Goal: Task Accomplishment & Management: Complete application form

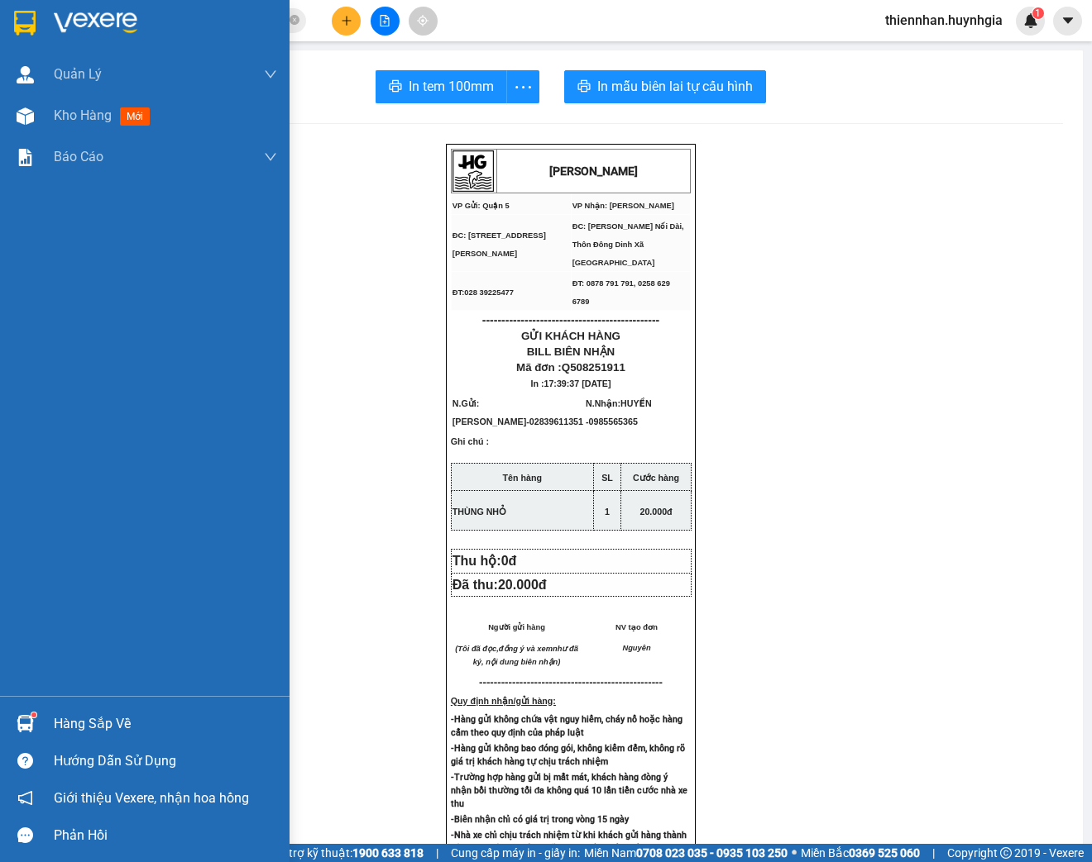
drag, startPoint x: 81, startPoint y: 117, endPoint x: 270, endPoint y: 252, distance: 232.2
click at [83, 117] on span "Kho hàng" at bounding box center [83, 115] width 58 height 16
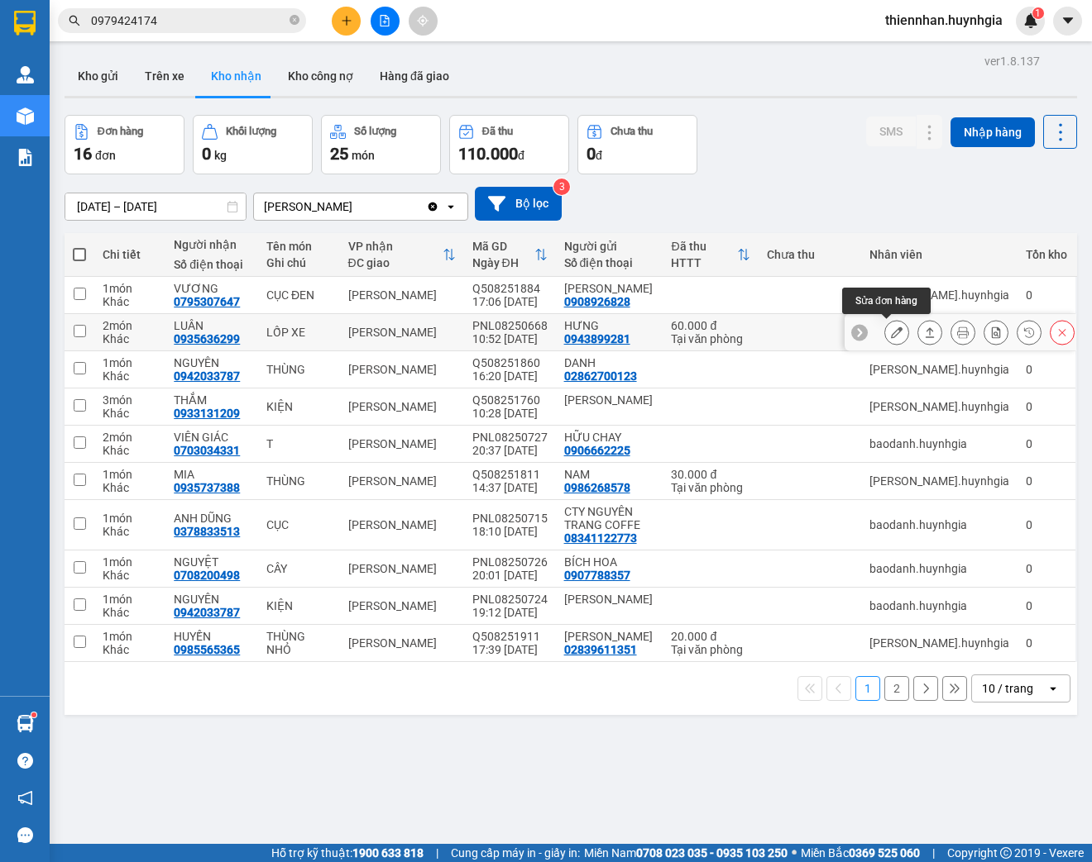
click at [891, 334] on icon at bounding box center [897, 333] width 12 height 12
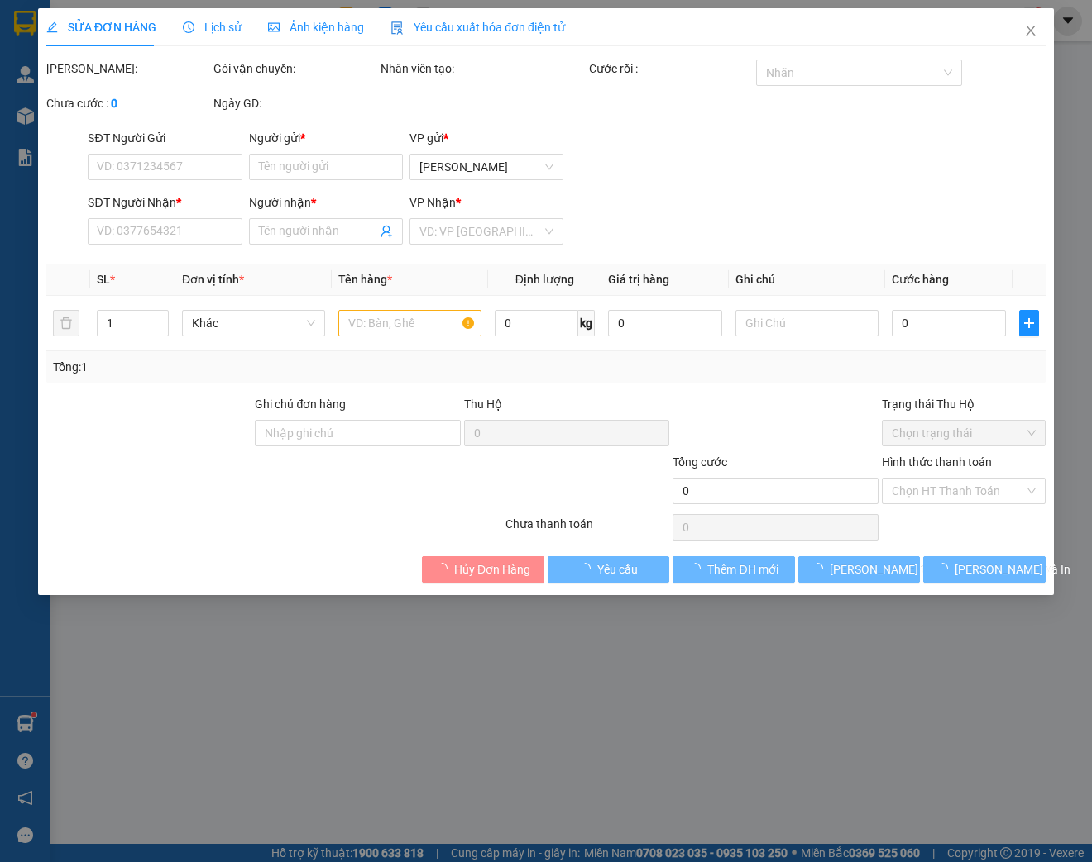
type input "0943899281"
type input "HƯNG"
type input "0935636299"
type input "LUÂN"
type input "60.000"
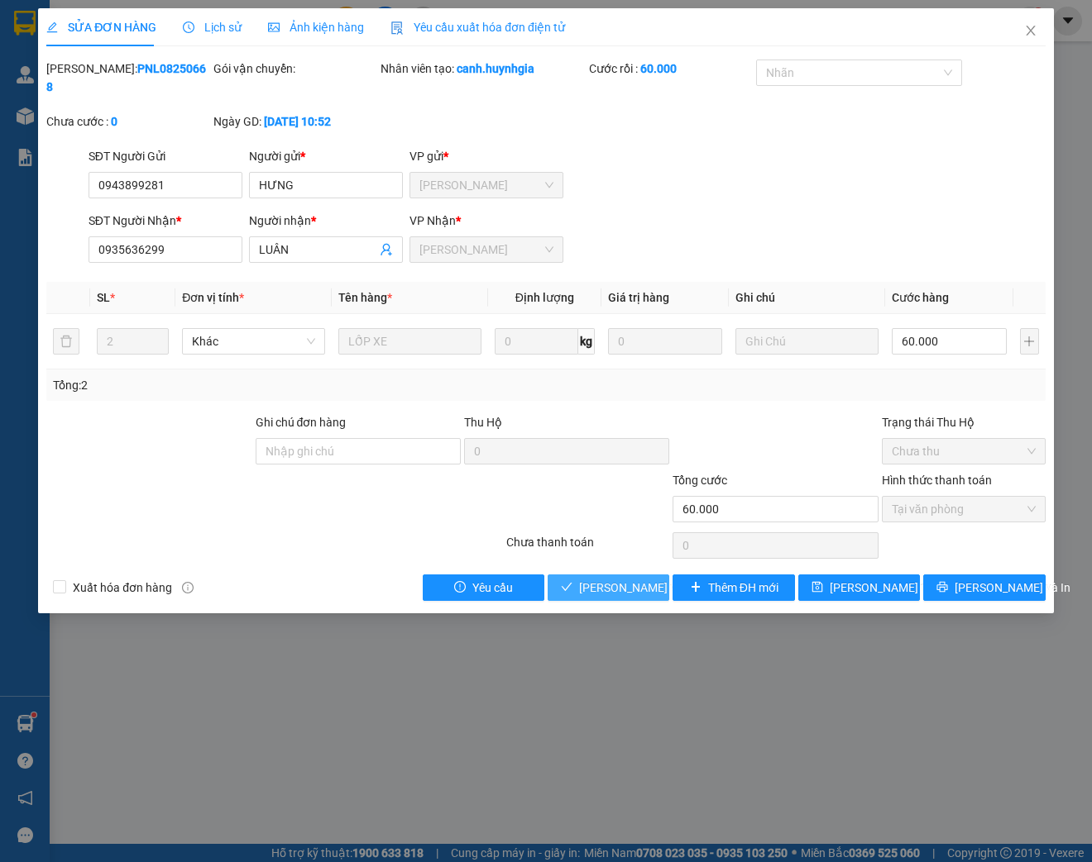
click at [602, 590] on span "[PERSON_NAME] và Giao hàng" at bounding box center [658, 588] width 159 height 18
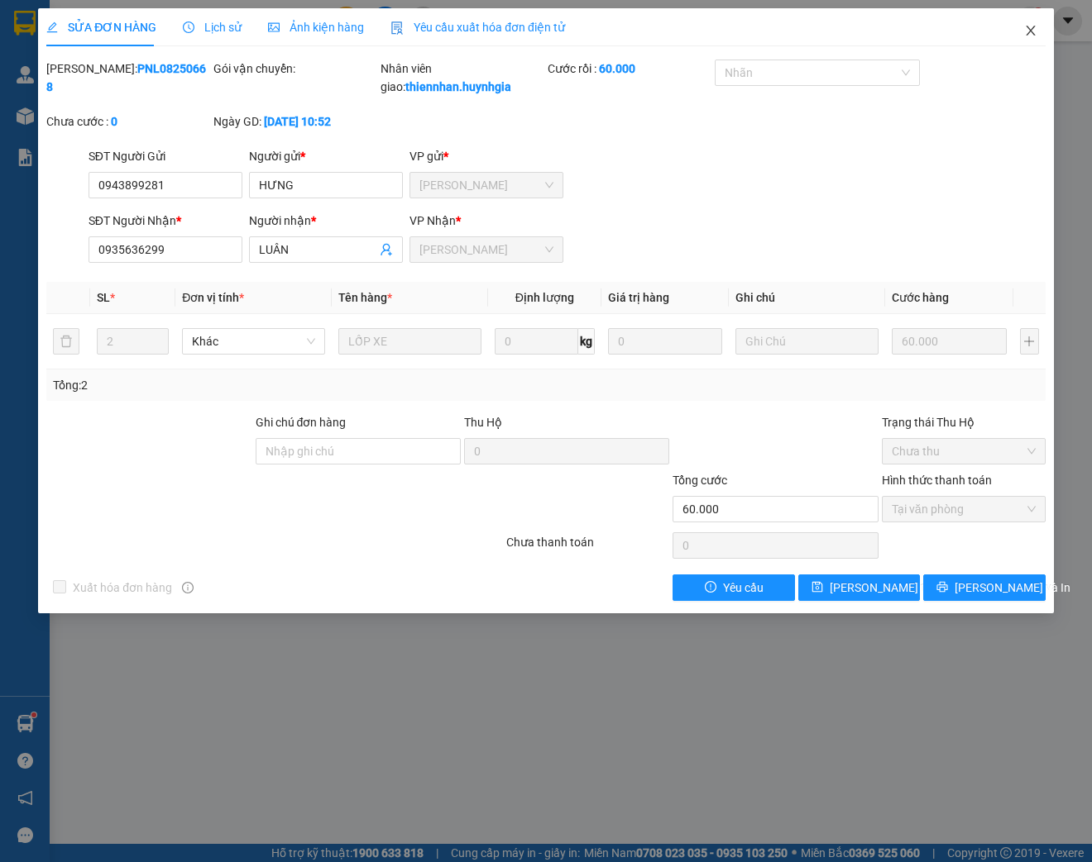
click at [1030, 36] on icon "close" at bounding box center [1030, 30] width 13 height 13
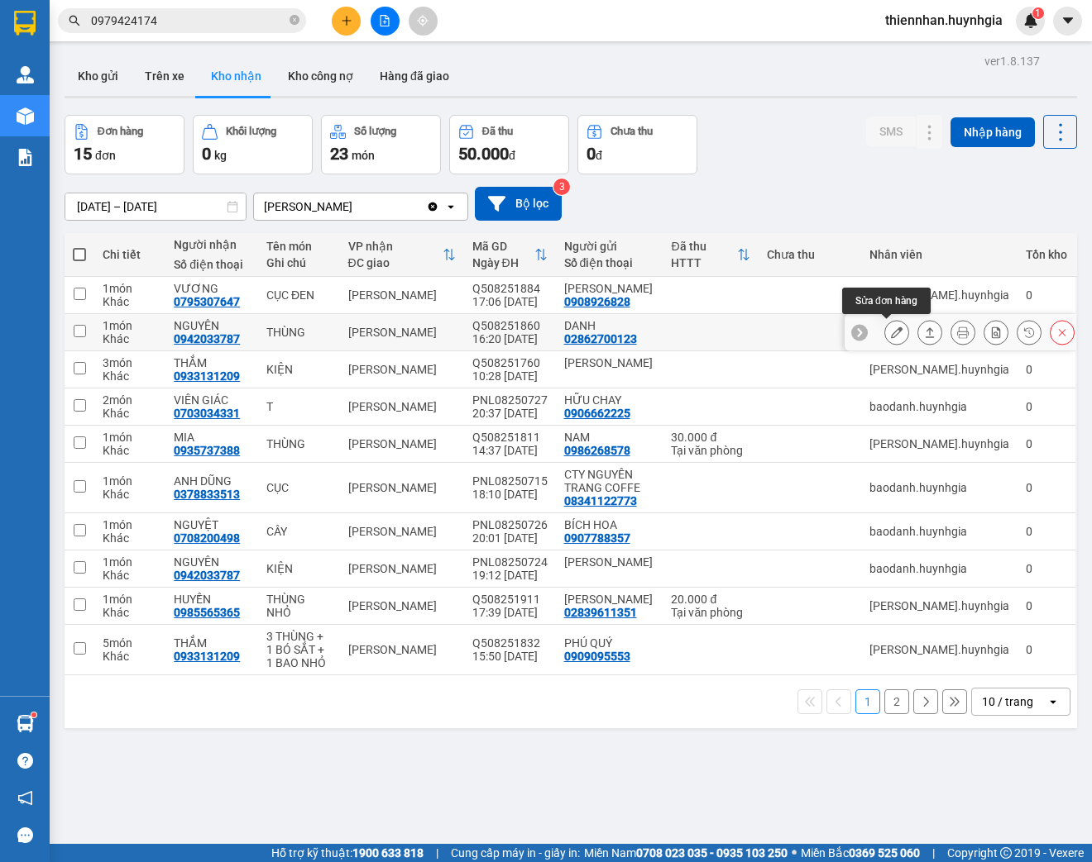
click at [891, 331] on icon at bounding box center [897, 333] width 12 height 12
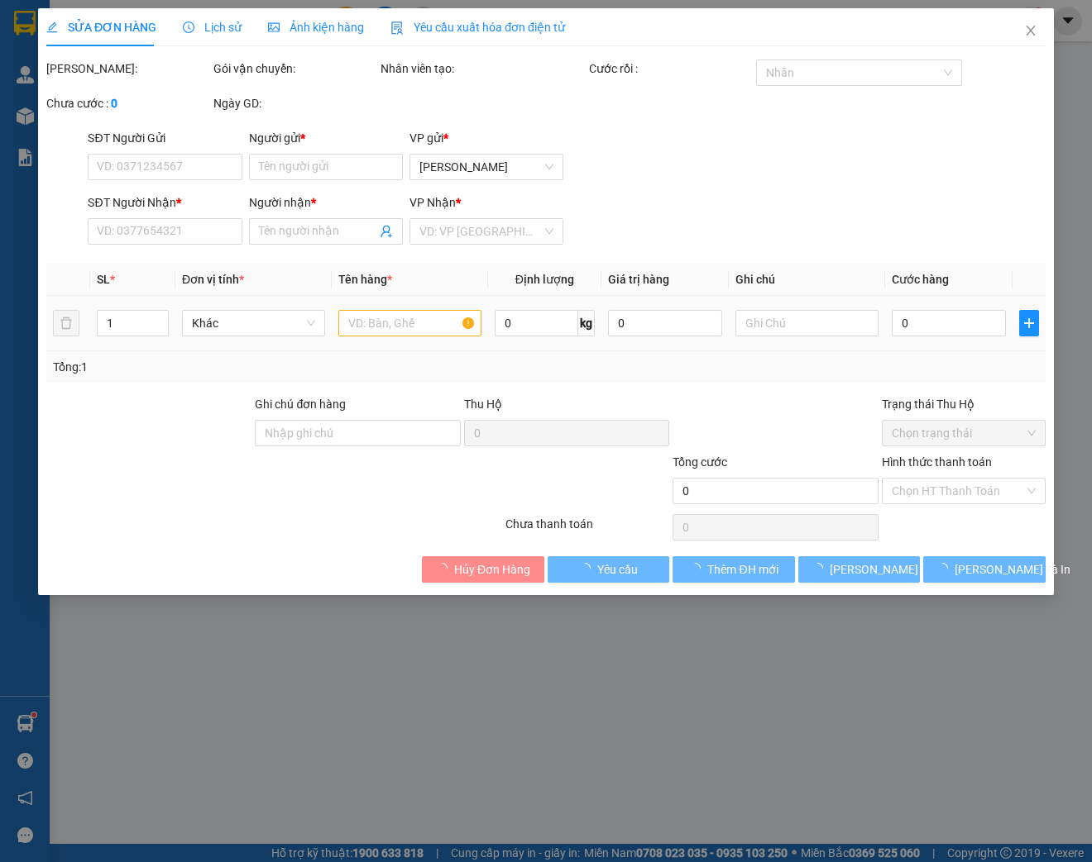
type input "02862700123"
type input "DANH"
type input "0942033787"
type input "NGUYÊN"
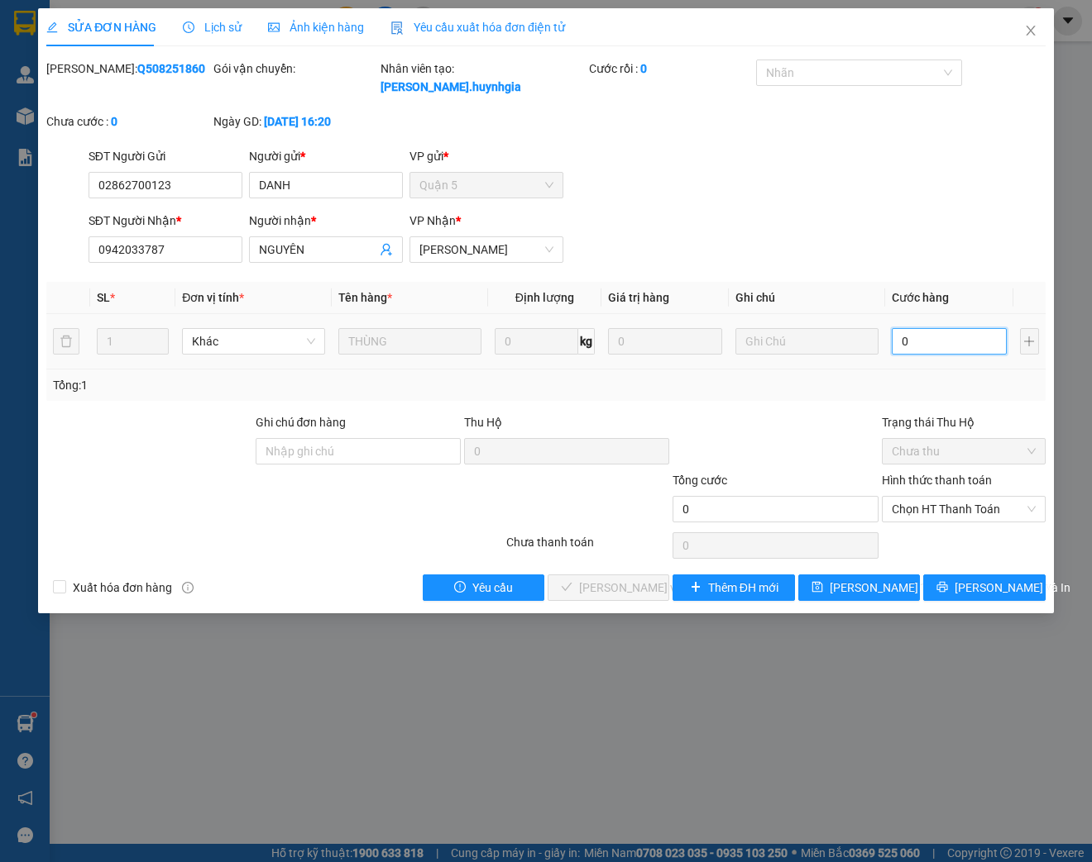
click at [923, 346] on input "0" at bounding box center [948, 341] width 114 height 26
type input "4"
type input "40"
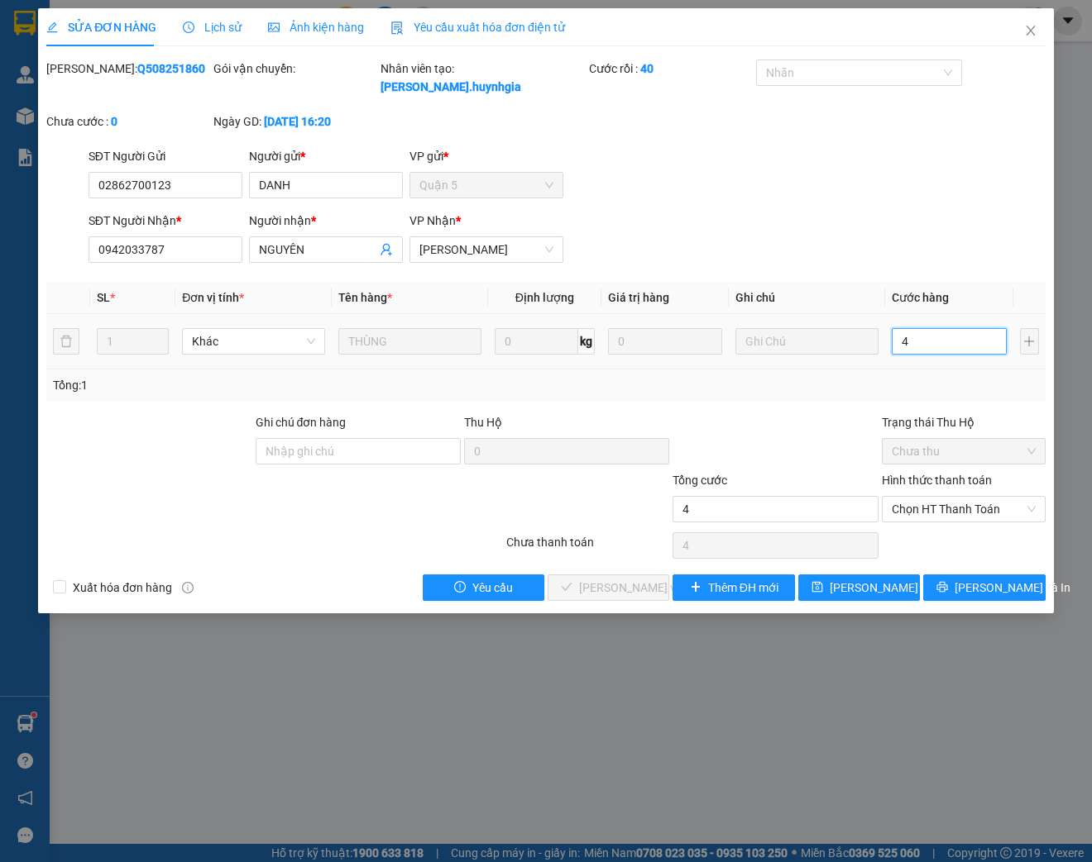
type input "40"
type input "400"
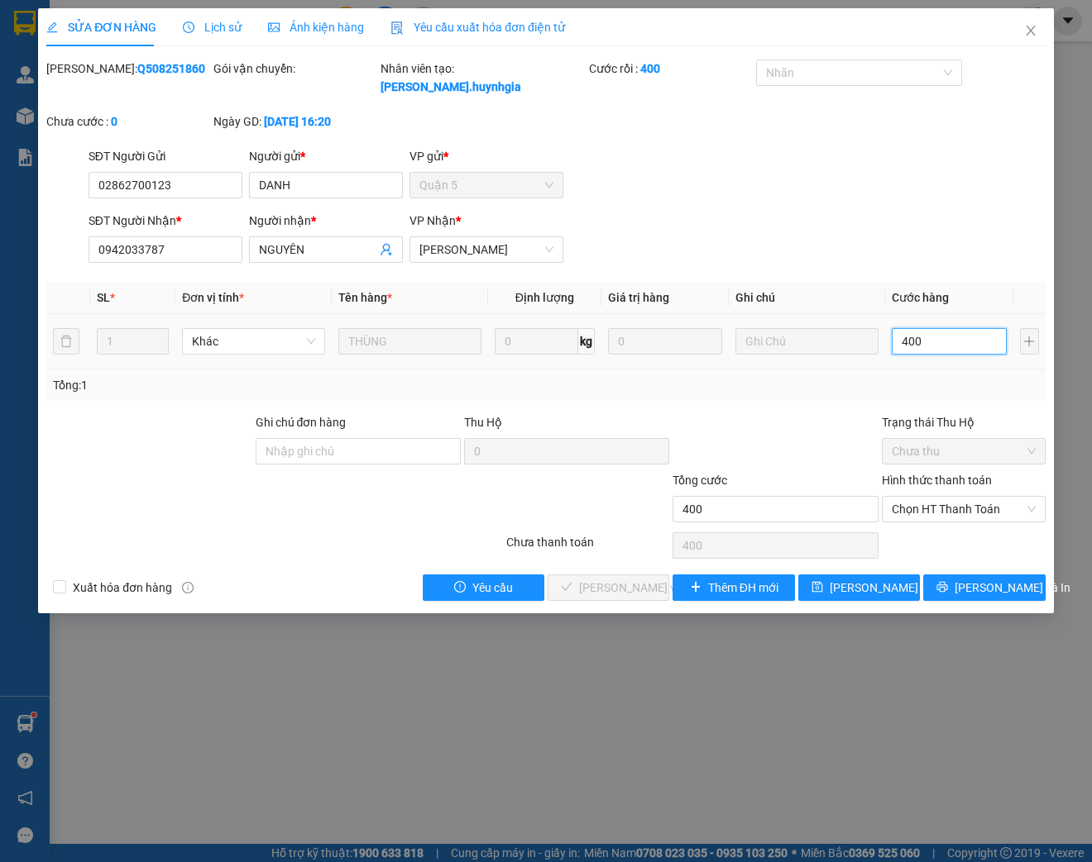
type input "4.000"
type input "40.000"
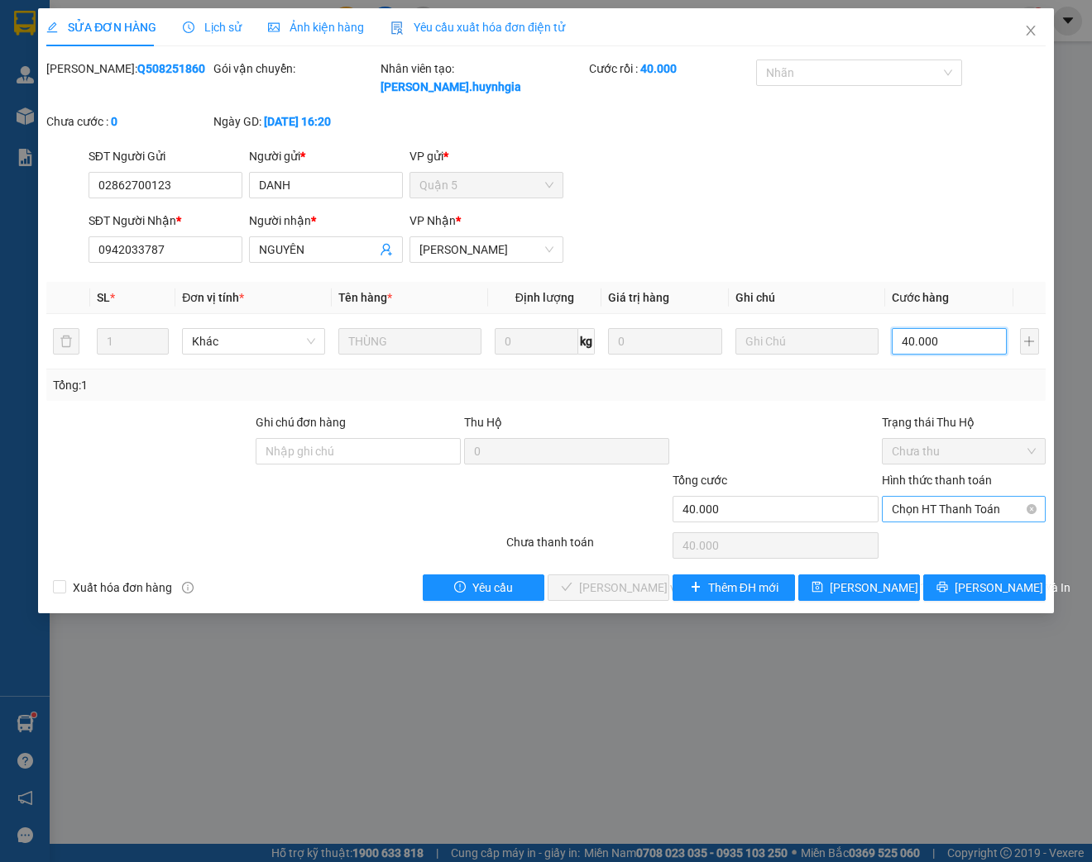
click at [949, 508] on span "Chọn HT Thanh Toán" at bounding box center [963, 509] width 144 height 25
type input "40.000"
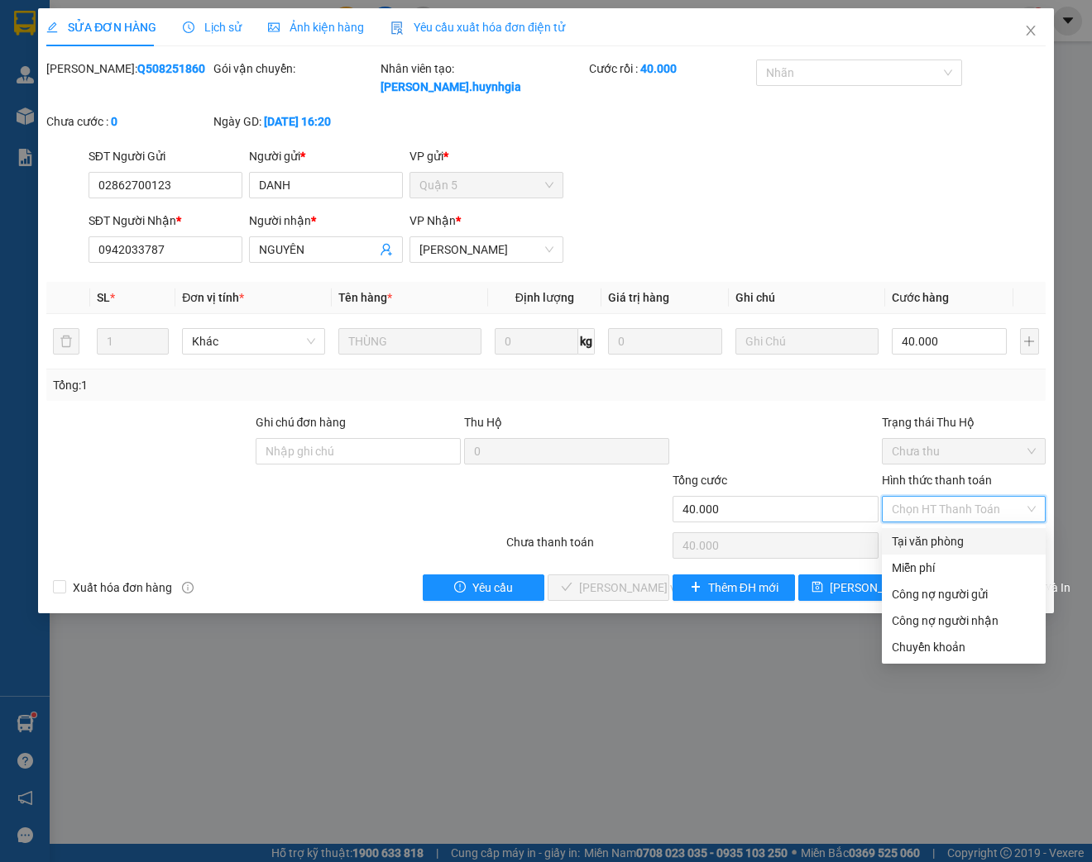
click at [936, 543] on div "Tại văn phòng" at bounding box center [963, 542] width 144 height 18
type input "0"
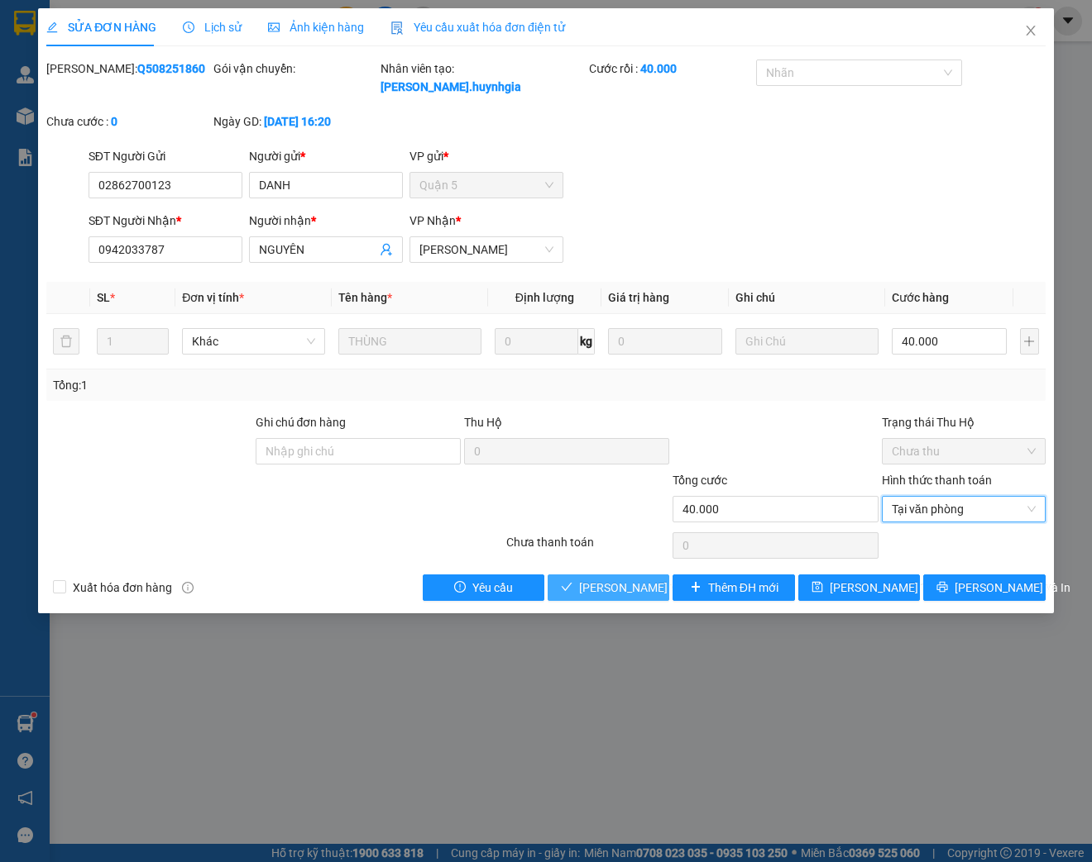
click at [611, 592] on span "[PERSON_NAME] và Giao hàng" at bounding box center [658, 588] width 159 height 18
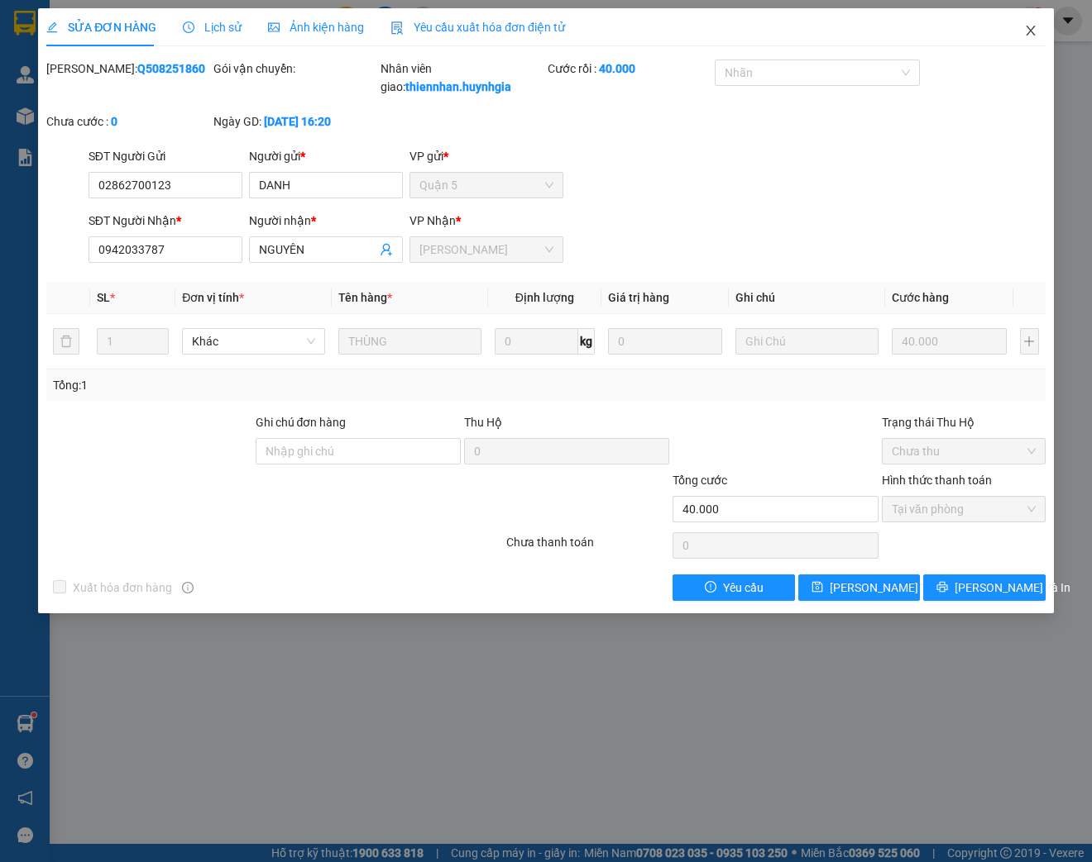
click at [1032, 36] on icon "close" at bounding box center [1030, 30] width 13 height 13
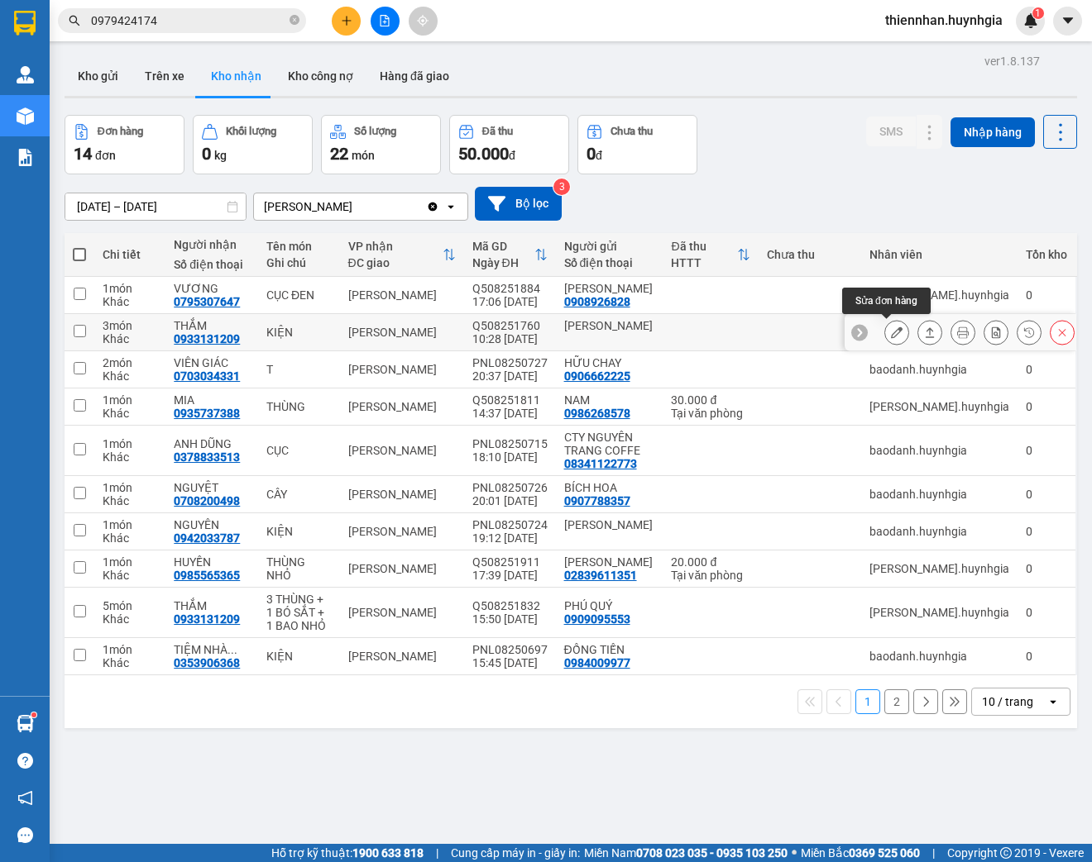
click at [896, 330] on button at bounding box center [896, 332] width 23 height 29
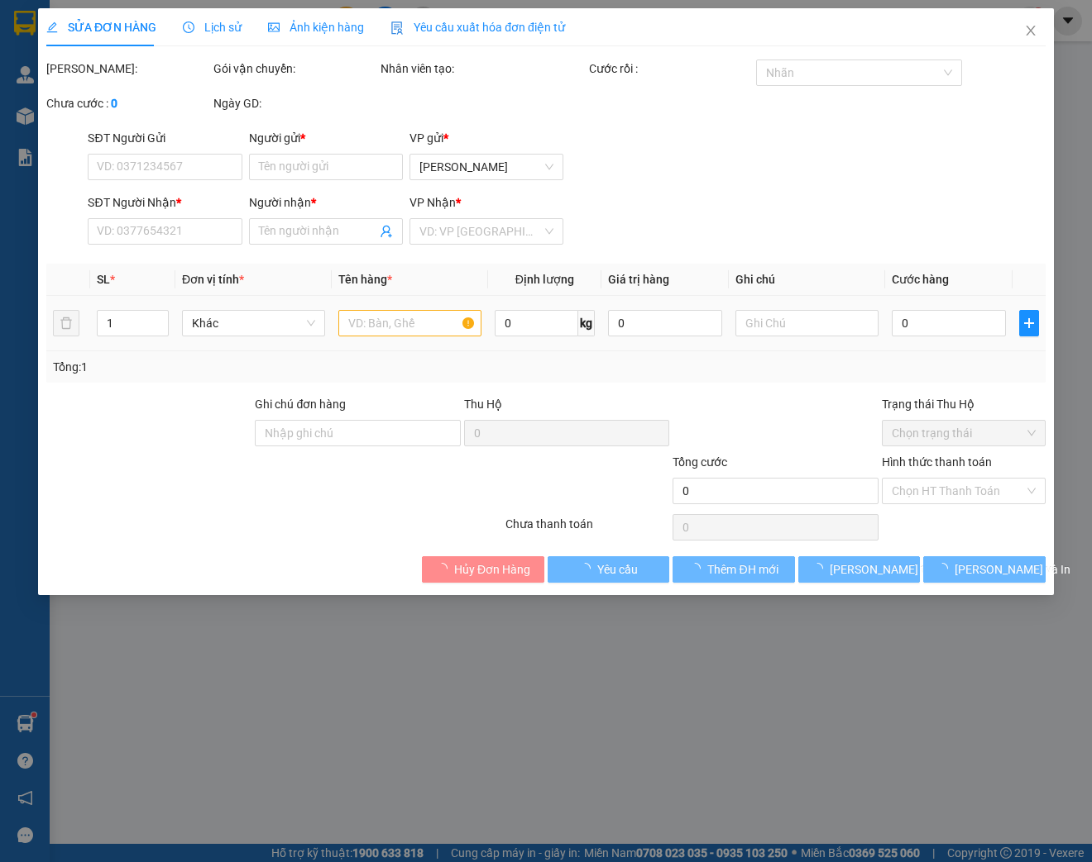
type input "[PERSON_NAME]"
type input "0933131209"
type input "THẮM"
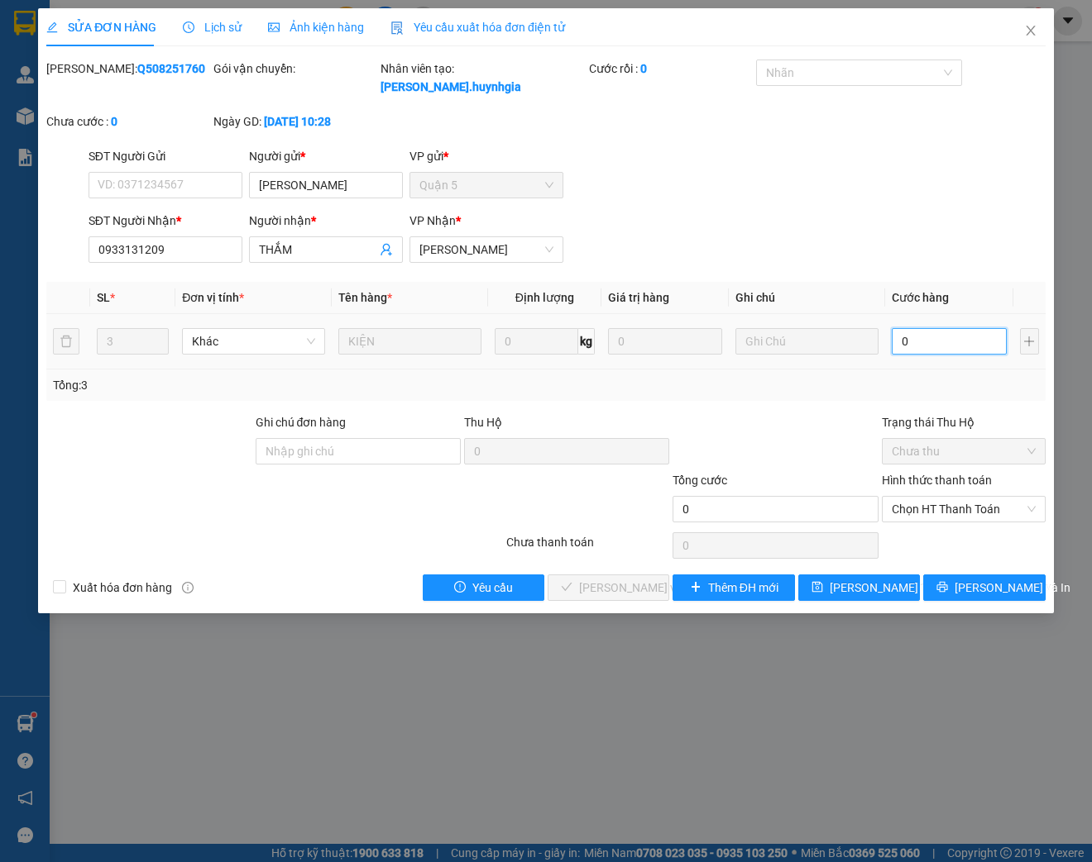
click at [916, 339] on input "0" at bounding box center [948, 341] width 114 height 26
type input "9"
type input "90"
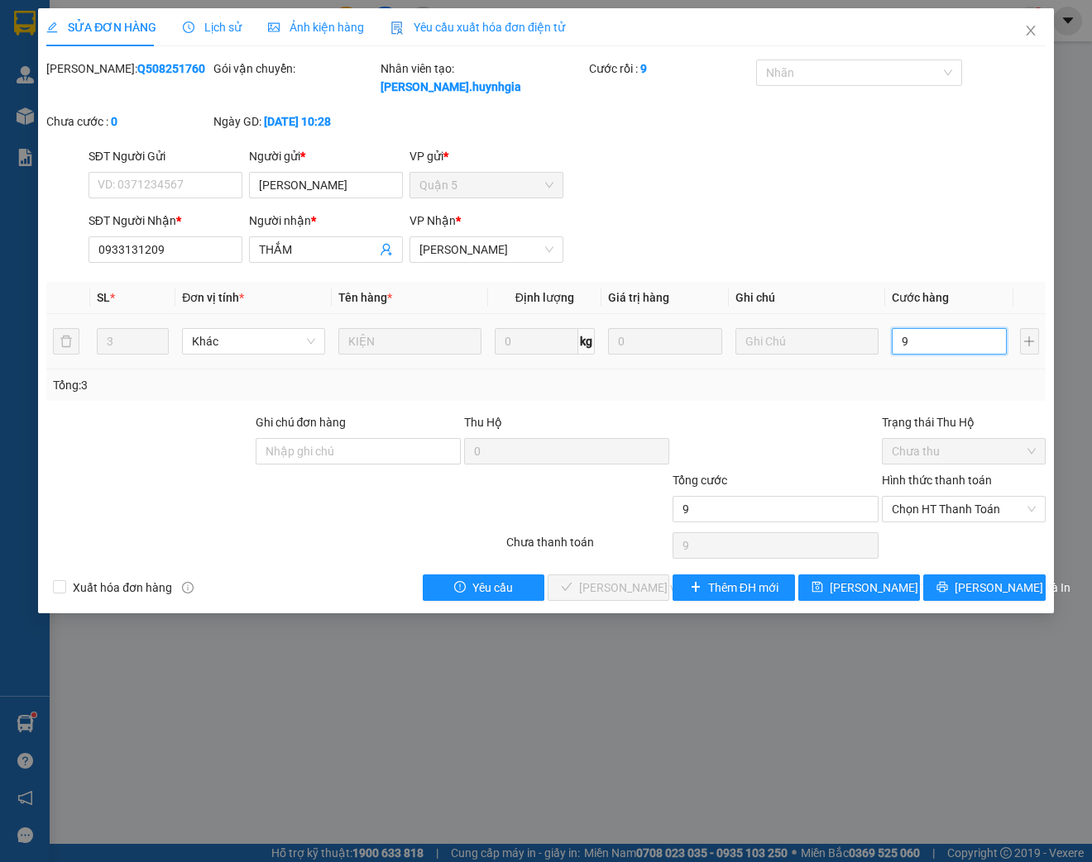
type input "90"
type input "900"
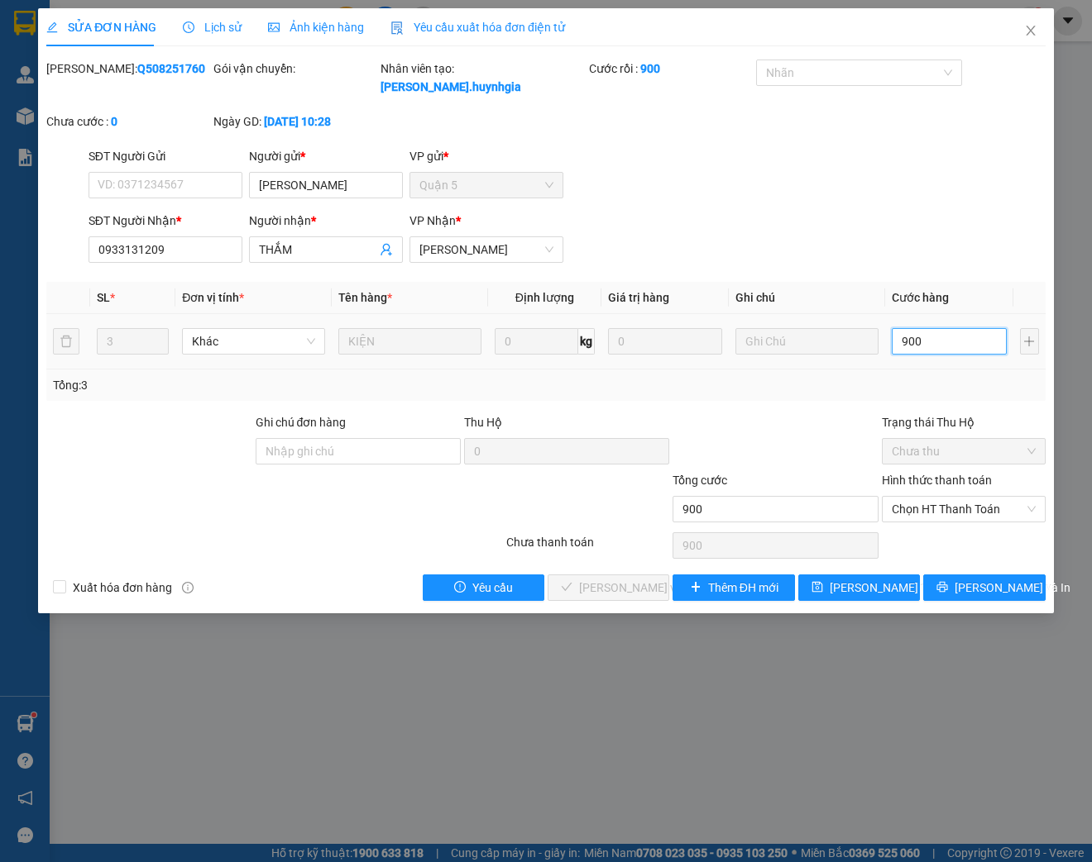
type input "9.000"
type input "90.000"
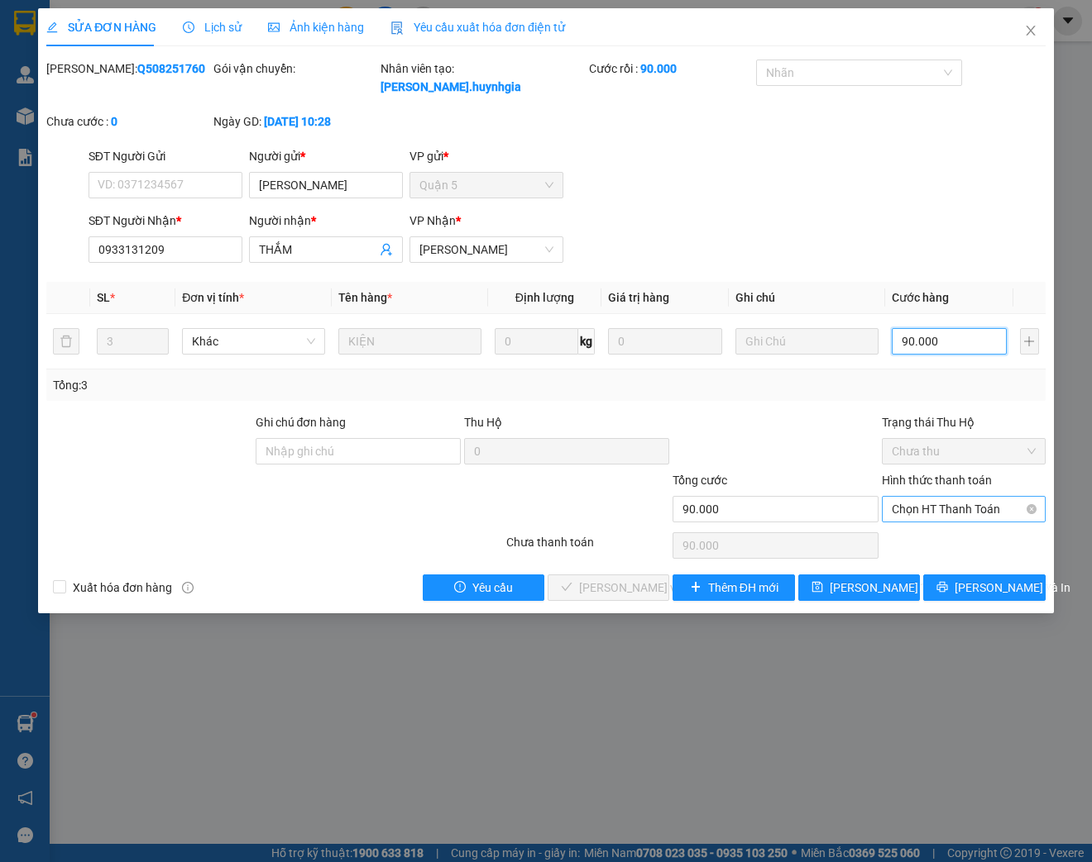
click at [998, 512] on span "Chọn HT Thanh Toán" at bounding box center [963, 509] width 144 height 25
type input "90.000"
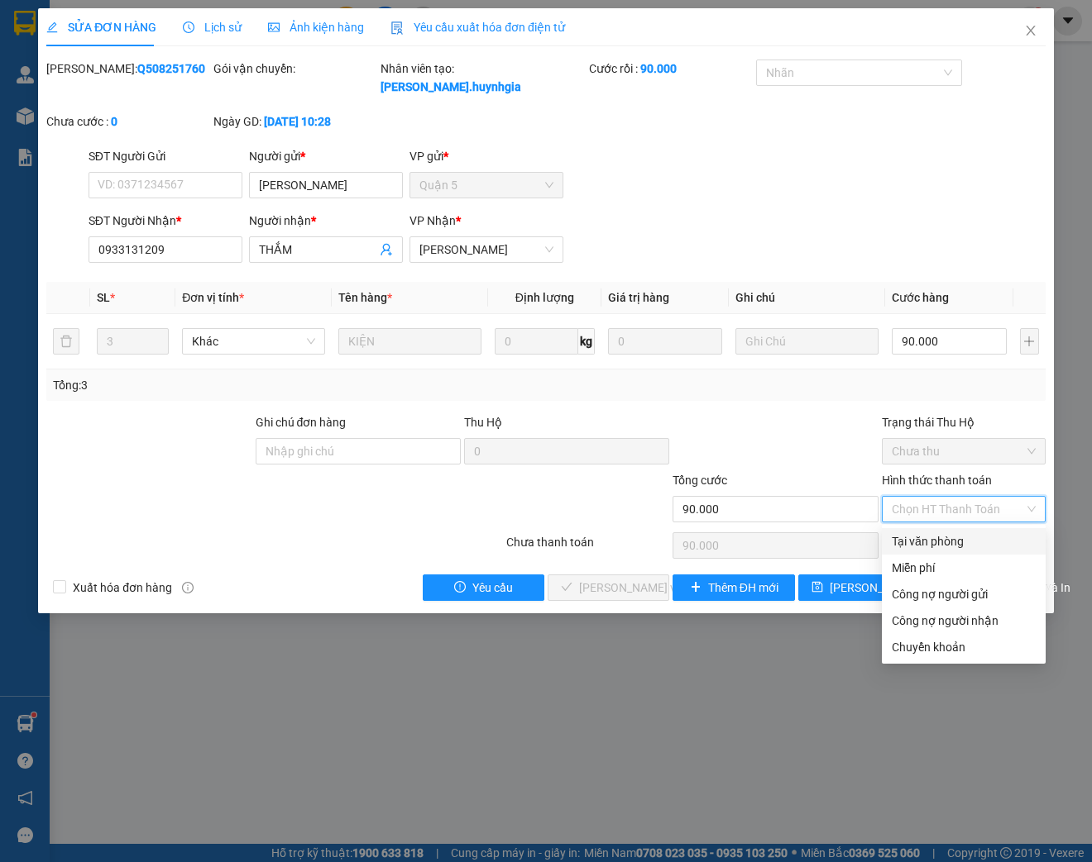
click at [956, 544] on div "Tại văn phòng" at bounding box center [963, 542] width 144 height 18
type input "0"
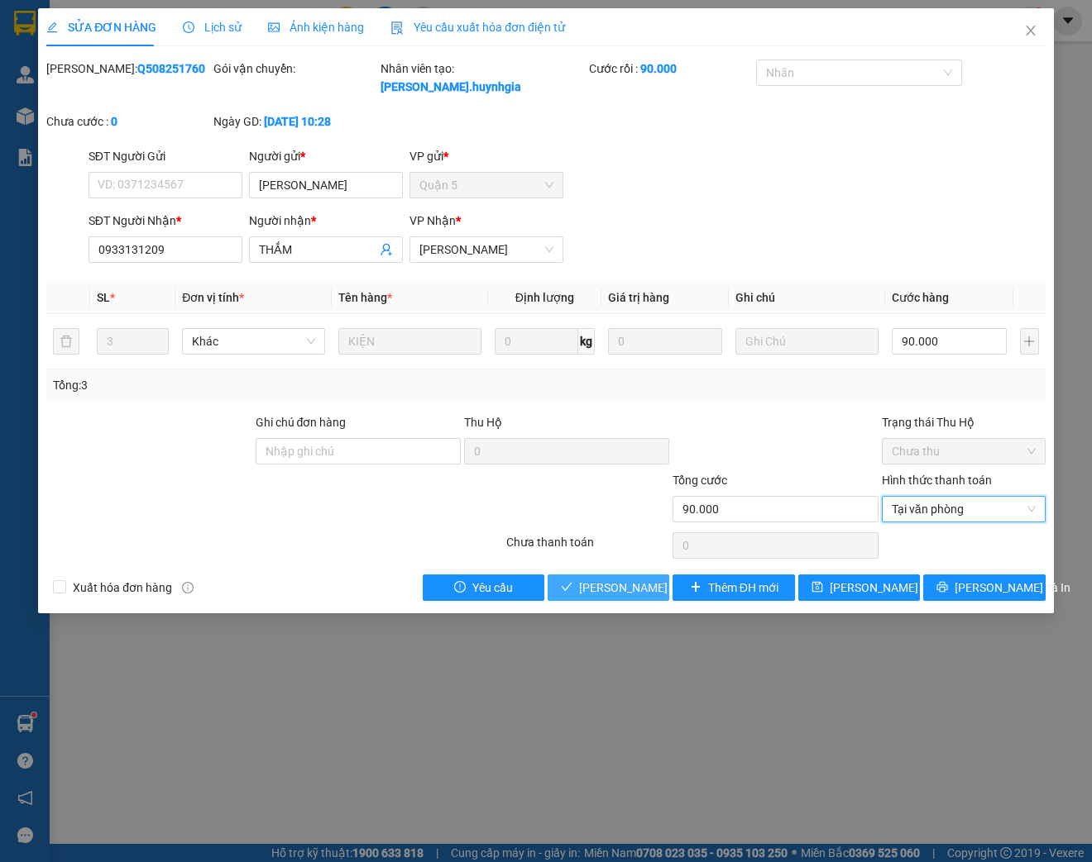
click at [630, 591] on span "[PERSON_NAME] và Giao hàng" at bounding box center [658, 588] width 159 height 18
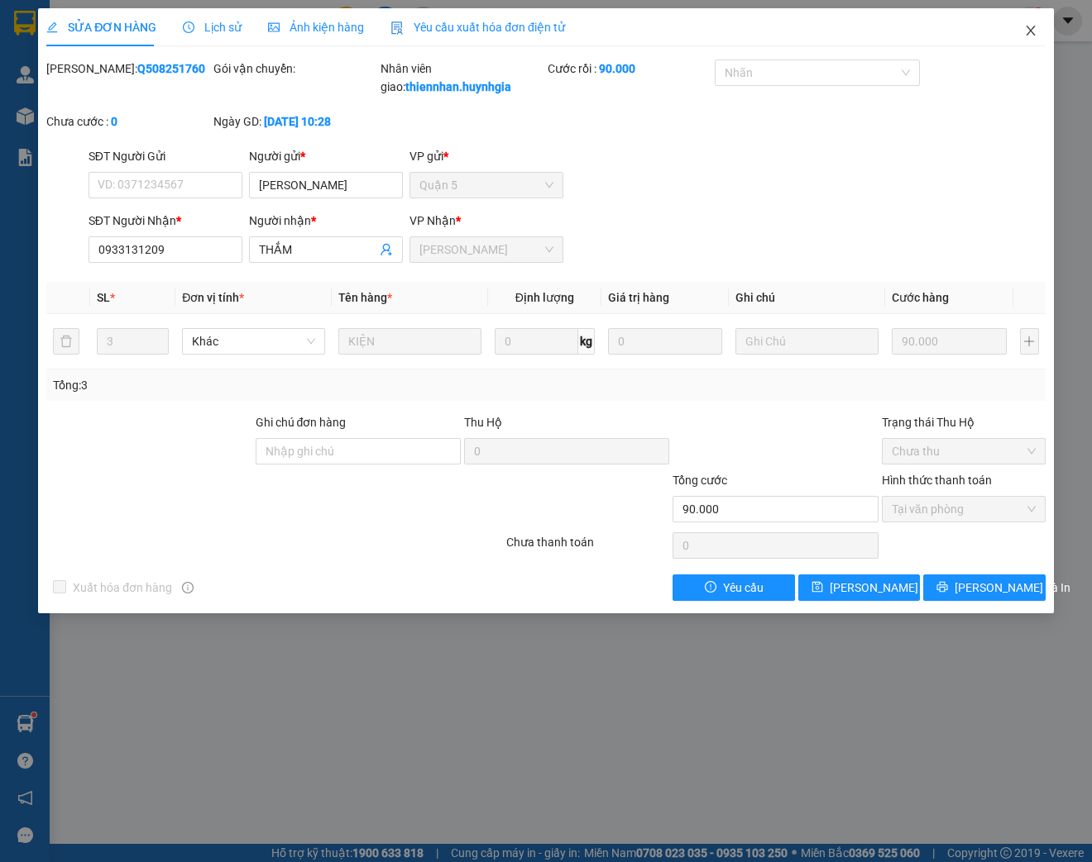
click at [1030, 29] on icon "close" at bounding box center [1030, 30] width 13 height 13
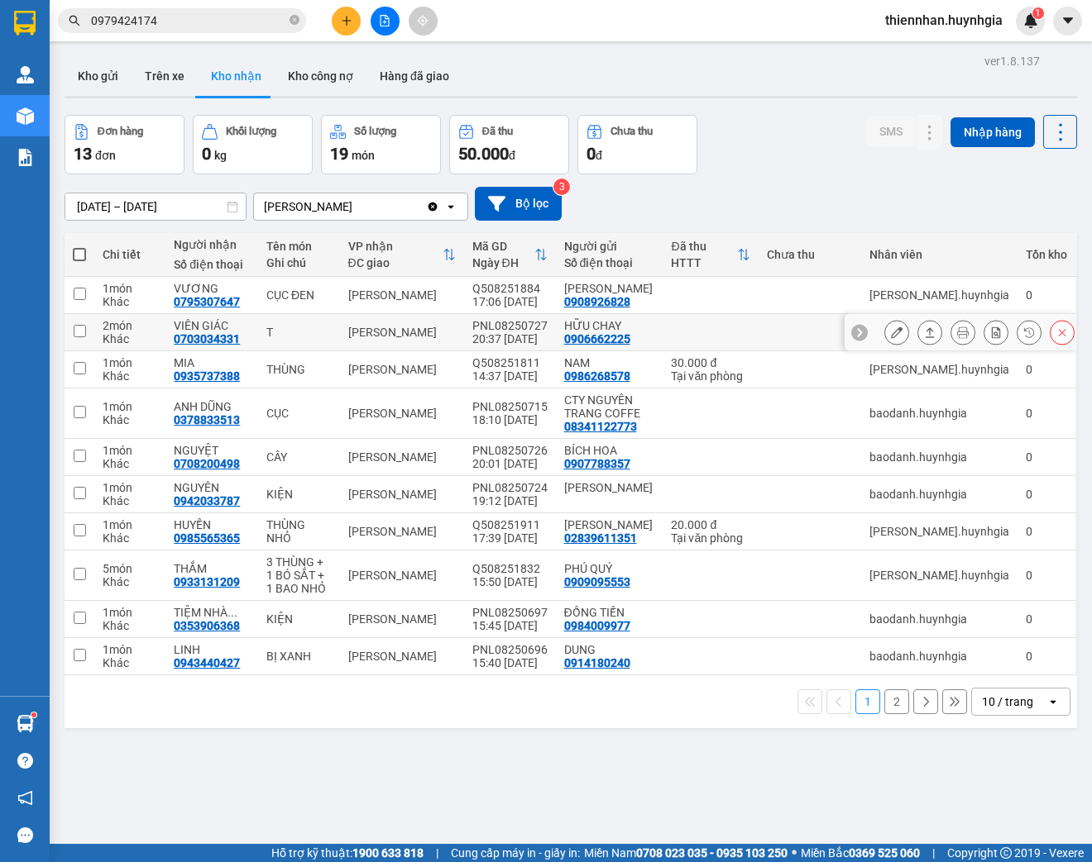
click at [891, 337] on icon at bounding box center [897, 333] width 12 height 12
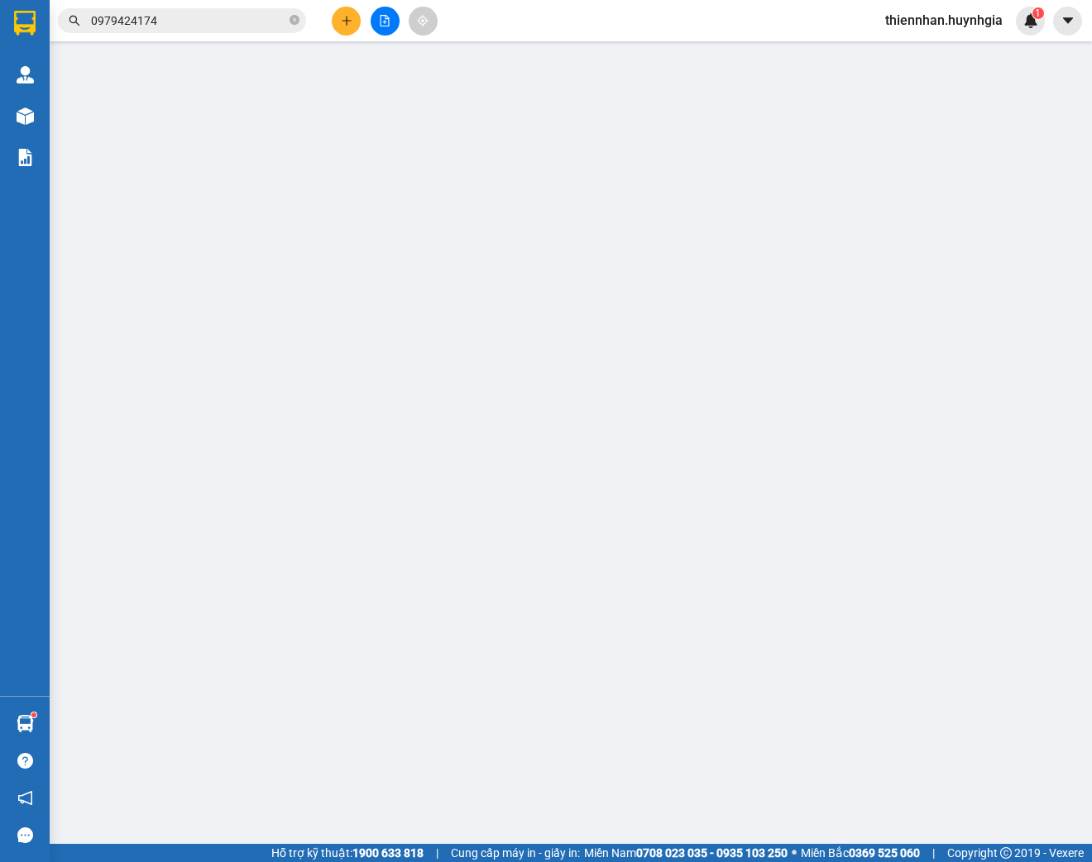
type input "0906662225"
type input "HỮU CHAY"
type input "0703034331"
type input "VIÊN GIÁC"
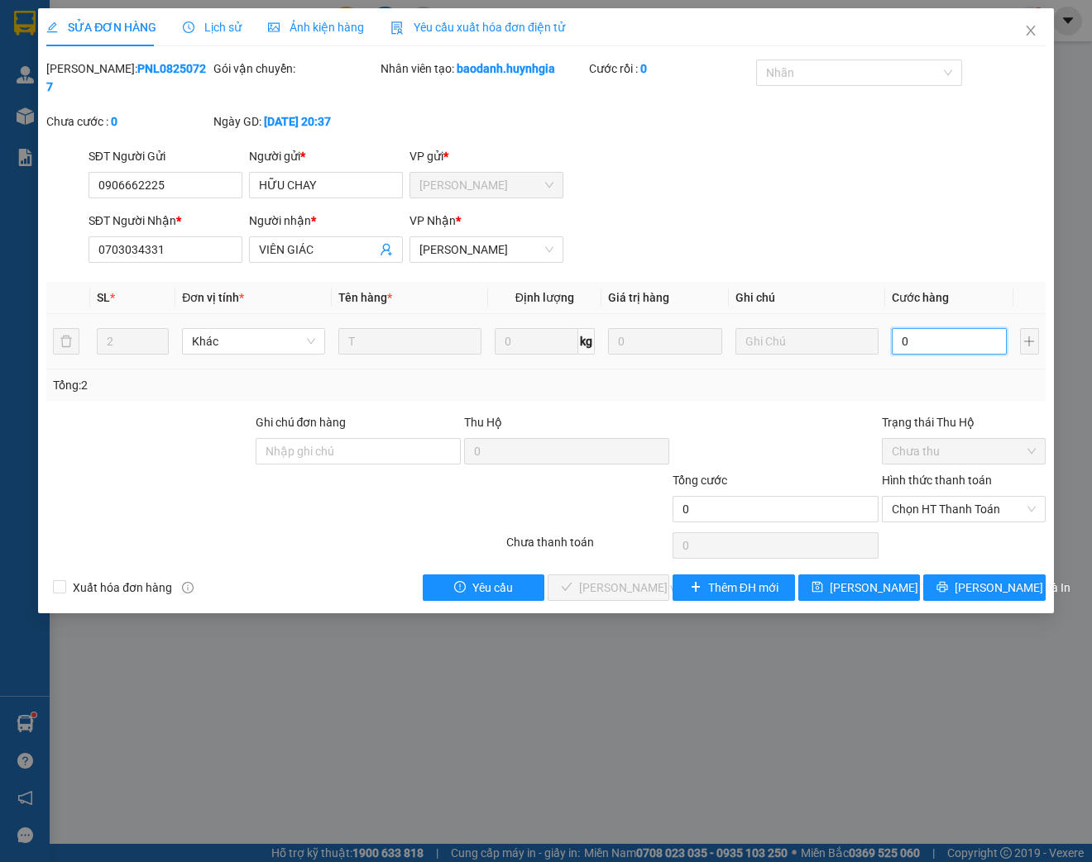
type input "1"
type input "14"
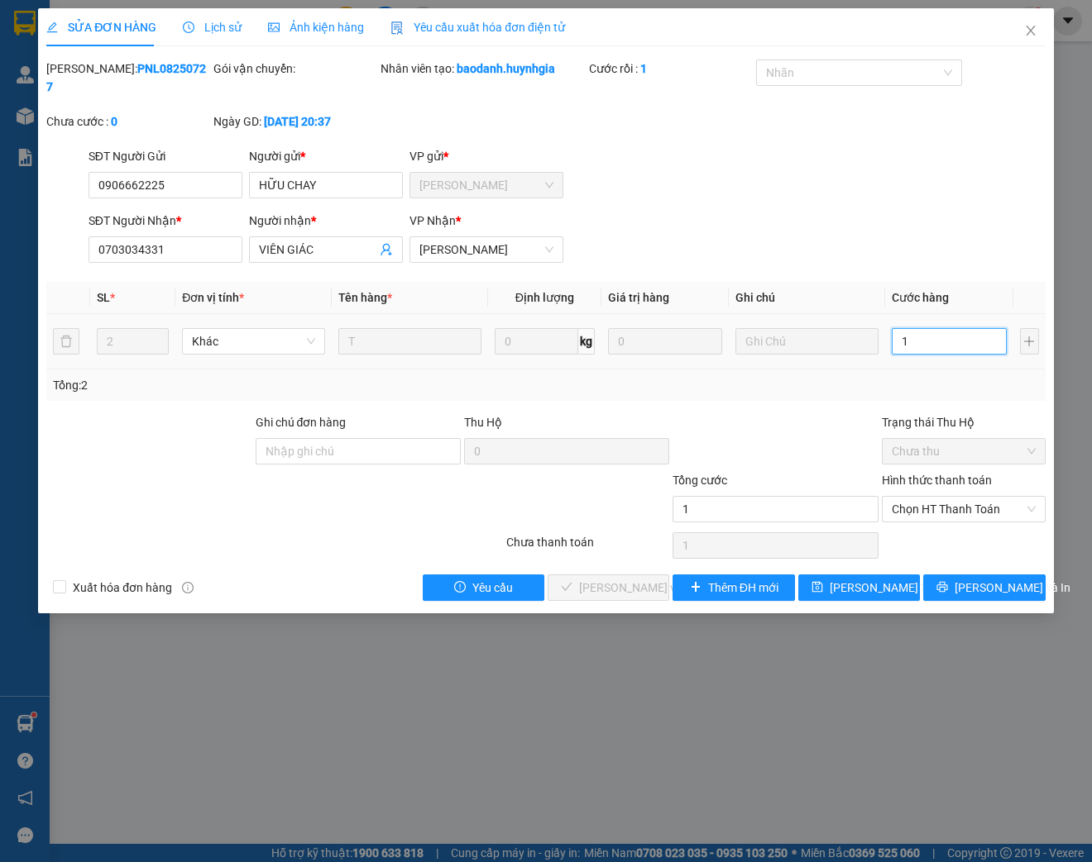
type input "14"
type input "140"
type input "1.400"
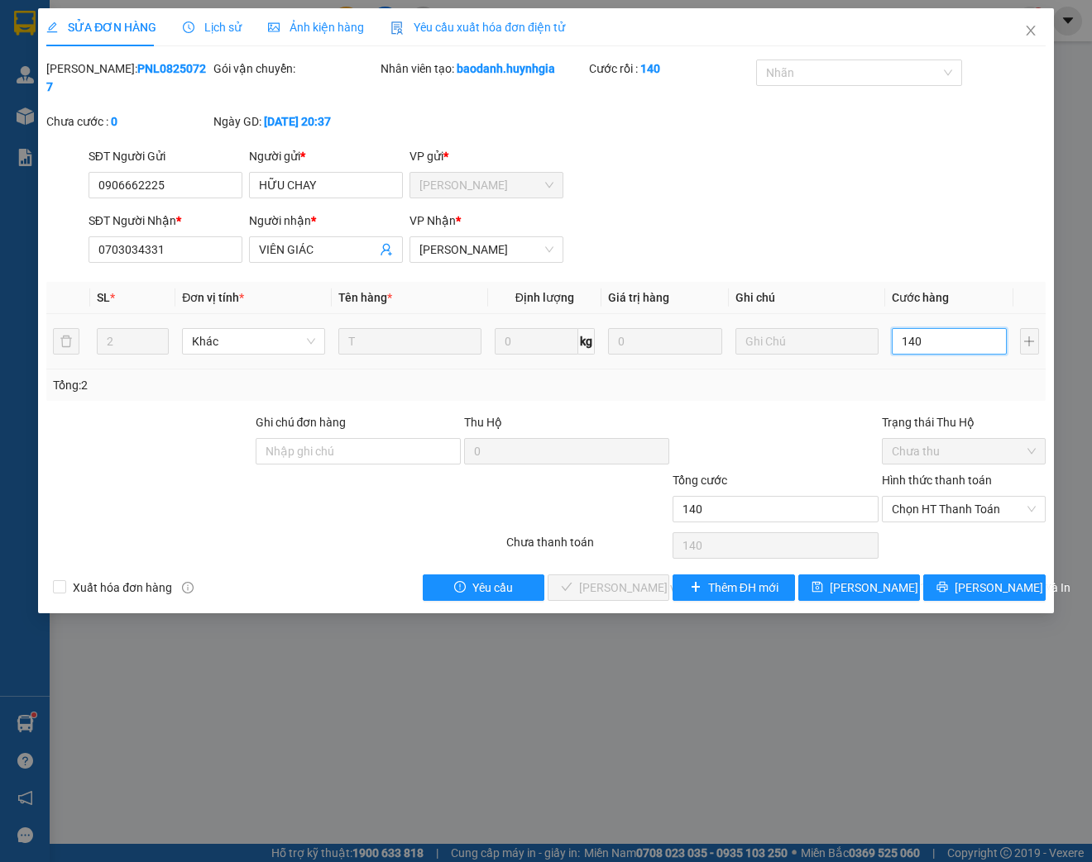
type input "1.400"
type input "14.000"
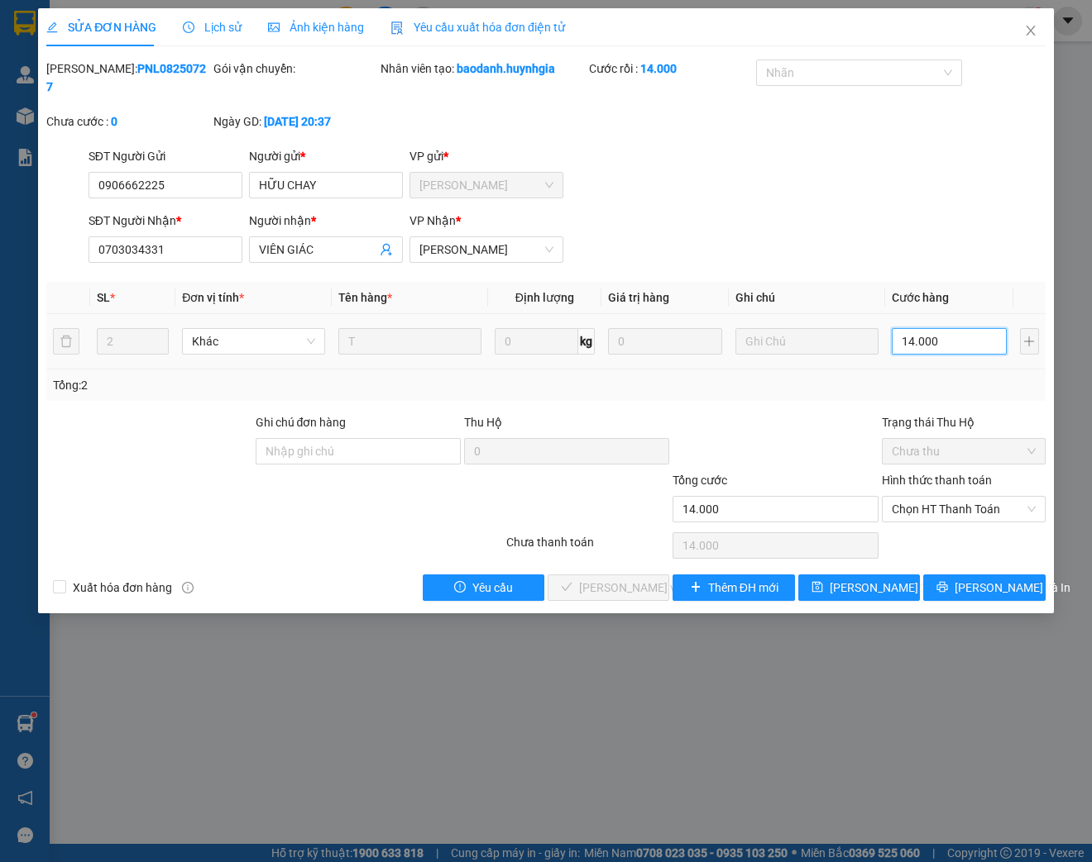
type input "140.000"
click at [946, 513] on span "Chọn HT Thanh Toán" at bounding box center [963, 509] width 144 height 25
type input "140.000"
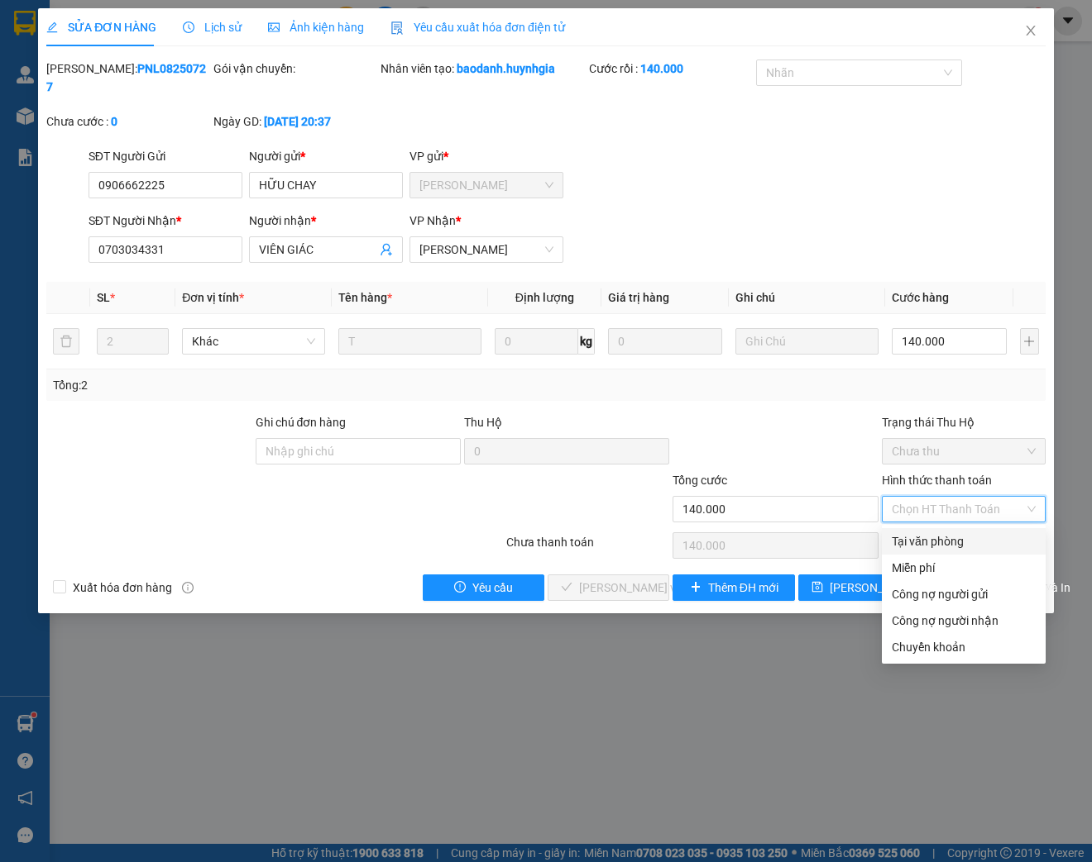
click at [934, 546] on div "Tại văn phòng" at bounding box center [963, 542] width 144 height 18
type input "0"
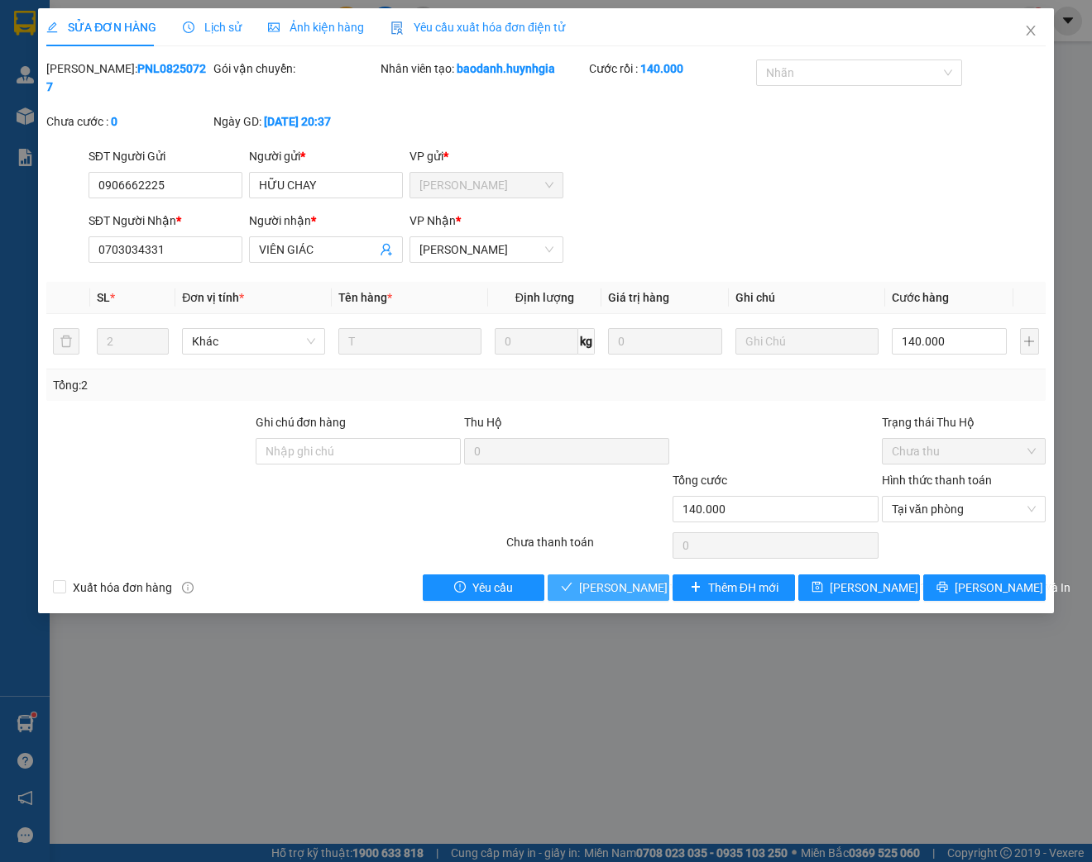
click at [620, 597] on button "[PERSON_NAME] và Giao hàng" at bounding box center [608, 588] width 122 height 26
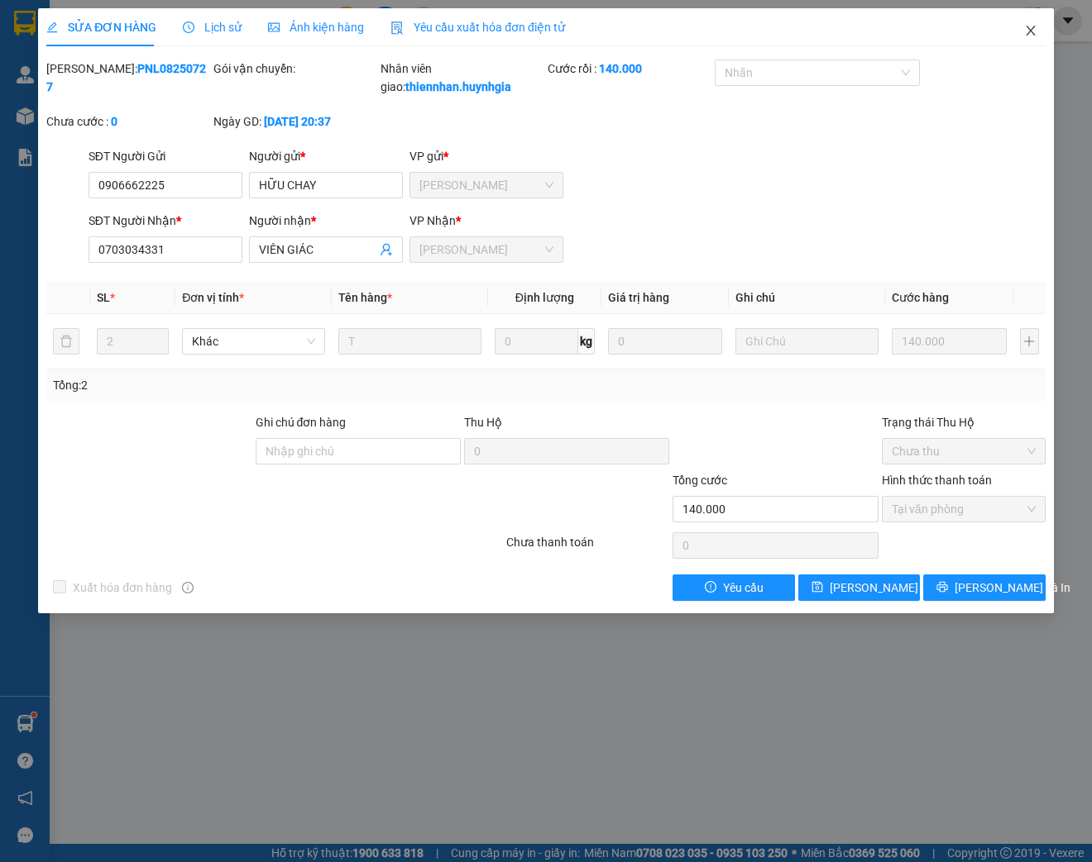
click at [1029, 32] on icon "close" at bounding box center [1029, 31] width 9 height 10
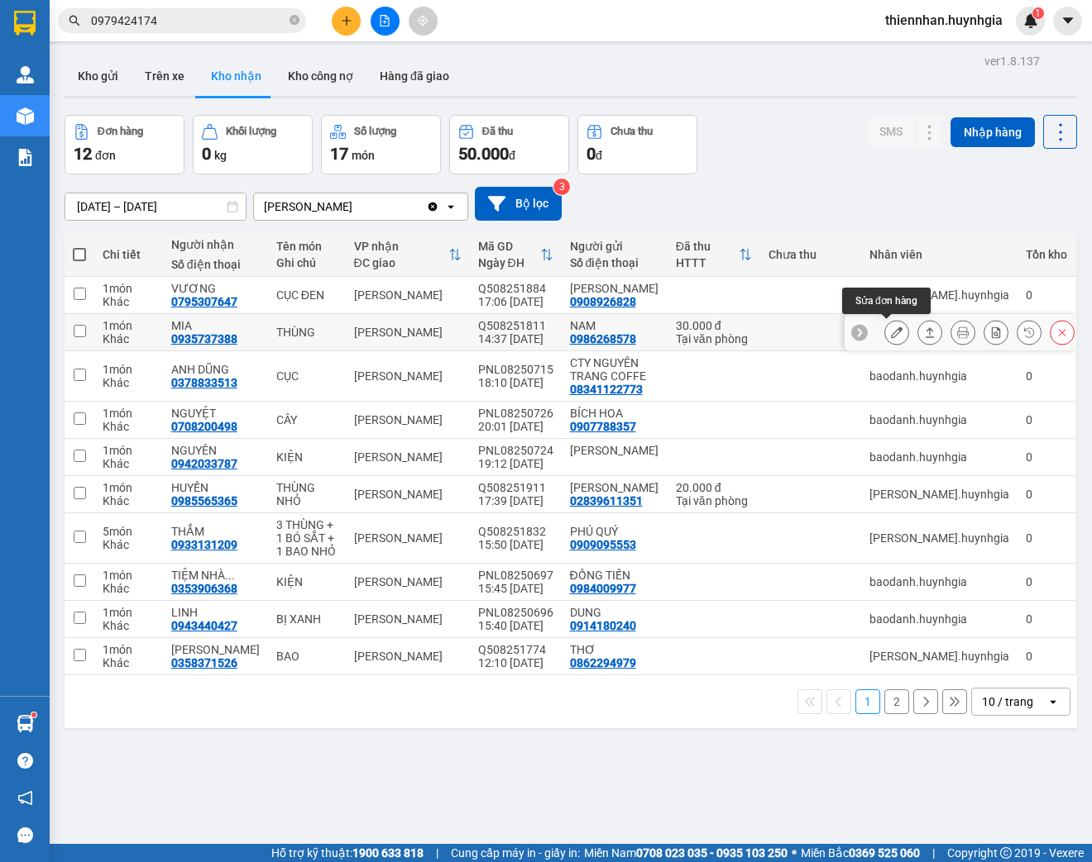
click at [891, 336] on icon at bounding box center [897, 333] width 12 height 12
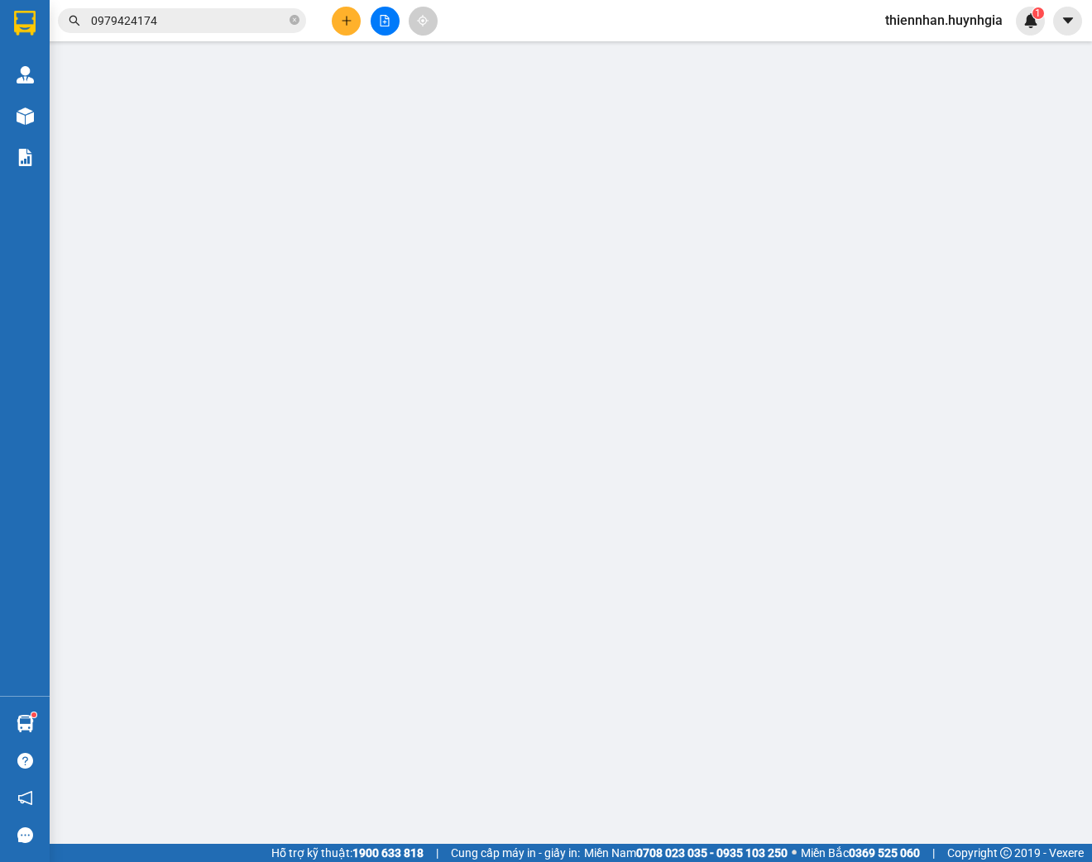
type input "0986268578"
type input "NAM"
type input "0935737388"
type input "MIA"
type input "30.000"
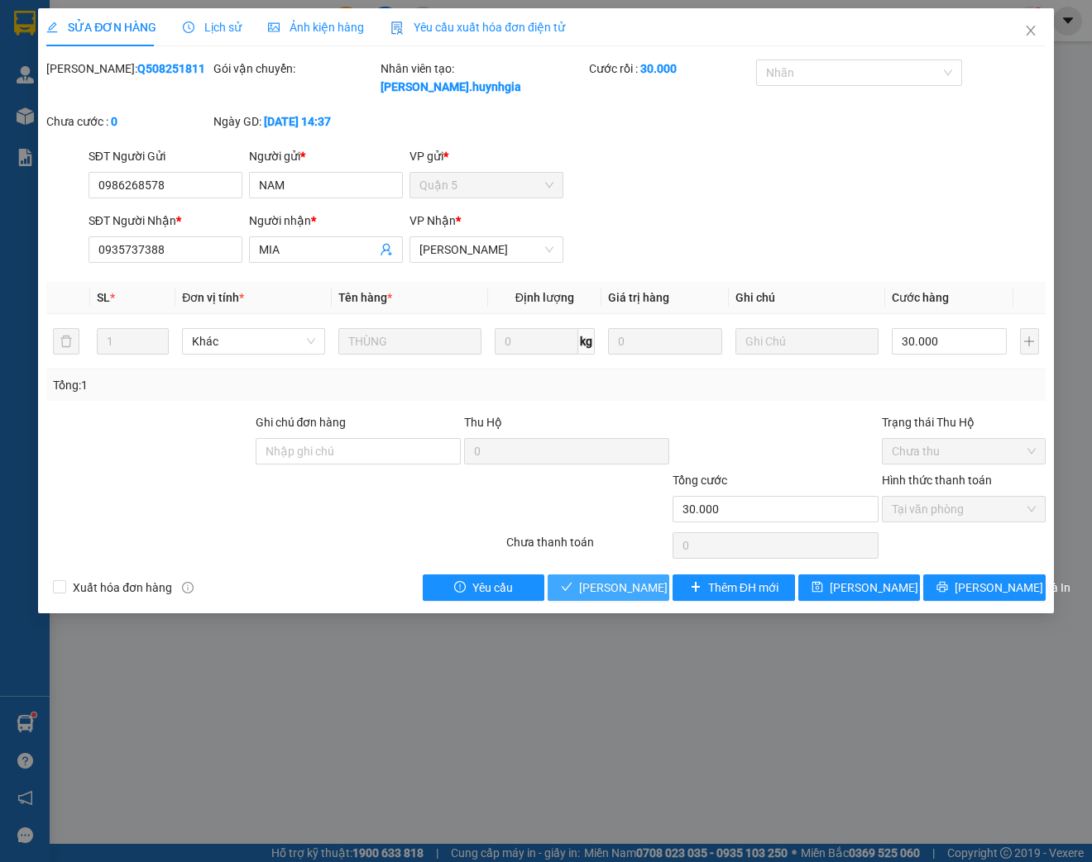
click at [601, 586] on span "[PERSON_NAME] và Giao hàng" at bounding box center [658, 588] width 159 height 18
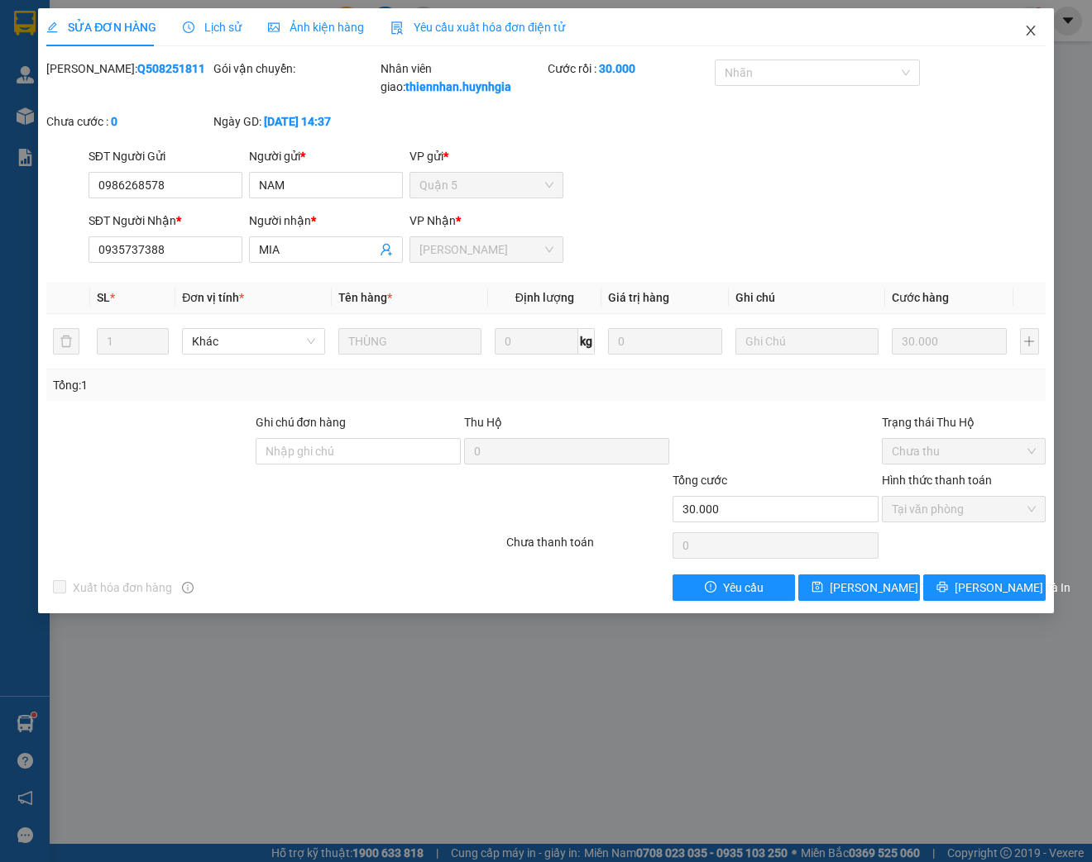
click at [1029, 27] on icon "close" at bounding box center [1030, 30] width 13 height 13
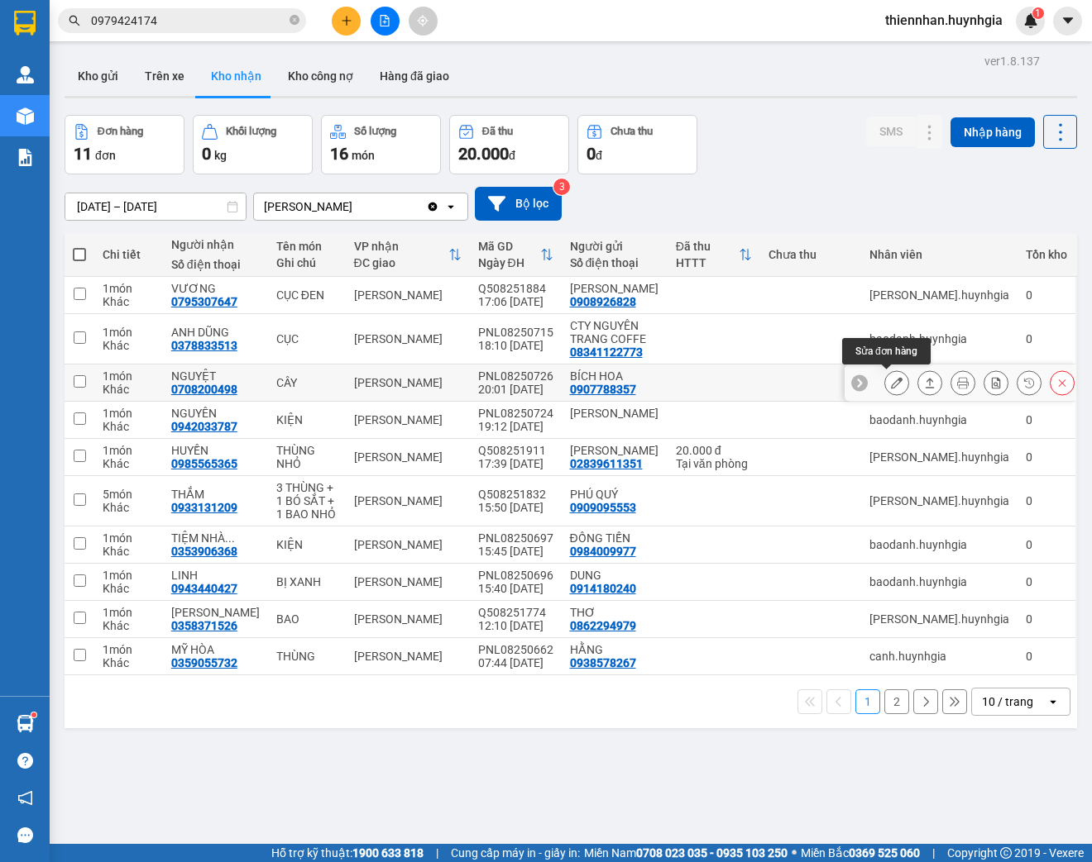
click at [891, 387] on icon at bounding box center [897, 383] width 12 height 12
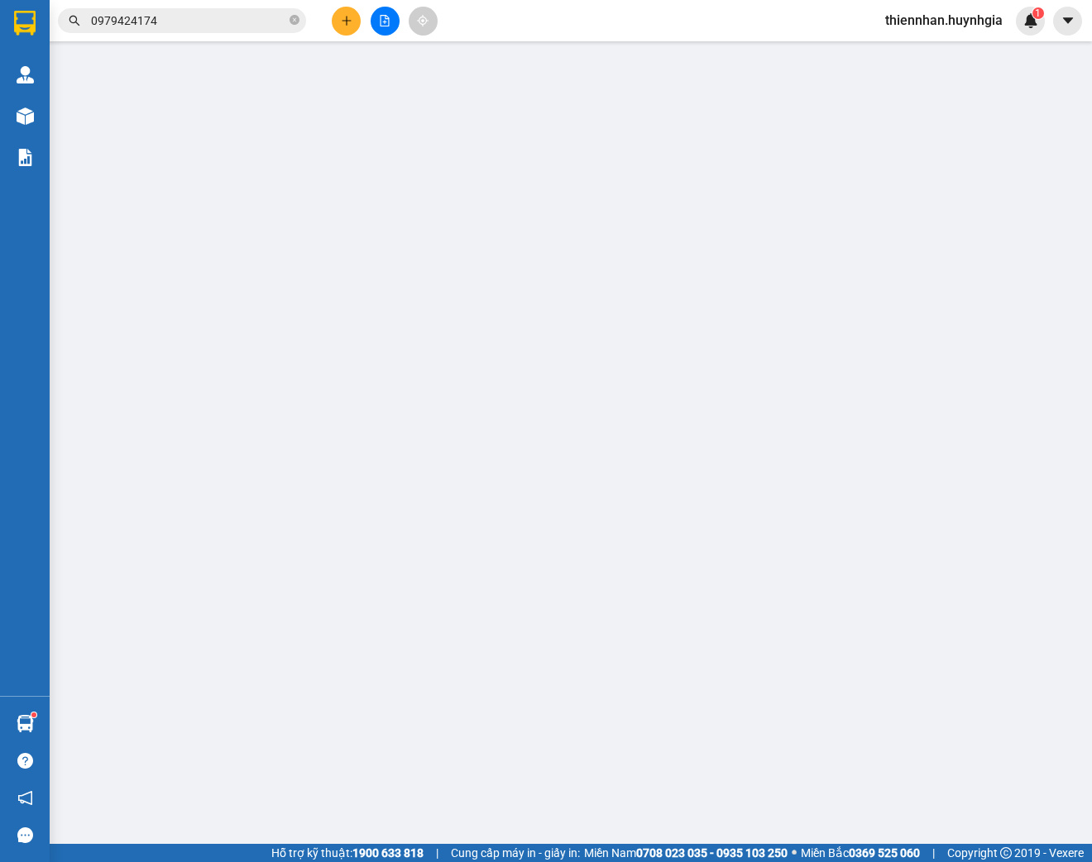
type input "0907788357"
type input "BÍCH HOA"
type input "0708200498"
type input "NGUYỆT"
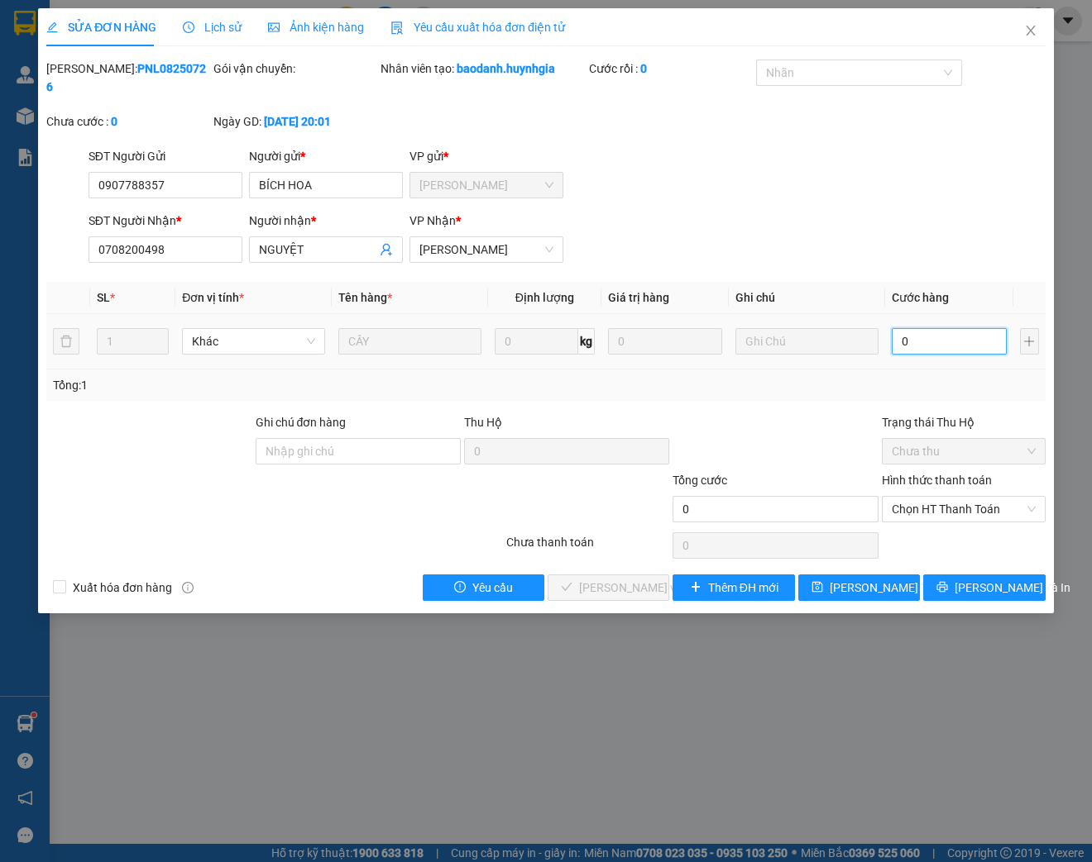
click at [936, 328] on input "0" at bounding box center [948, 341] width 114 height 26
type input "2"
type input "20"
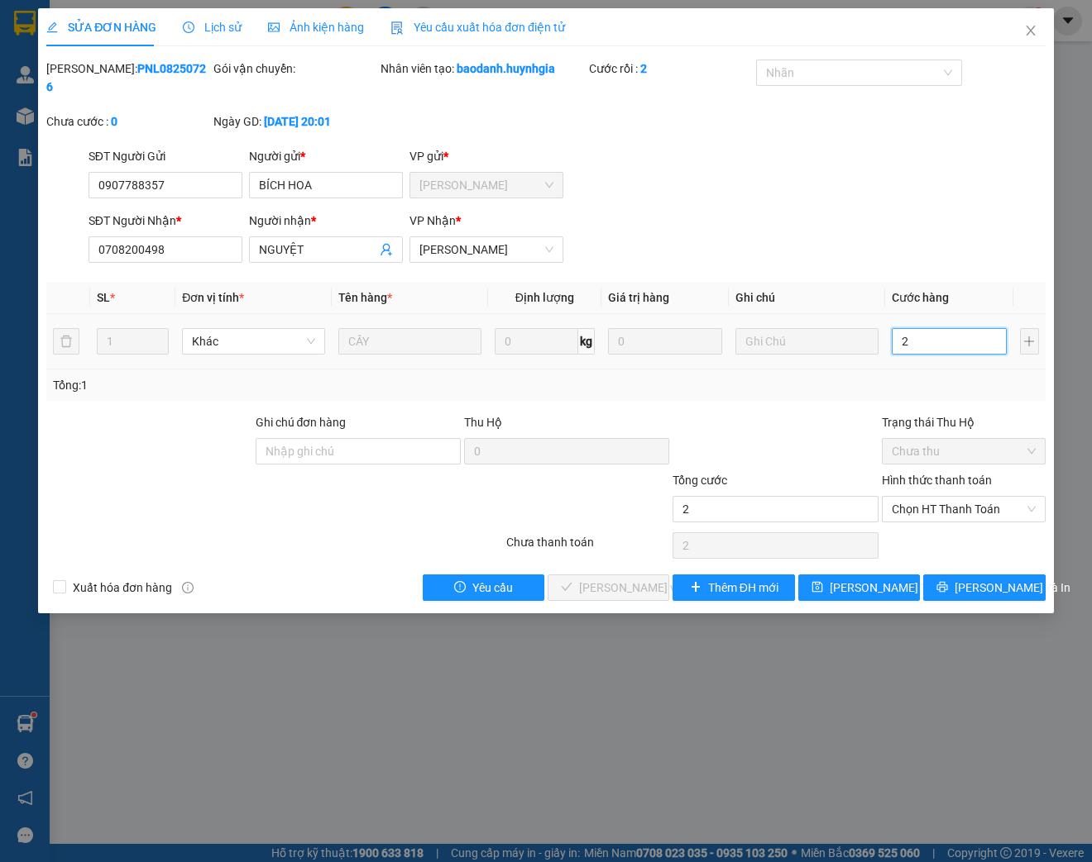
type input "20"
type input "200"
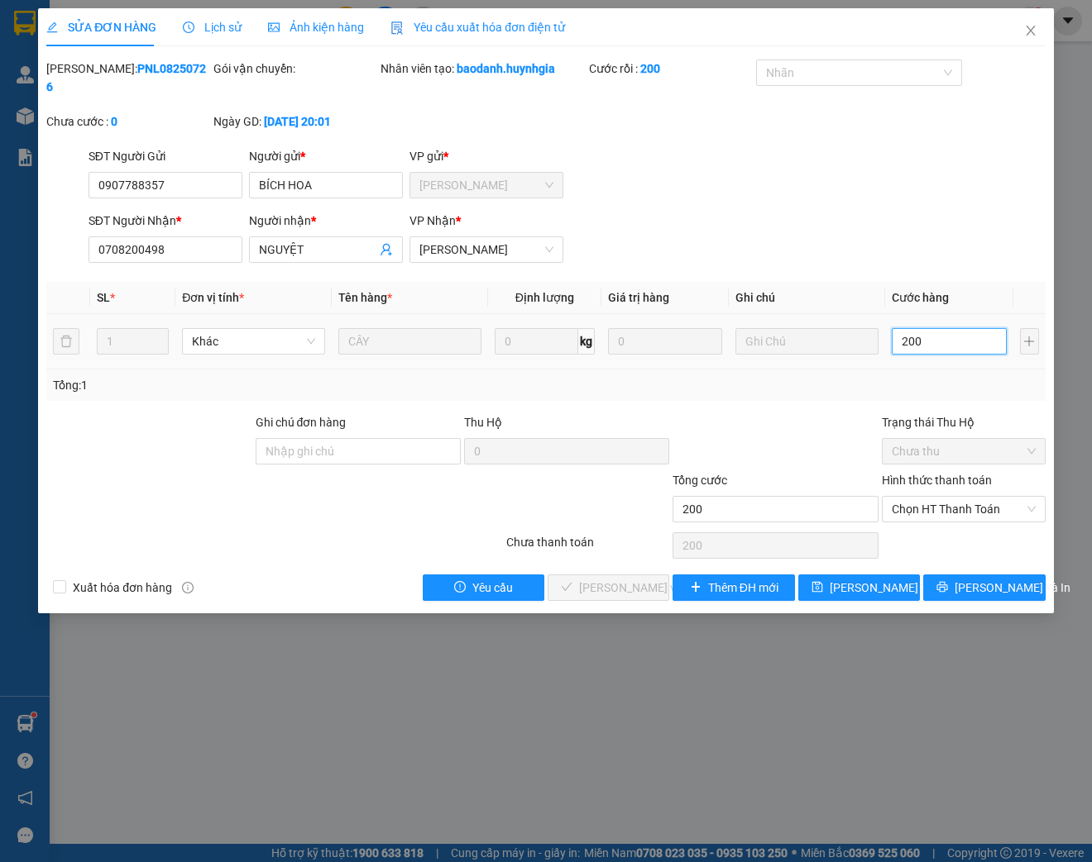
type input "2.000"
type input "20.000"
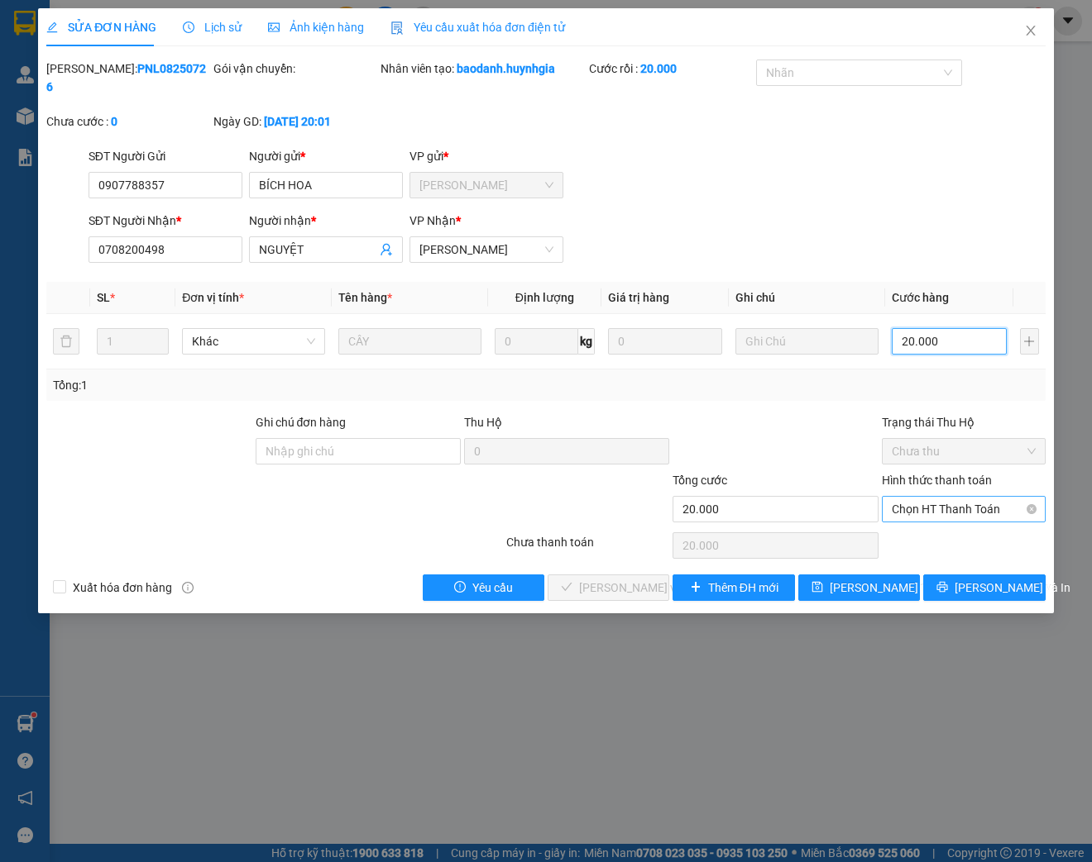
click at [986, 514] on span "Chọn HT Thanh Toán" at bounding box center [963, 509] width 144 height 25
type input "20.000"
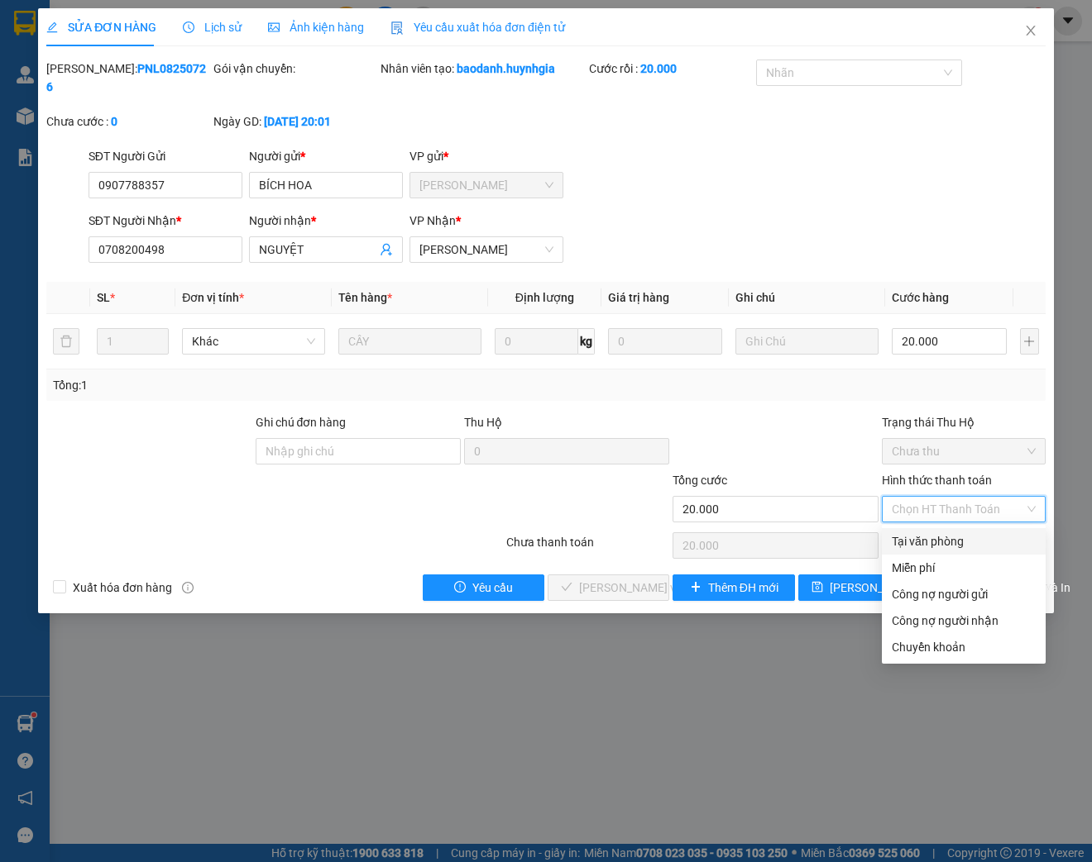
click at [968, 546] on div "Tại văn phòng" at bounding box center [963, 542] width 144 height 18
type input "0"
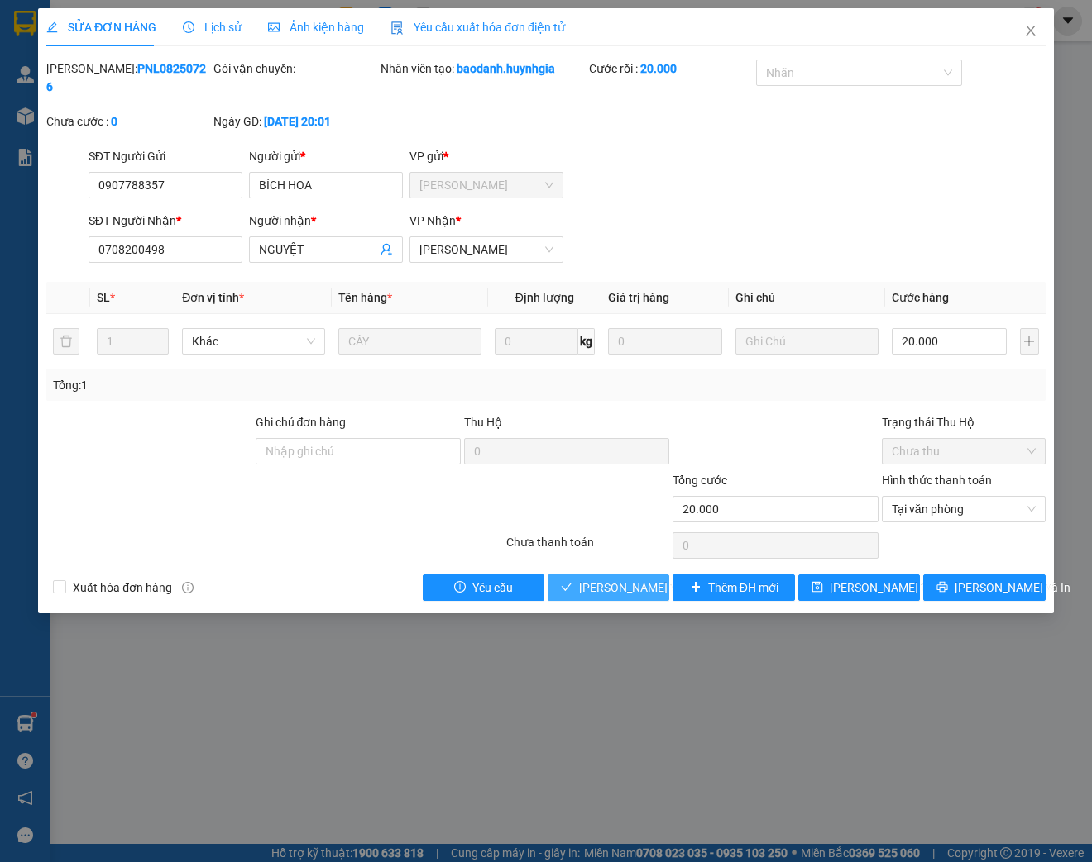
click at [621, 585] on span "[PERSON_NAME] và Giao hàng" at bounding box center [658, 588] width 159 height 18
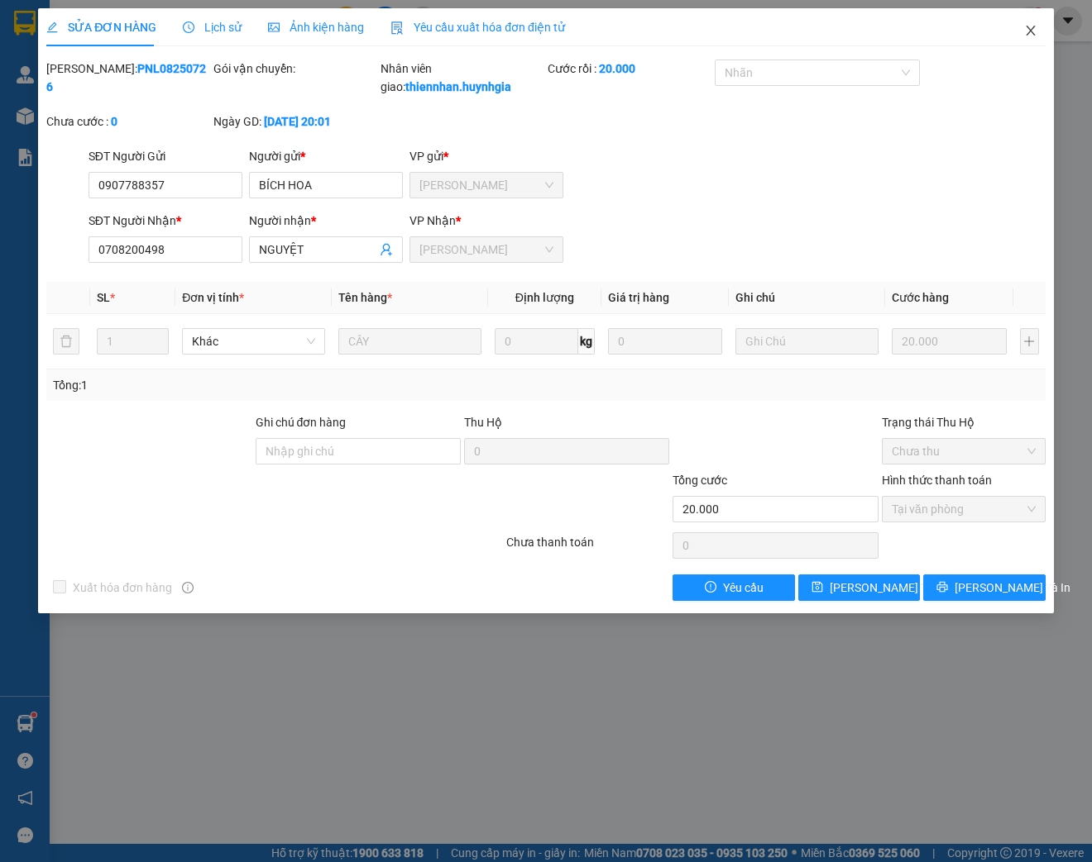
click at [1029, 36] on icon "close" at bounding box center [1030, 30] width 13 height 13
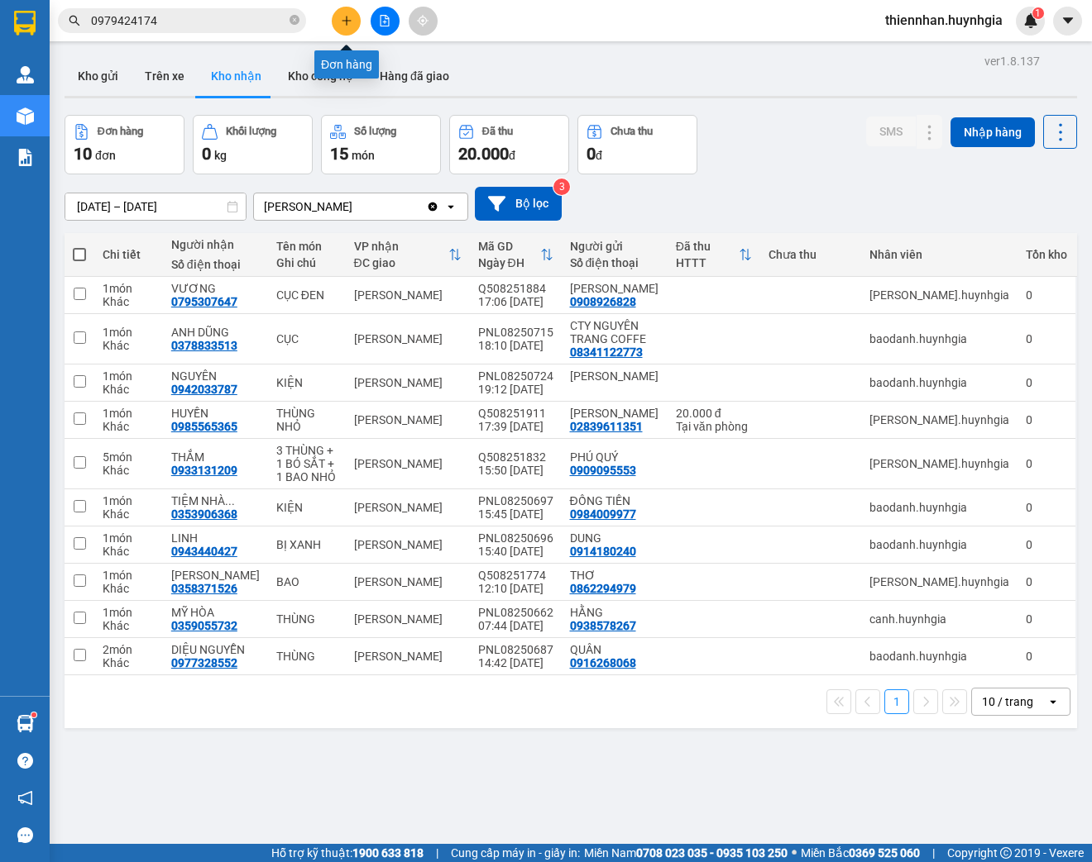
click at [342, 19] on icon "plus" at bounding box center [347, 21] width 12 height 12
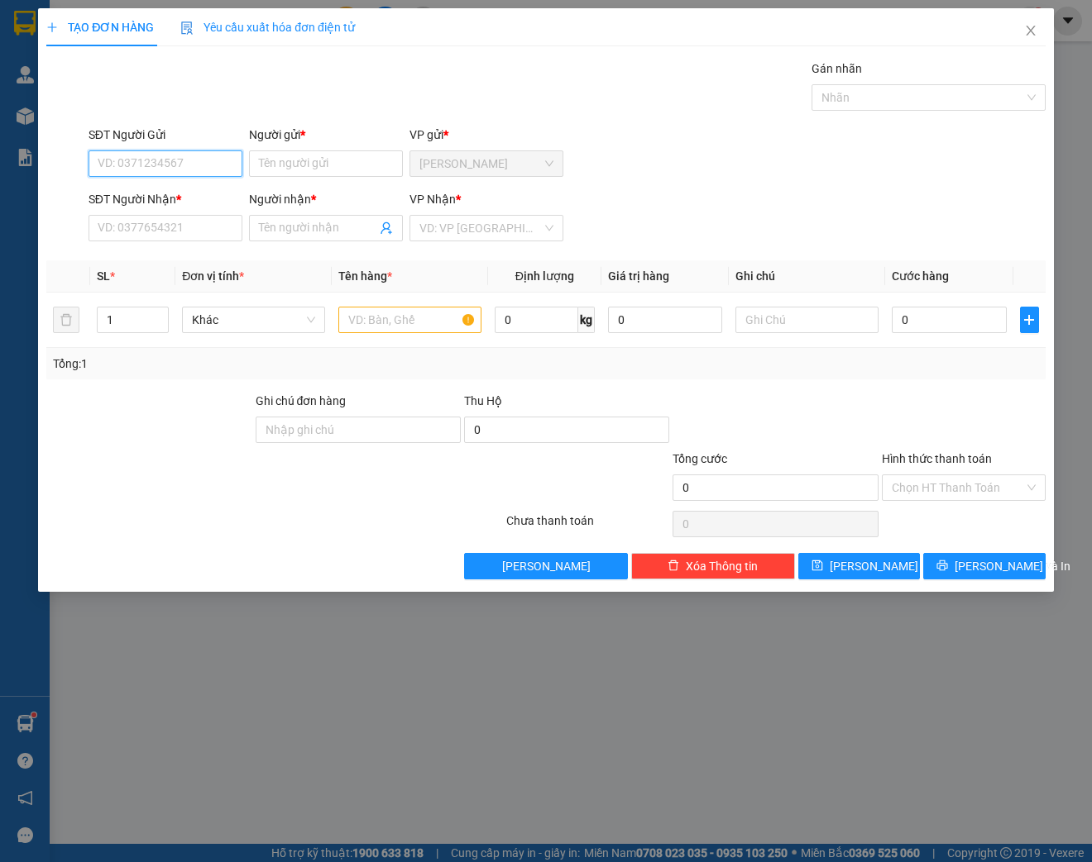
click at [200, 165] on input "SĐT Người Gửi" at bounding box center [165, 163] width 154 height 26
click at [126, 160] on input "SĐT Người Gửi" at bounding box center [165, 163] width 154 height 26
type input "0395499381"
click at [378, 159] on input "Người gửi *" at bounding box center [326, 163] width 154 height 26
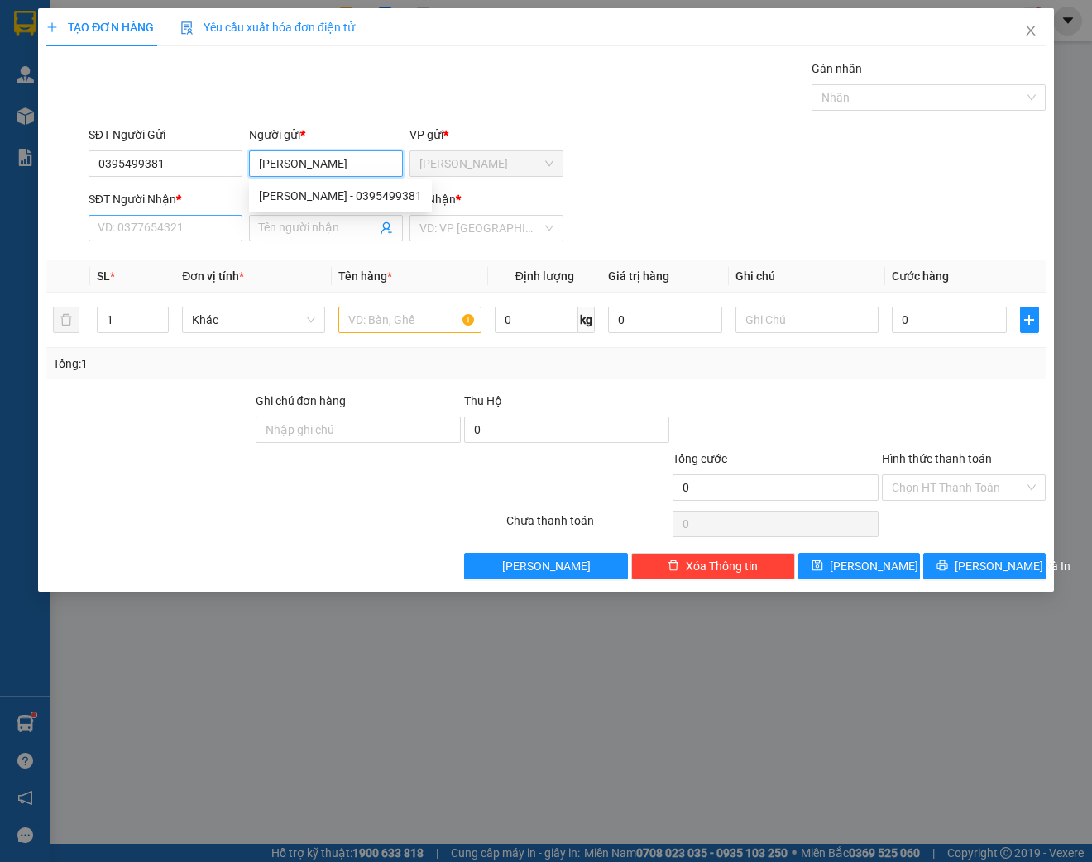
type input "[PERSON_NAME]"
click at [130, 228] on input "SĐT Người Nhận *" at bounding box center [165, 228] width 154 height 26
type input "0365868395"
click at [289, 232] on input "Người nhận *" at bounding box center [317, 228] width 117 height 18
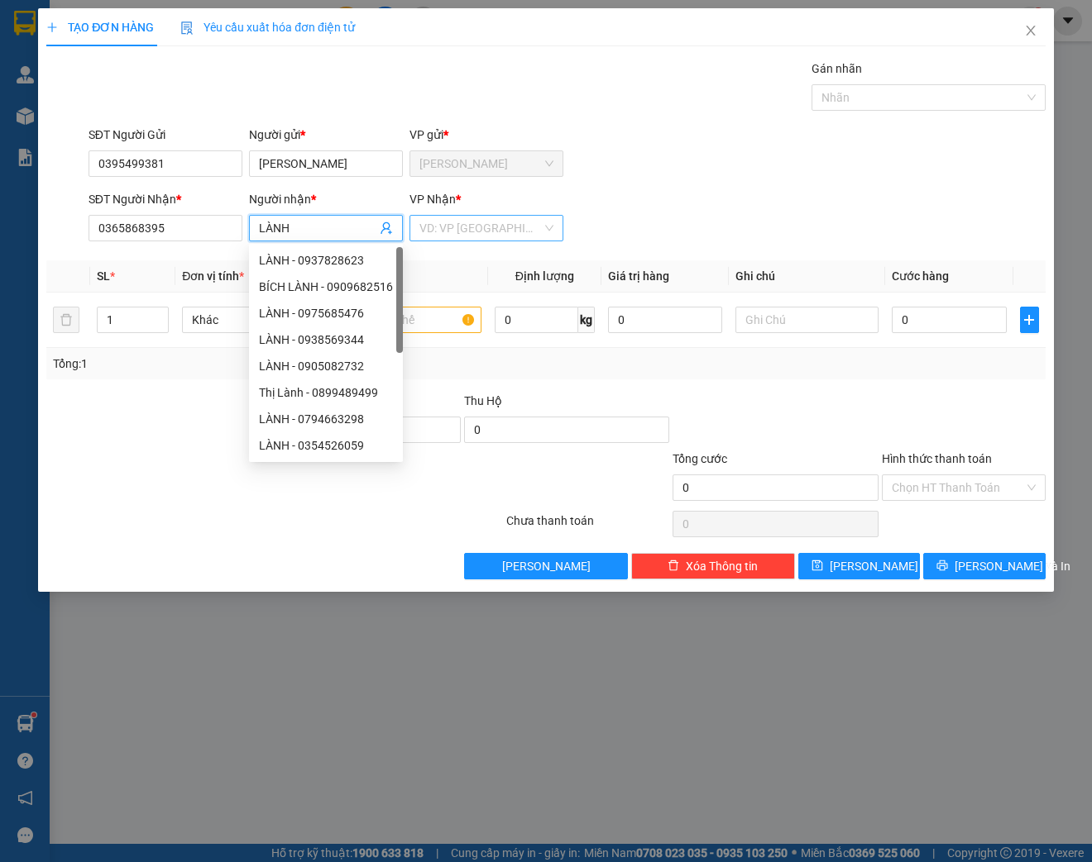
type input "LÀNH"
click at [499, 227] on input "search" at bounding box center [480, 228] width 122 height 25
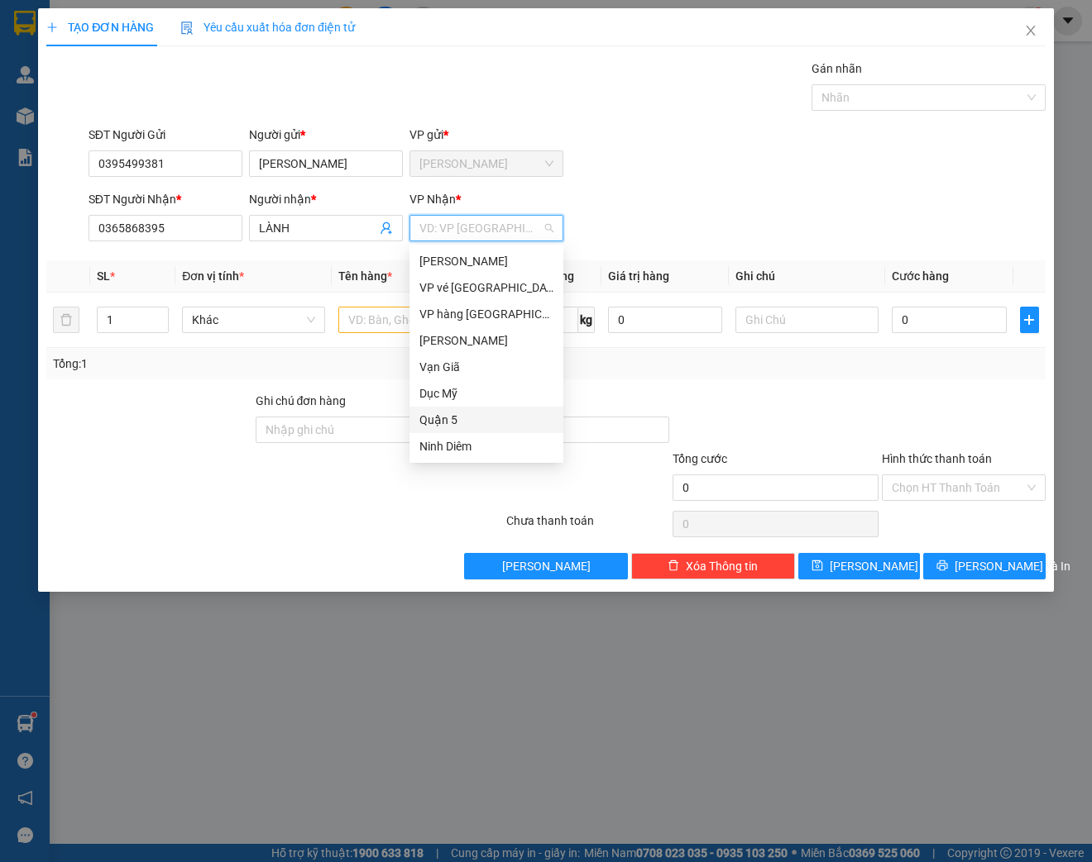
click at [437, 426] on div "Quận 5" at bounding box center [486, 420] width 134 height 18
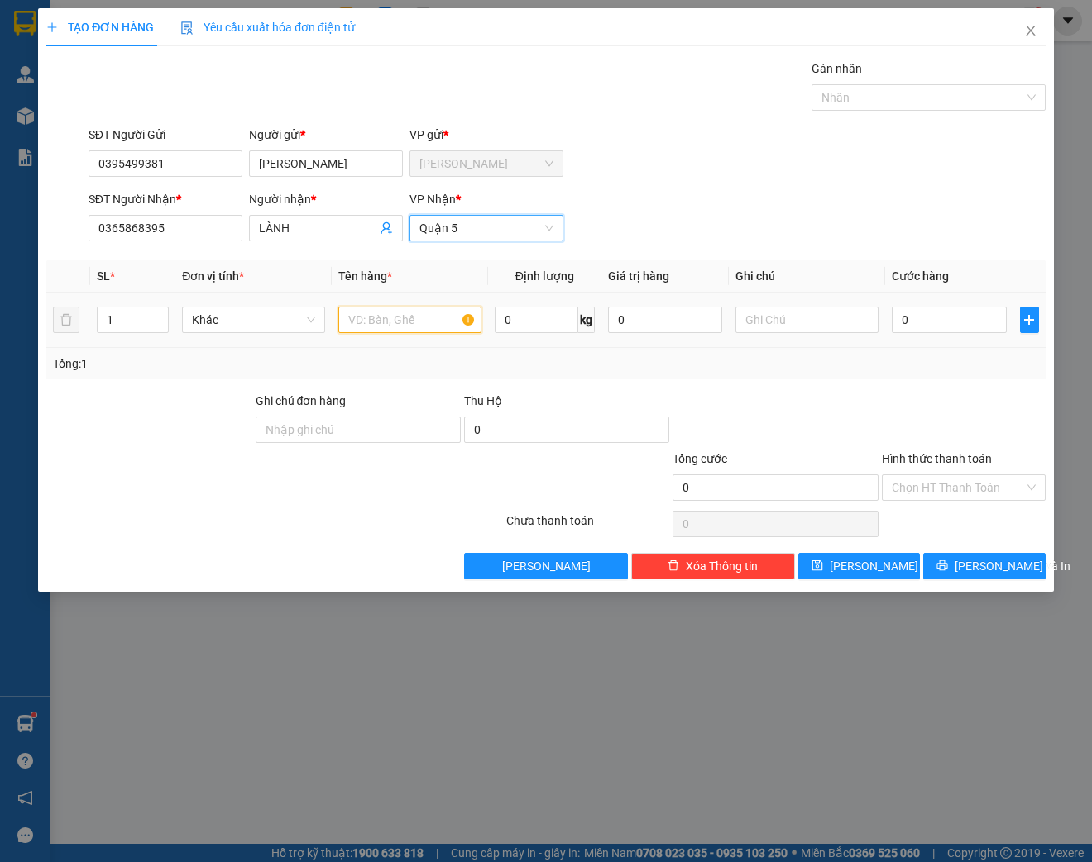
click at [398, 313] on input "text" at bounding box center [409, 320] width 143 height 26
type input "TẬP CLEAR"
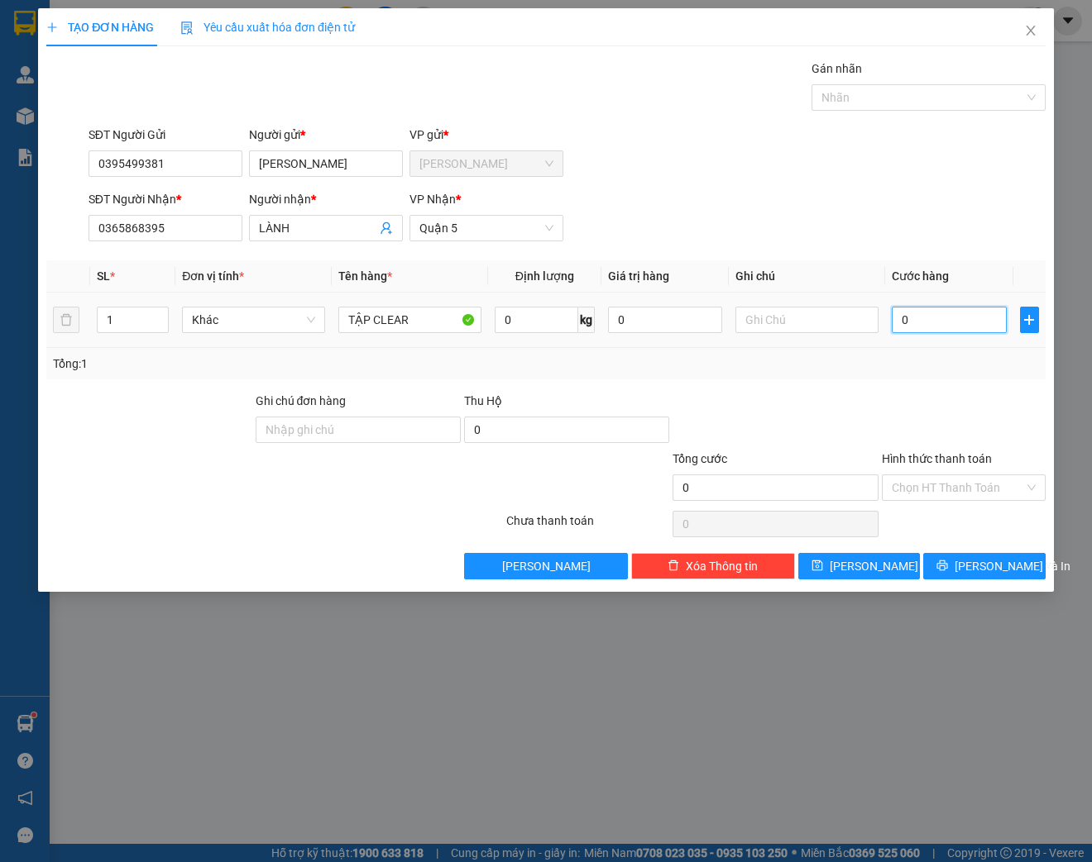
click at [950, 318] on input "0" at bounding box center [948, 320] width 114 height 26
type input "2"
type input "20"
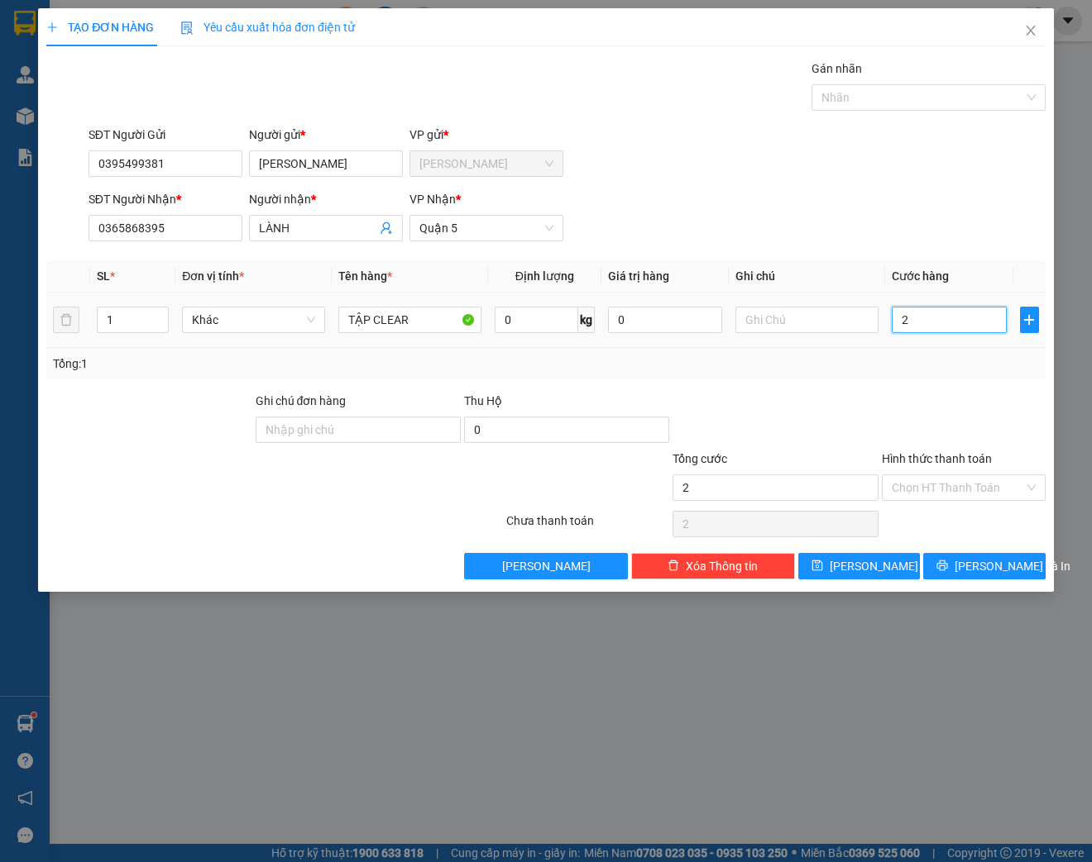
type input "20"
type input "200"
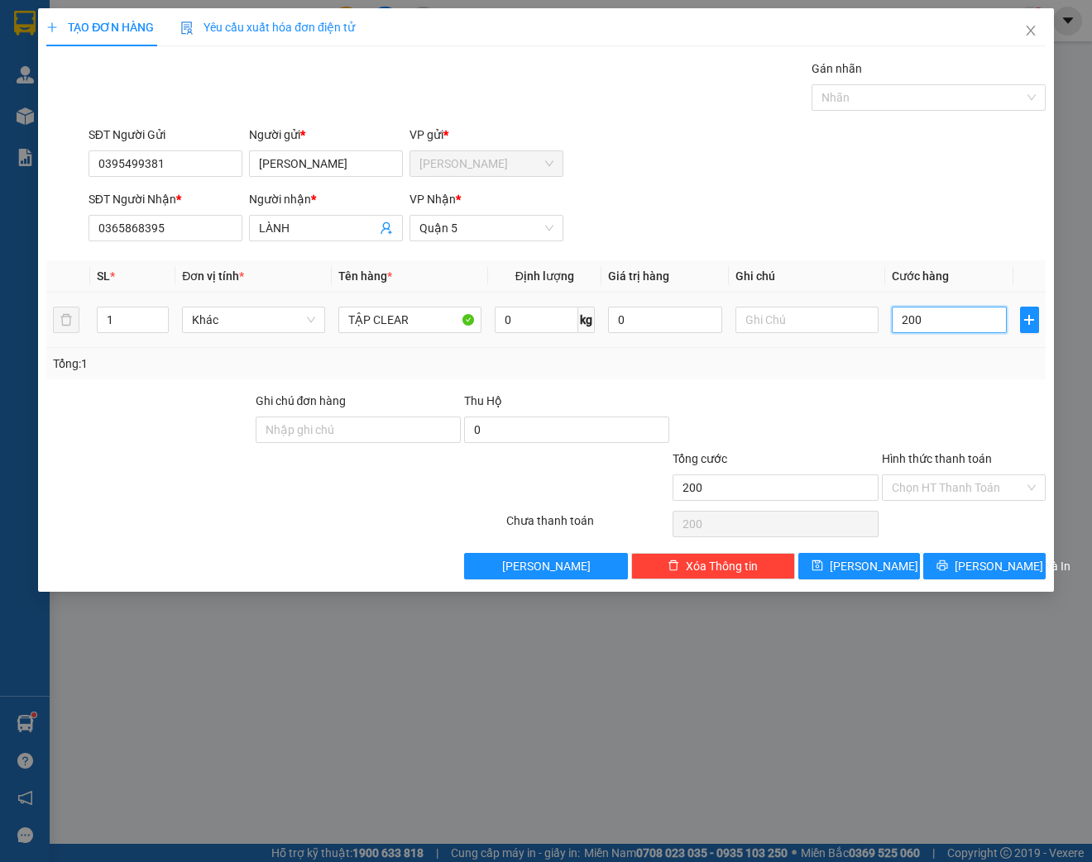
type input "2.000"
type input "20.000"
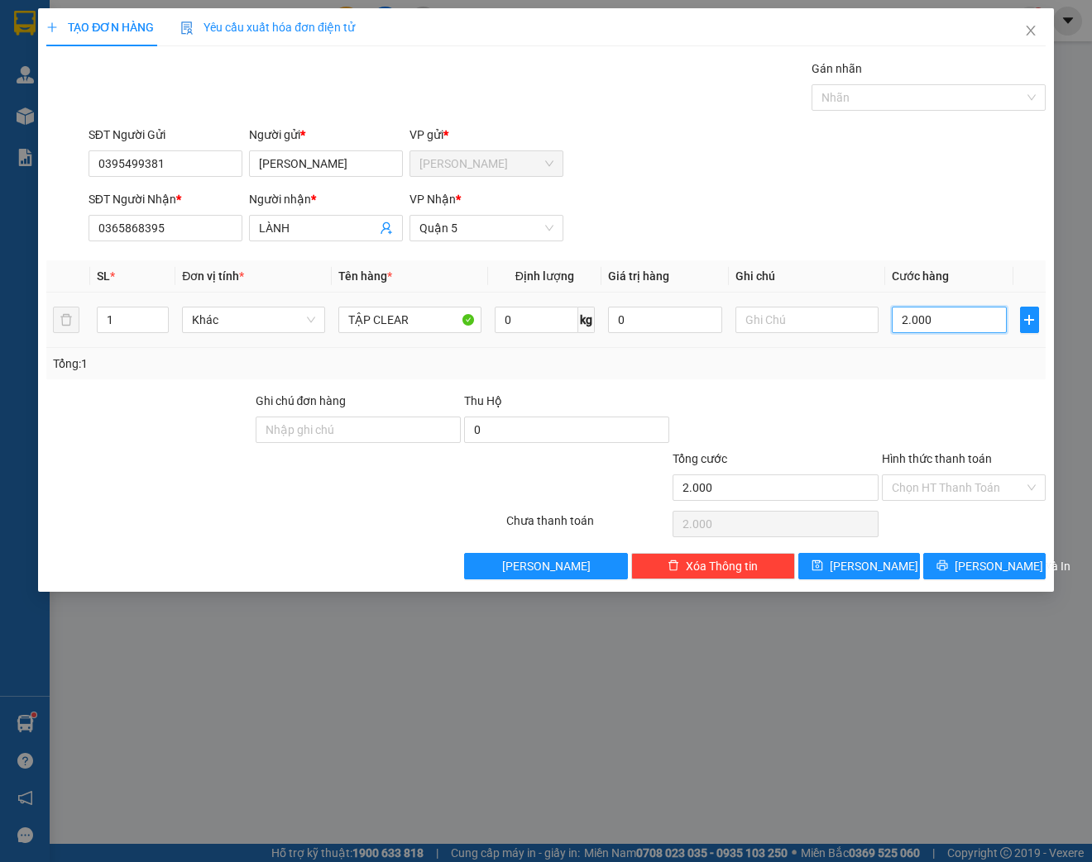
type input "20.000"
click at [948, 493] on input "Hình thức thanh toán" at bounding box center [957, 487] width 132 height 25
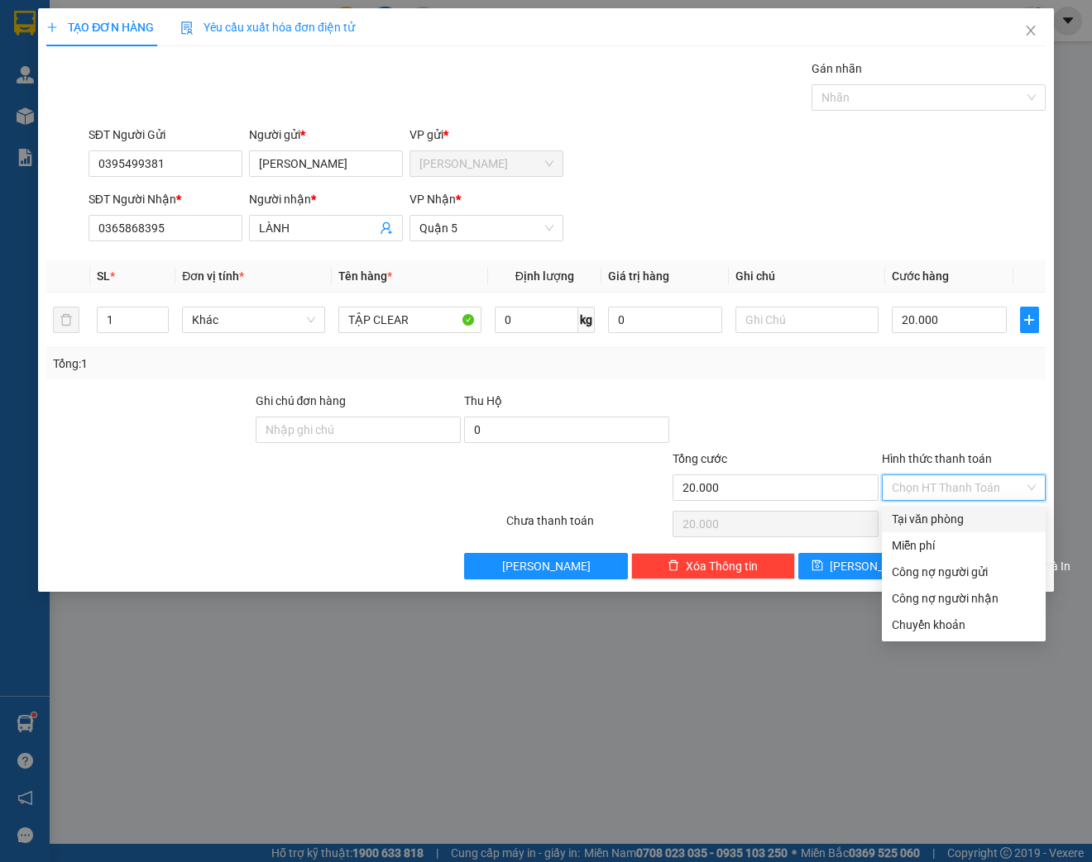
click at [945, 518] on div "Tại văn phòng" at bounding box center [963, 519] width 144 height 18
type input "0"
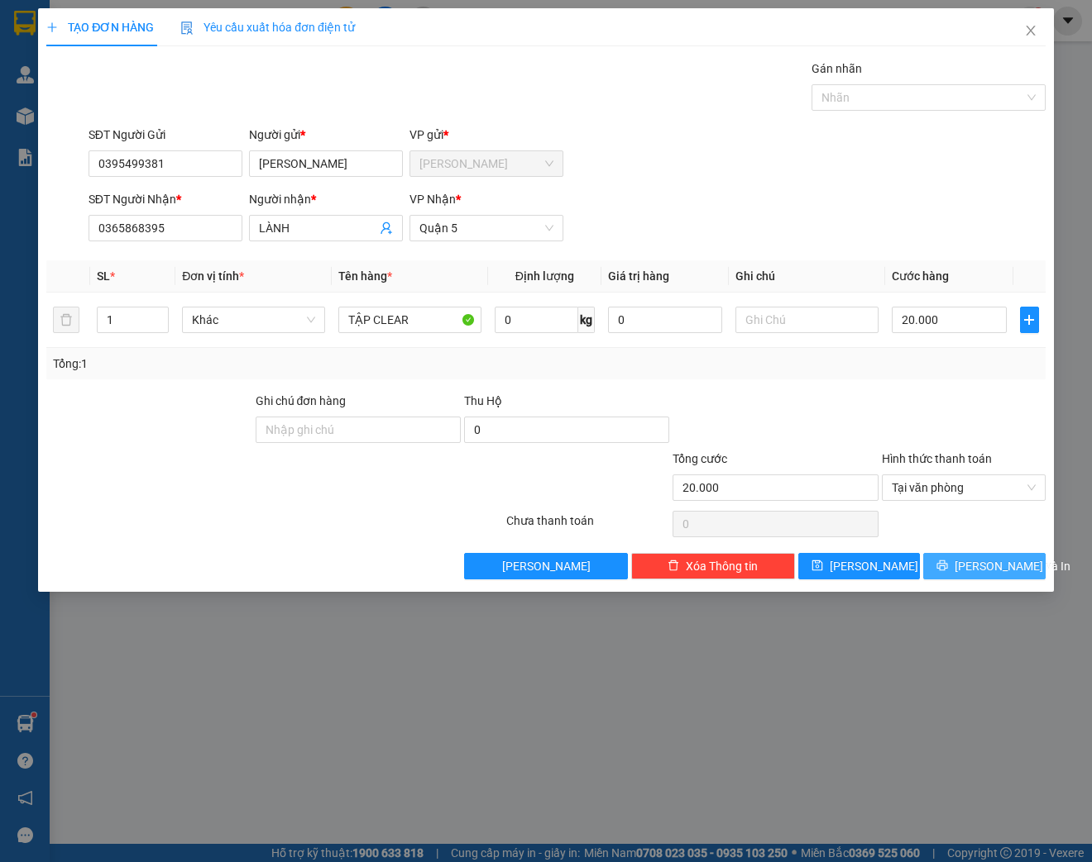
click at [1001, 568] on span "[PERSON_NAME] và In" at bounding box center [1012, 566] width 116 height 18
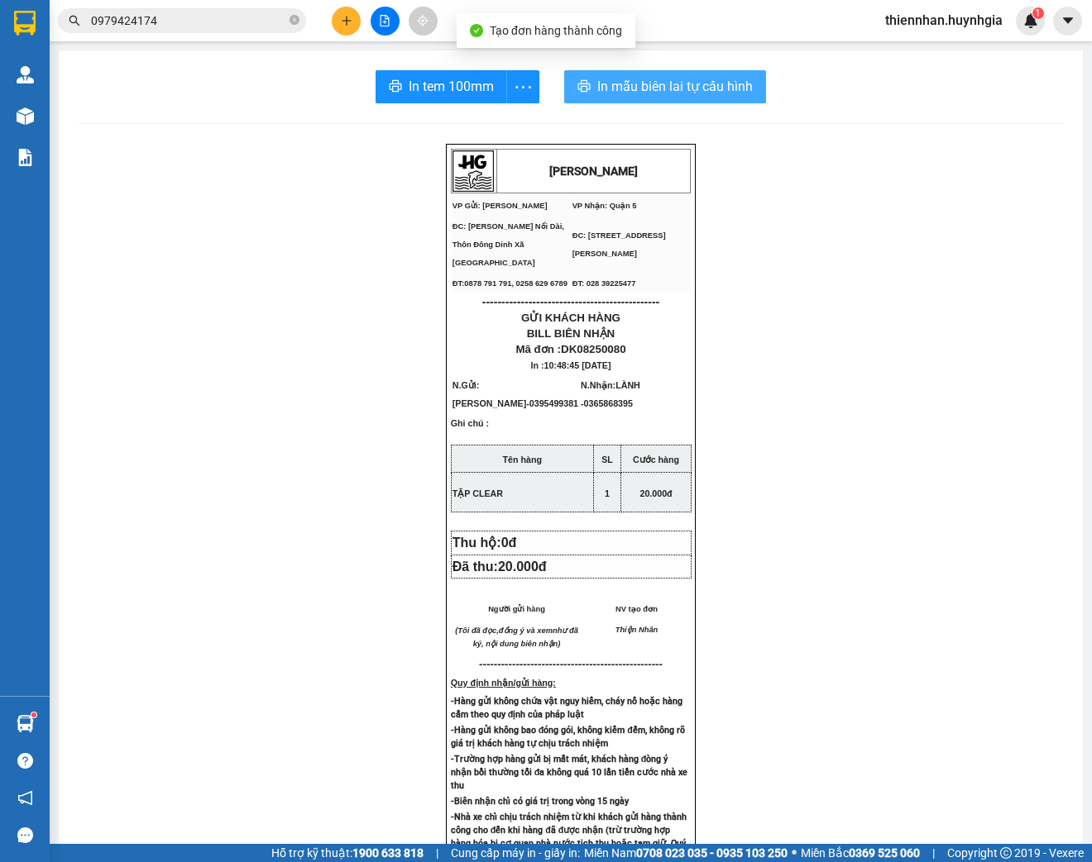
click at [728, 88] on span "In mẫu biên lai tự cấu hình" at bounding box center [674, 86] width 155 height 21
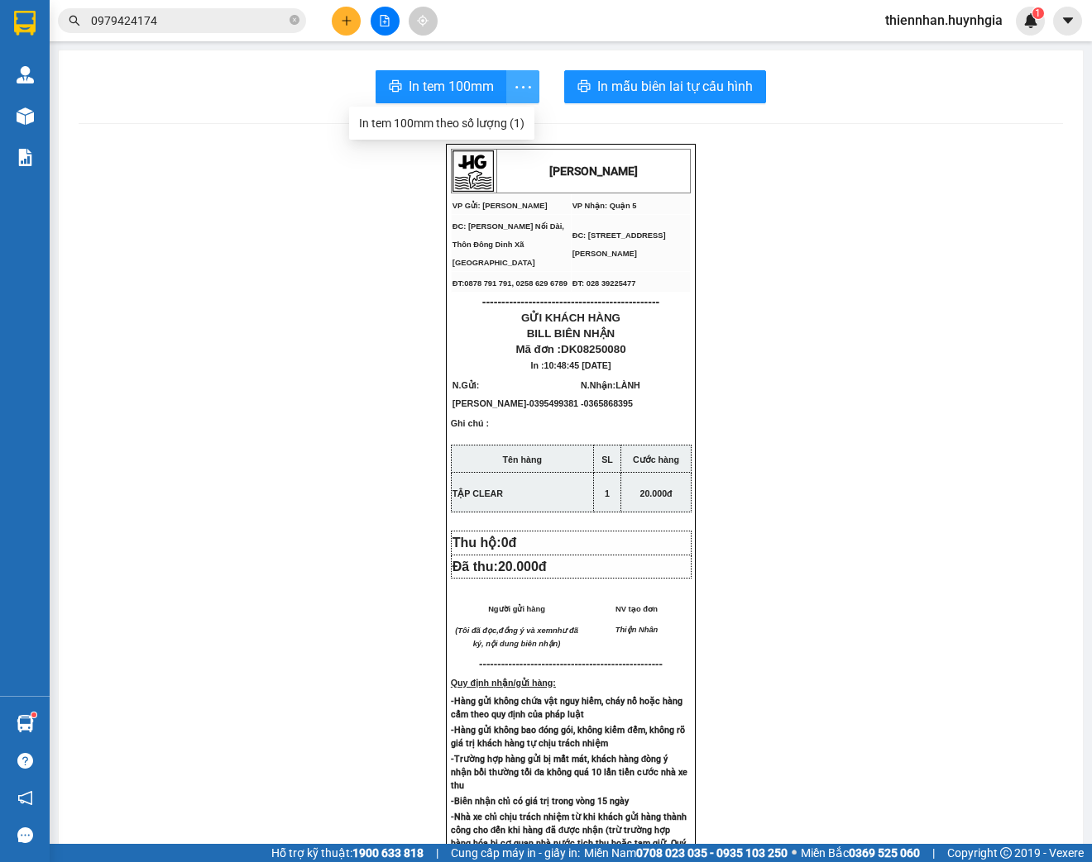
click at [517, 88] on icon "more" at bounding box center [523, 87] width 21 height 21
drag, startPoint x: 503, startPoint y: 122, endPoint x: 516, endPoint y: 152, distance: 32.6
click at [503, 122] on div "In tem 100mm theo số lượng (1)" at bounding box center [441, 123] width 165 height 18
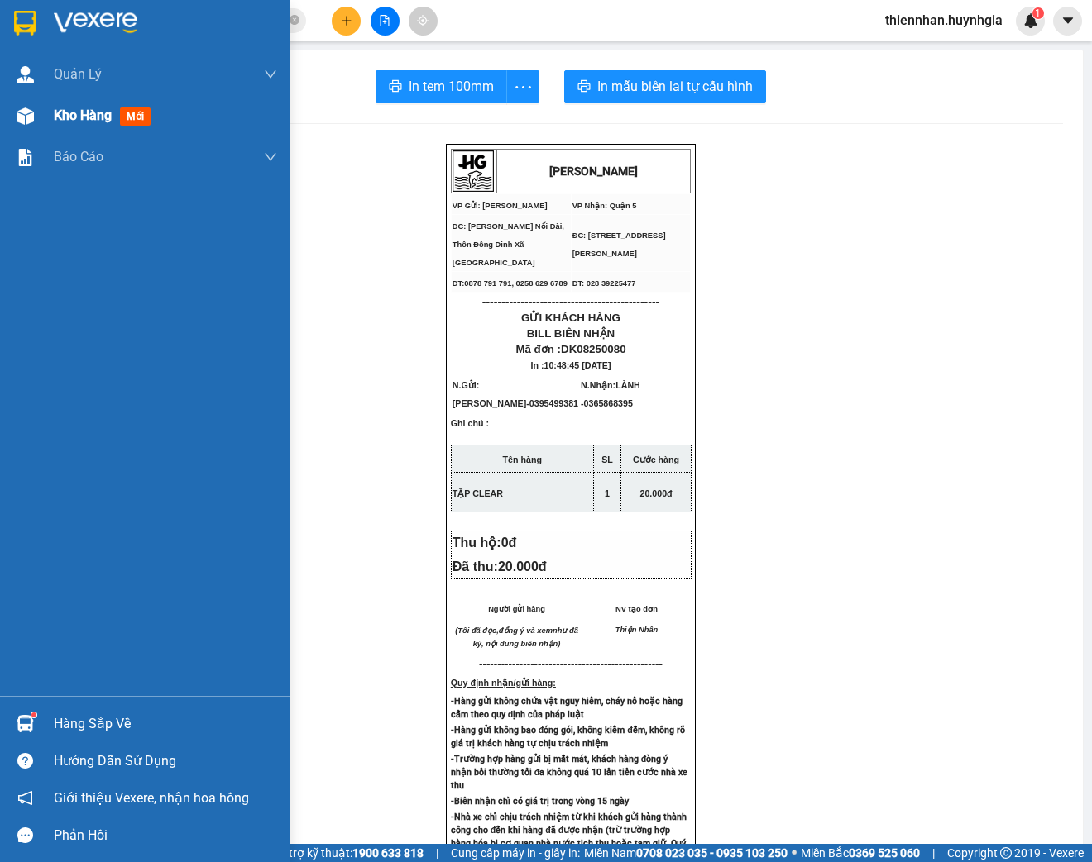
click at [83, 117] on span "Kho hàng" at bounding box center [83, 115] width 58 height 16
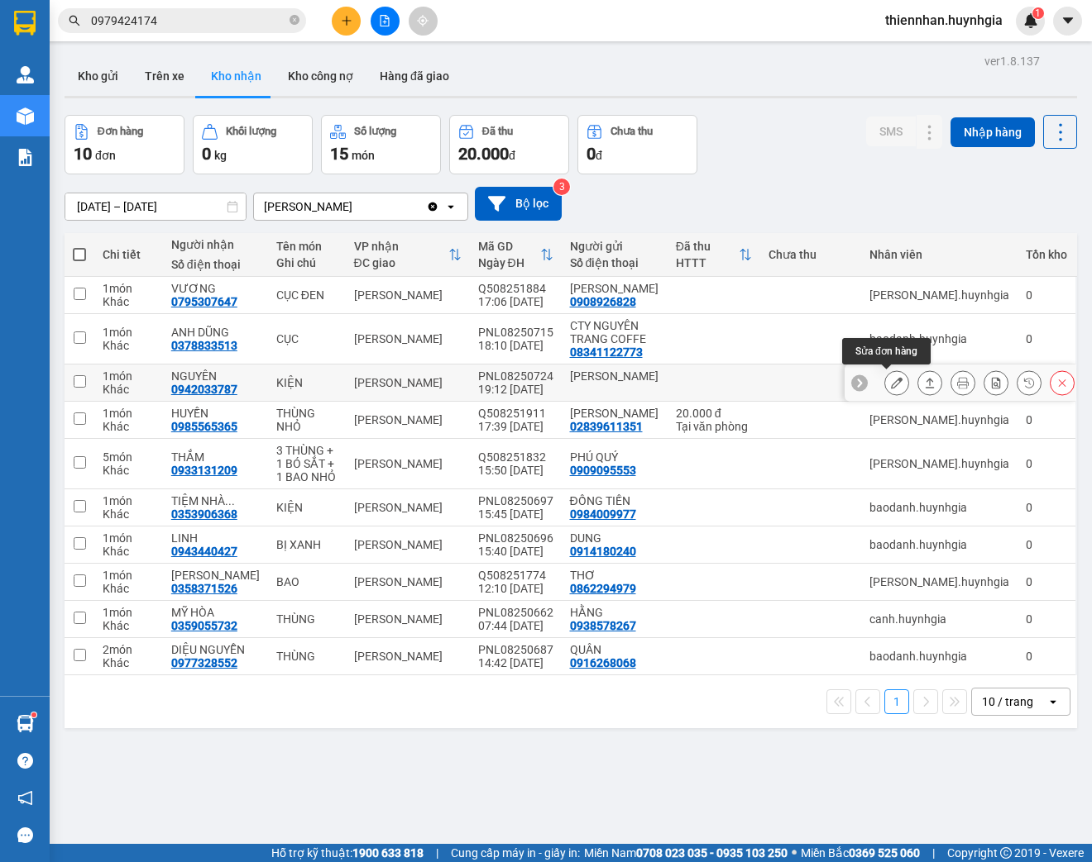
click at [891, 387] on icon at bounding box center [897, 383] width 12 height 12
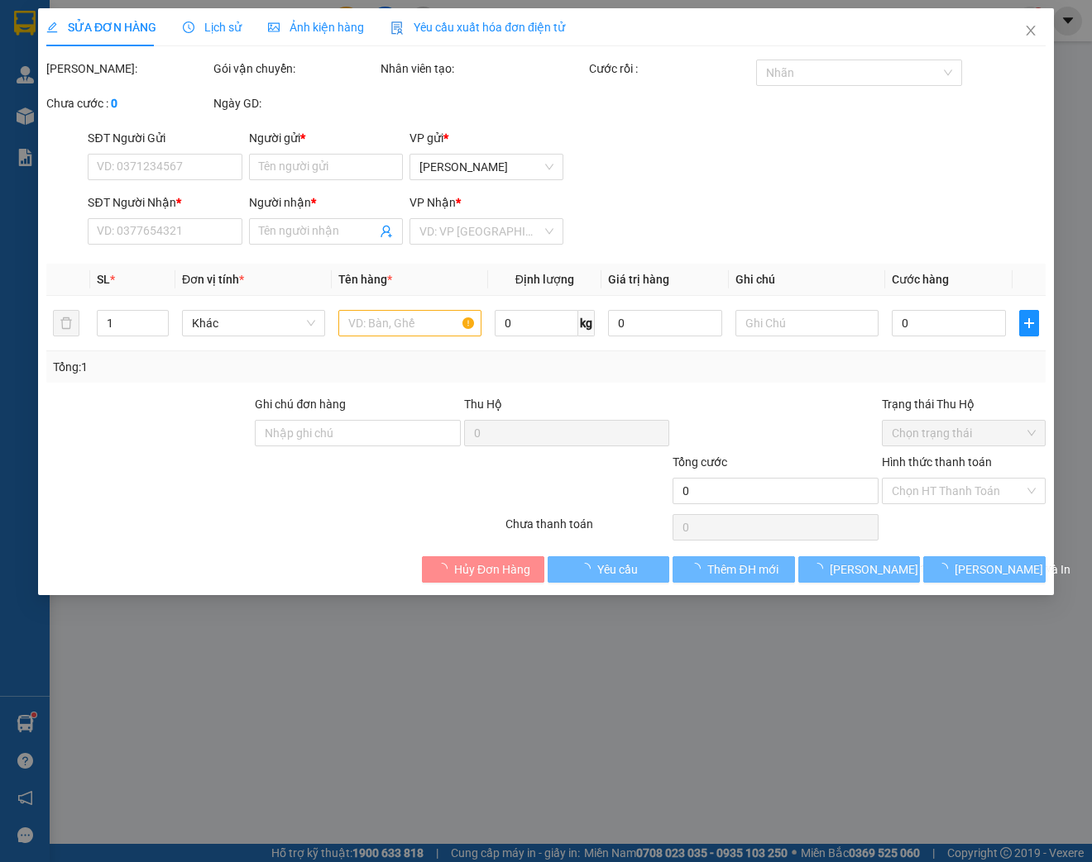
type input "[PERSON_NAME]"
type input "0942033787"
type input "NGUYÊN"
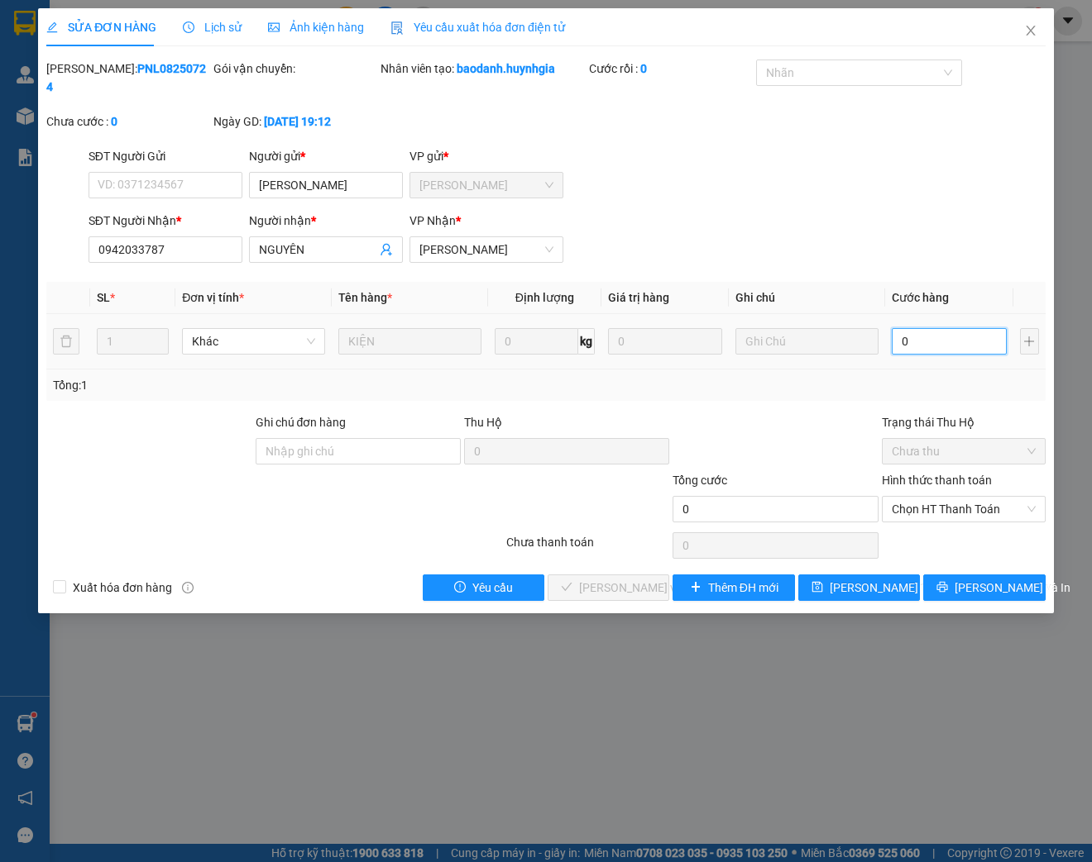
click at [929, 337] on input "0" at bounding box center [948, 341] width 114 height 26
type input "3"
type input "30"
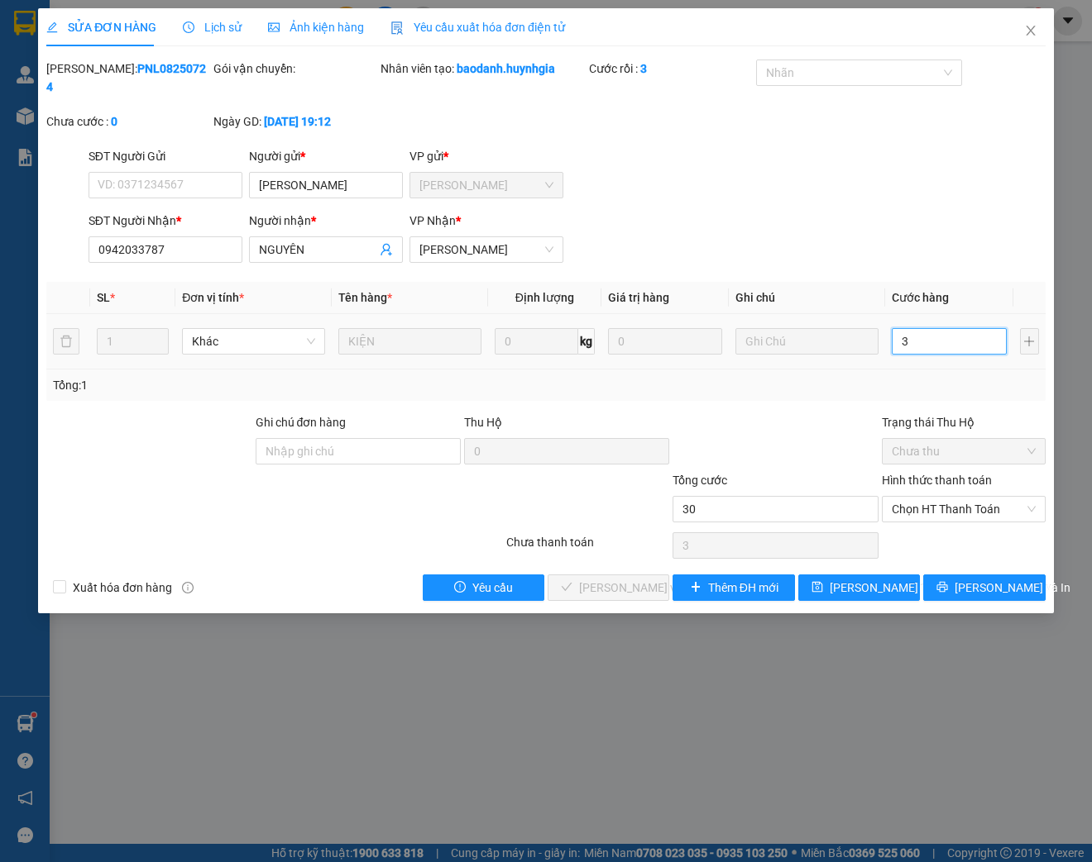
type input "30"
type input "300"
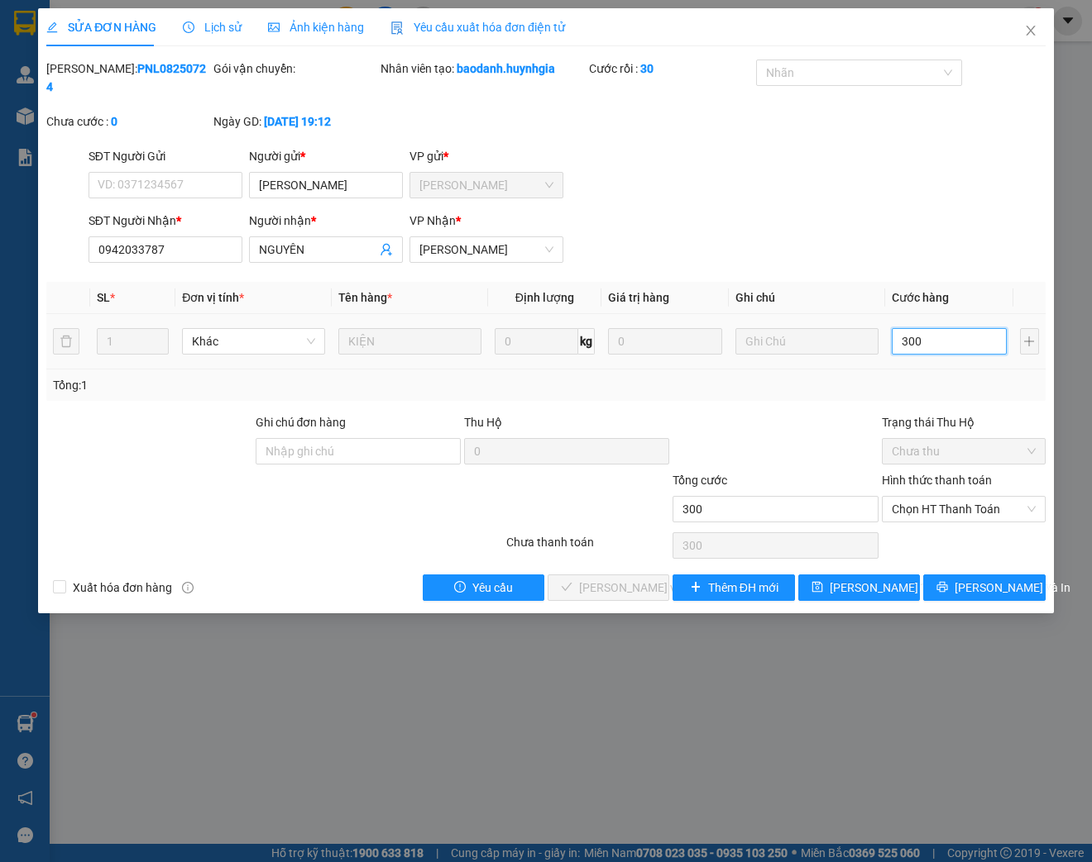
type input "3.000"
type input "30.000"
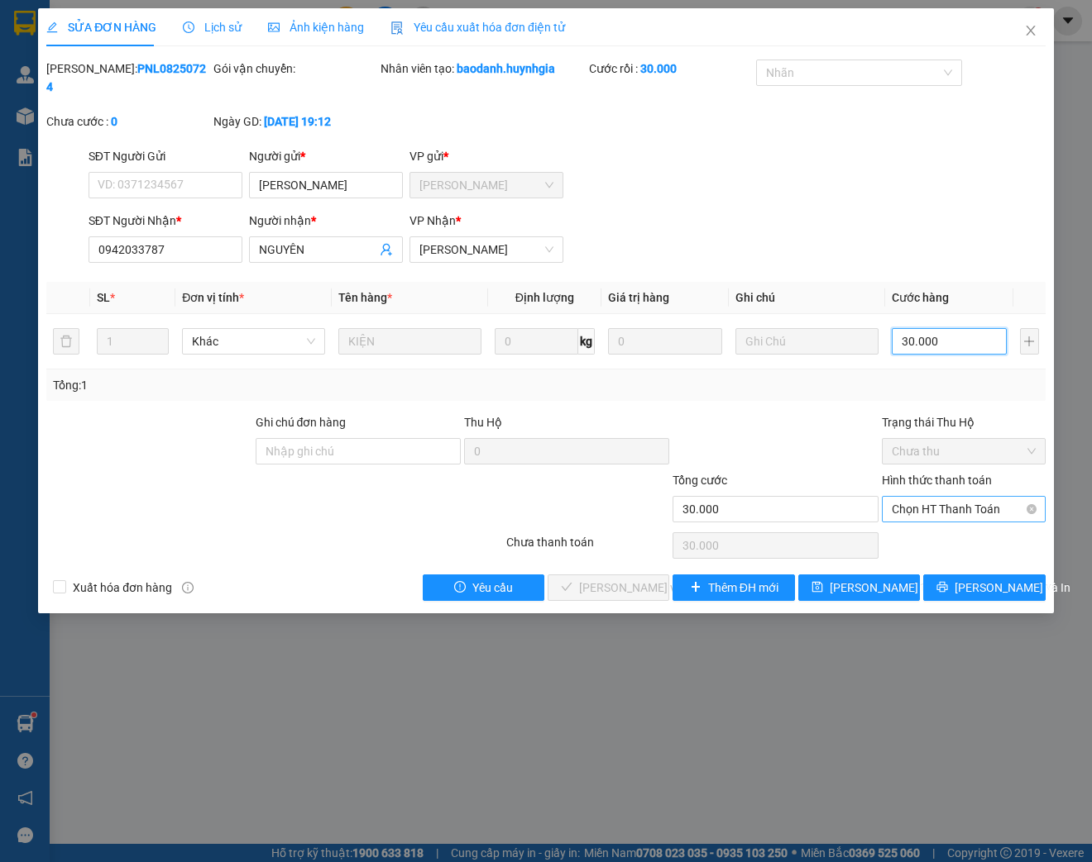
click at [942, 514] on span "Chọn HT Thanh Toán" at bounding box center [963, 509] width 144 height 25
type input "30.000"
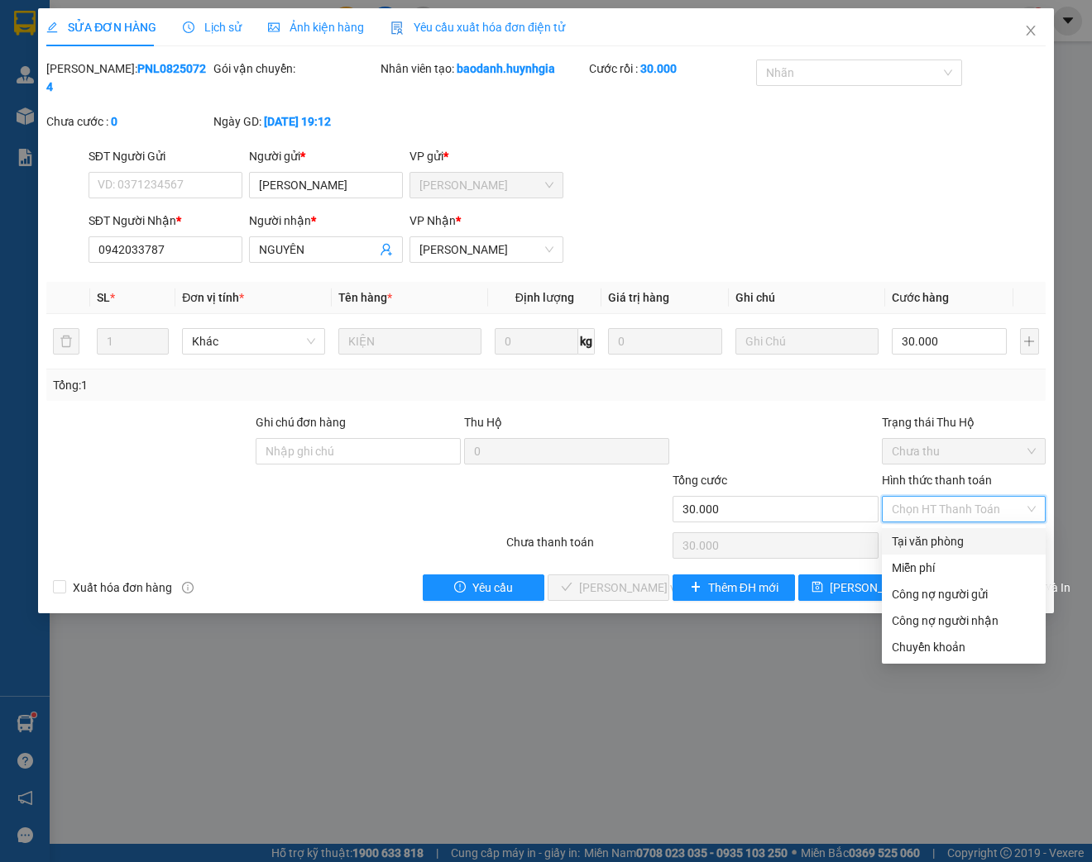
click at [941, 540] on div "Tại văn phòng" at bounding box center [963, 542] width 144 height 18
type input "0"
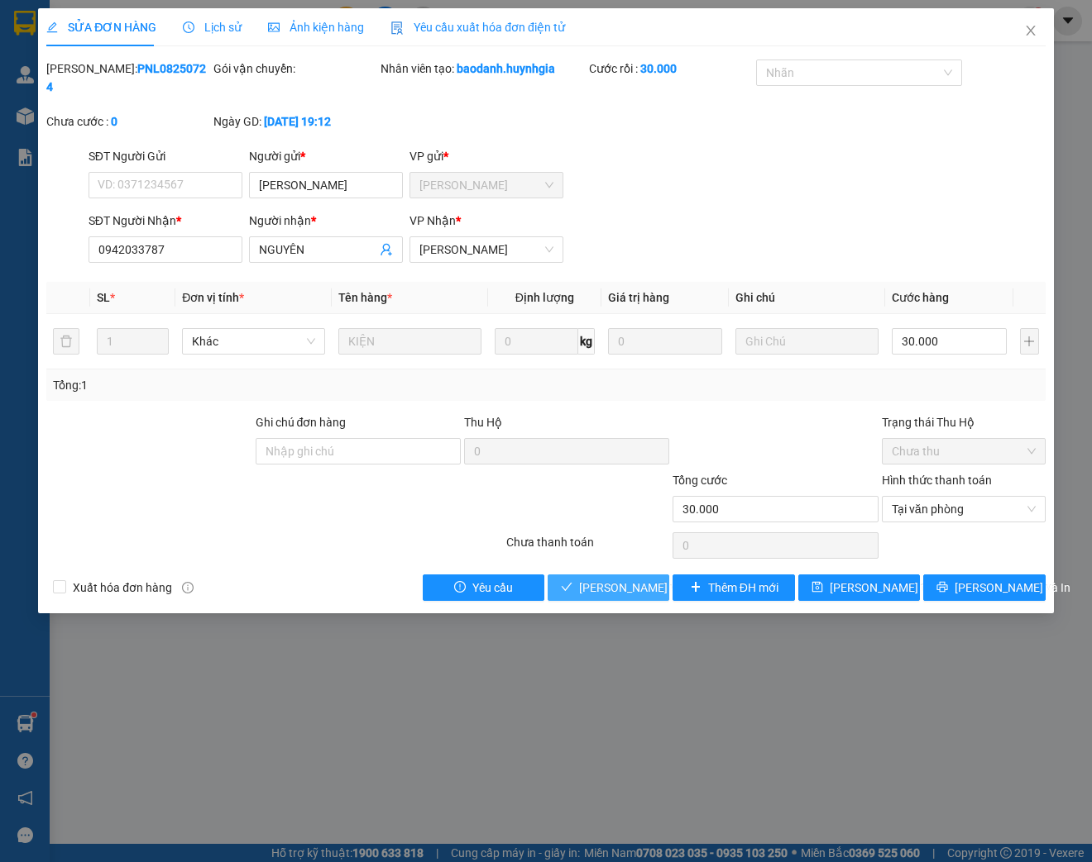
click at [607, 592] on span "[PERSON_NAME] và Giao hàng" at bounding box center [658, 588] width 159 height 18
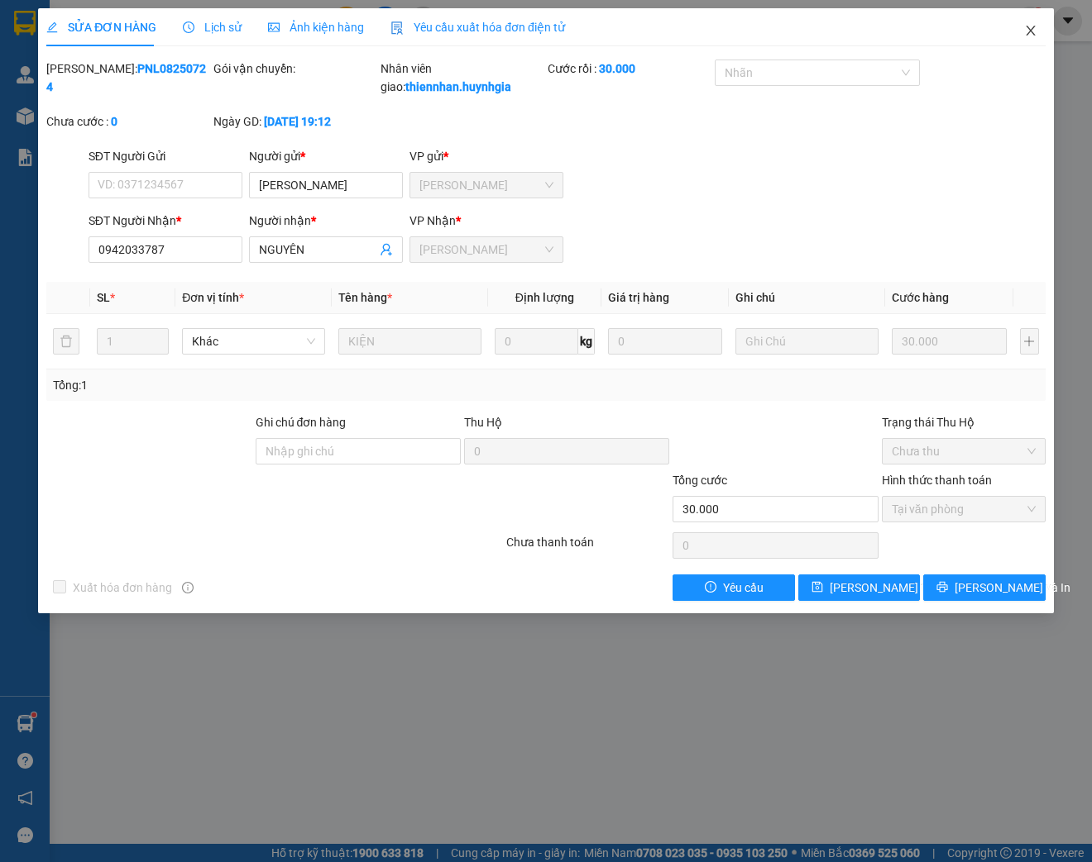
click at [1032, 37] on icon "close" at bounding box center [1030, 30] width 13 height 13
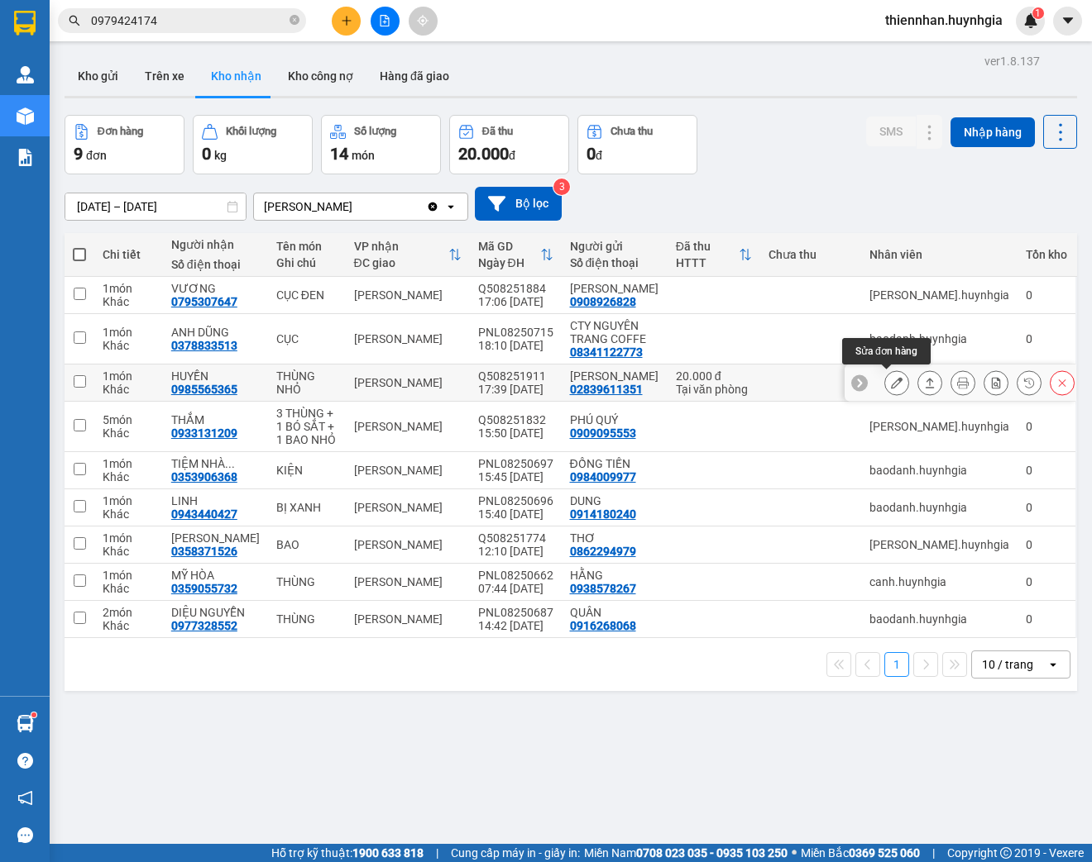
click at [885, 385] on button at bounding box center [896, 383] width 23 height 29
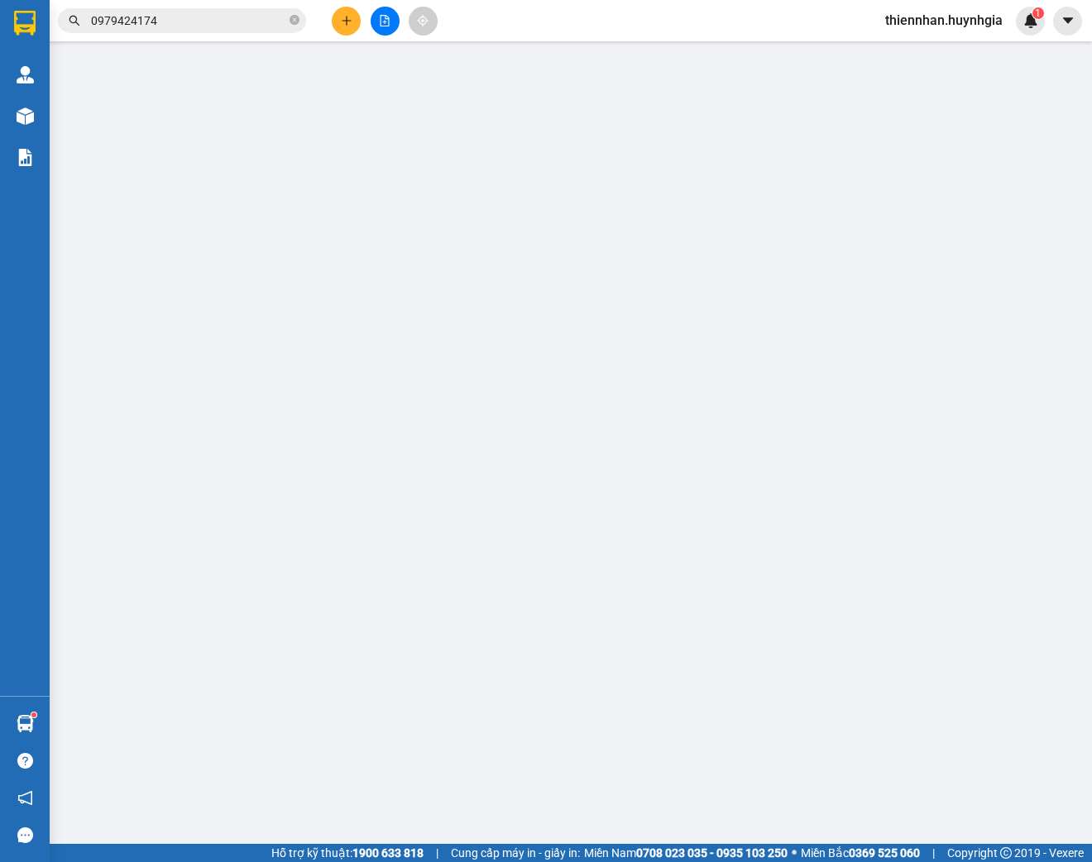
type input "02839611351"
type input "[PERSON_NAME]"
type input "0985565365"
type input "HUYỀN"
type input "20.000"
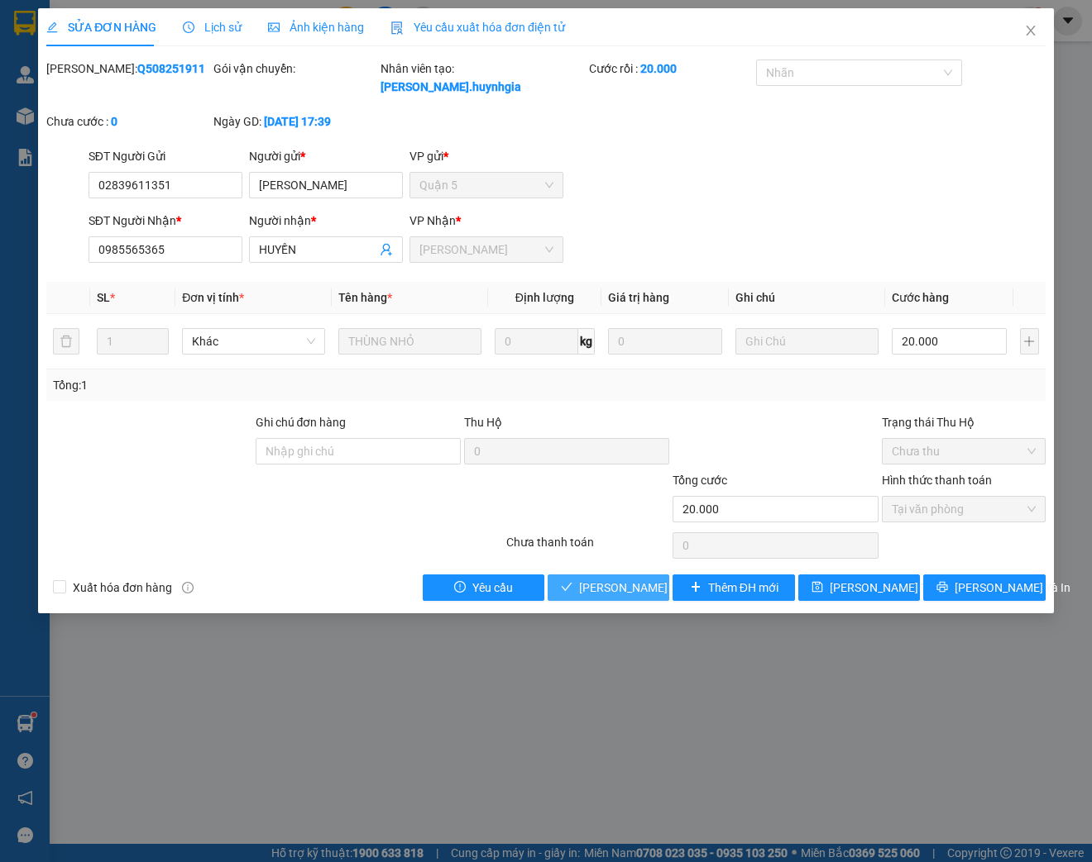
click at [633, 588] on span "[PERSON_NAME] và Giao hàng" at bounding box center [658, 588] width 159 height 18
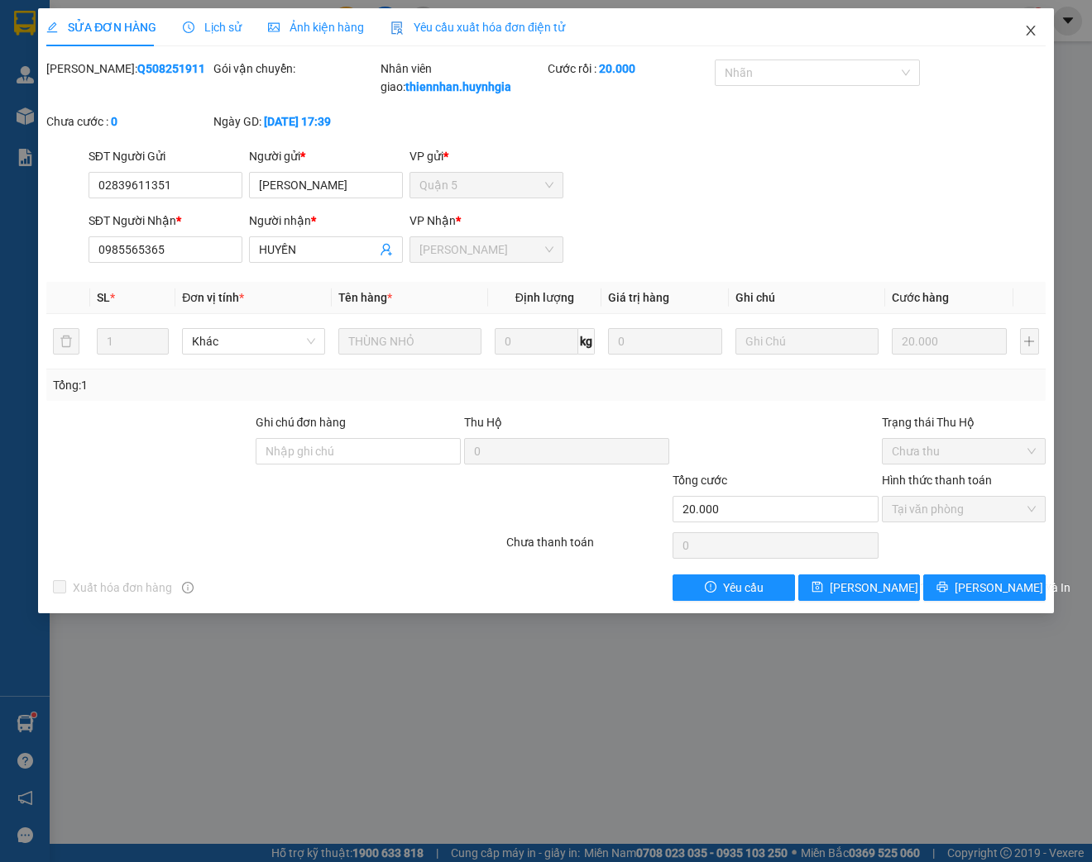
drag, startPoint x: 1025, startPoint y: 37, endPoint x: 1025, endPoint y: 49, distance: 11.6
click at [1025, 40] on span "Close" at bounding box center [1030, 31] width 46 height 46
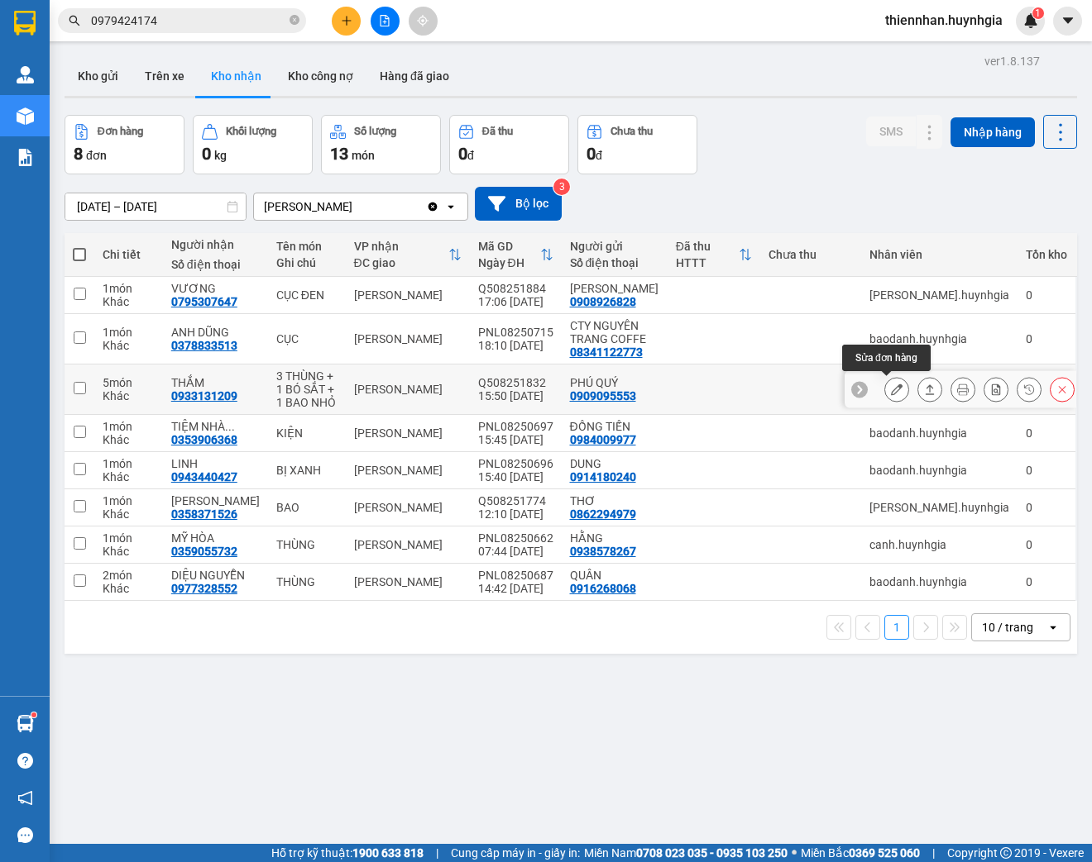
click at [891, 391] on icon at bounding box center [897, 390] width 12 height 12
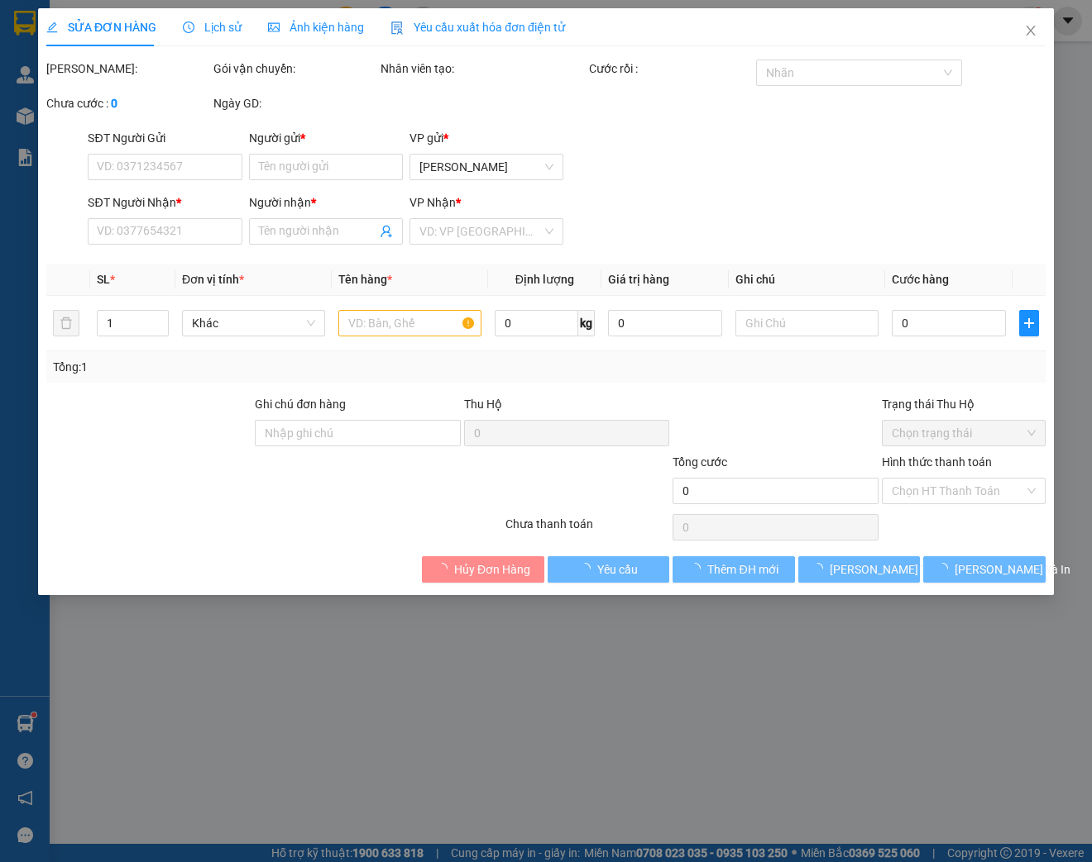
type input "0909095553"
type input "PHÚ QUÝ"
type input "0933131209"
type input "THẮM"
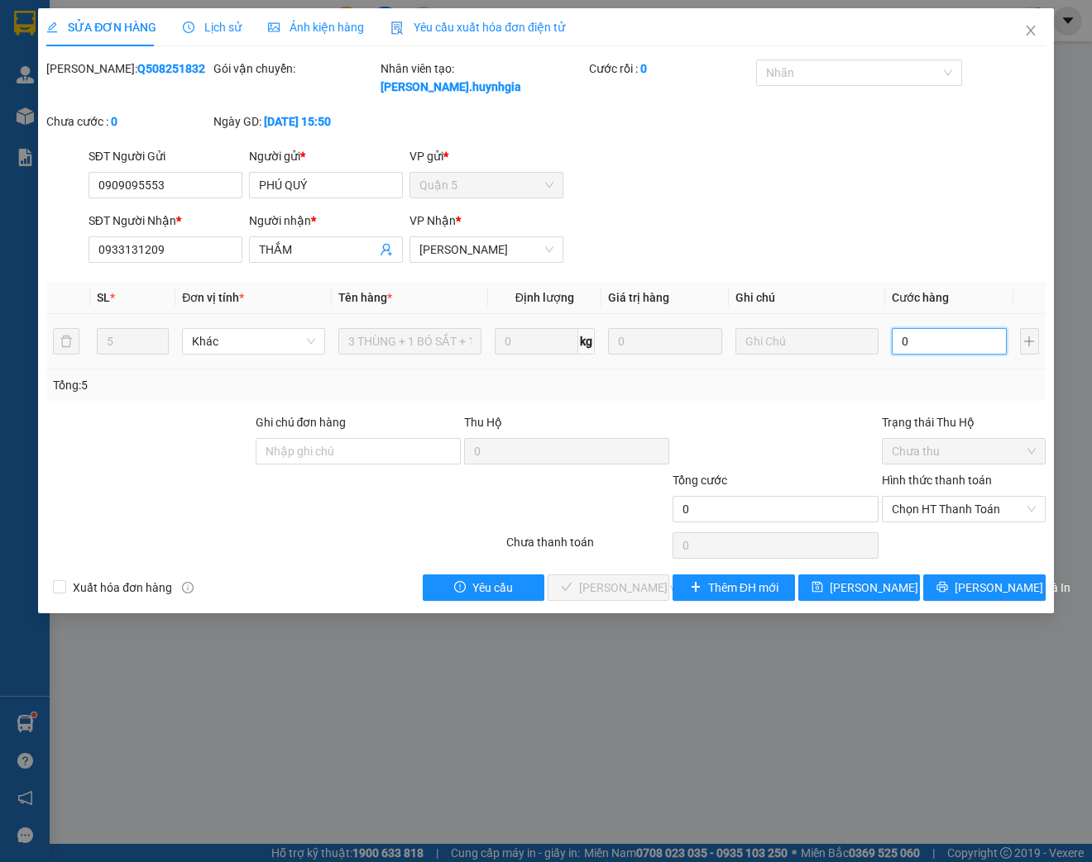
click at [923, 345] on input "0" at bounding box center [948, 341] width 114 height 26
type input "1"
type input "15"
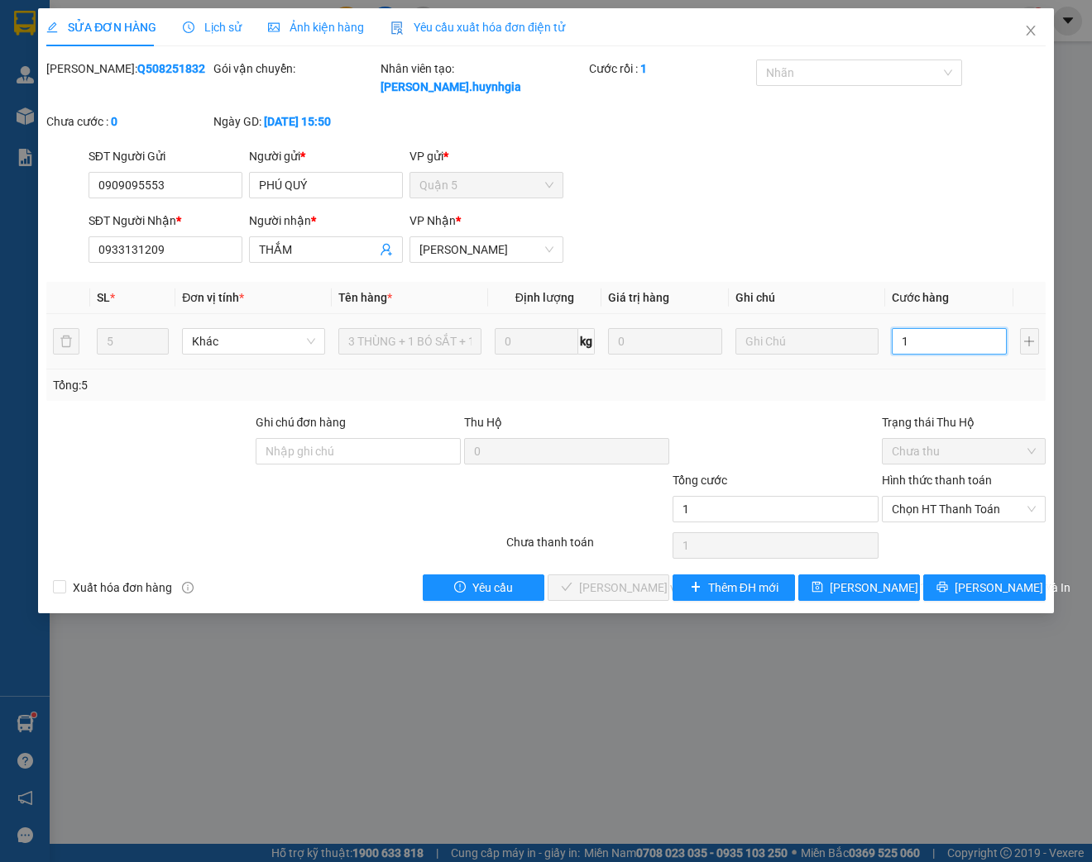
type input "15"
type input "150"
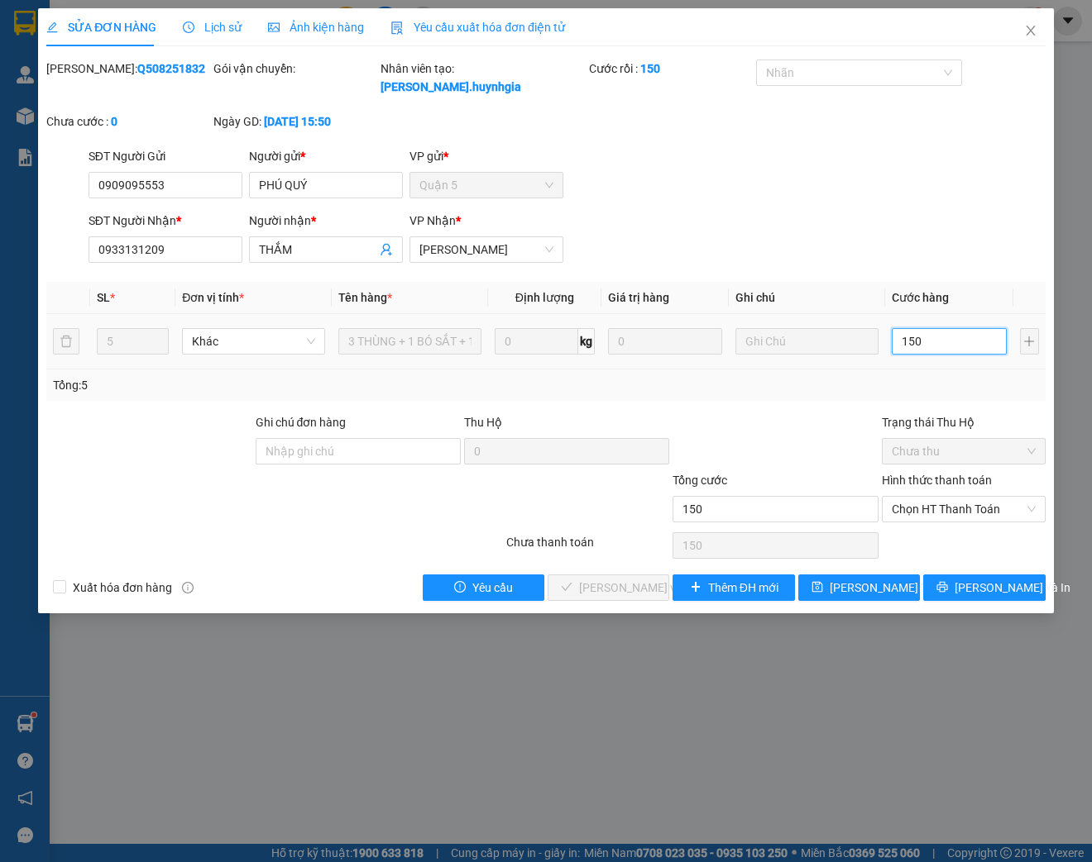
type input "1.500"
type input "15.000"
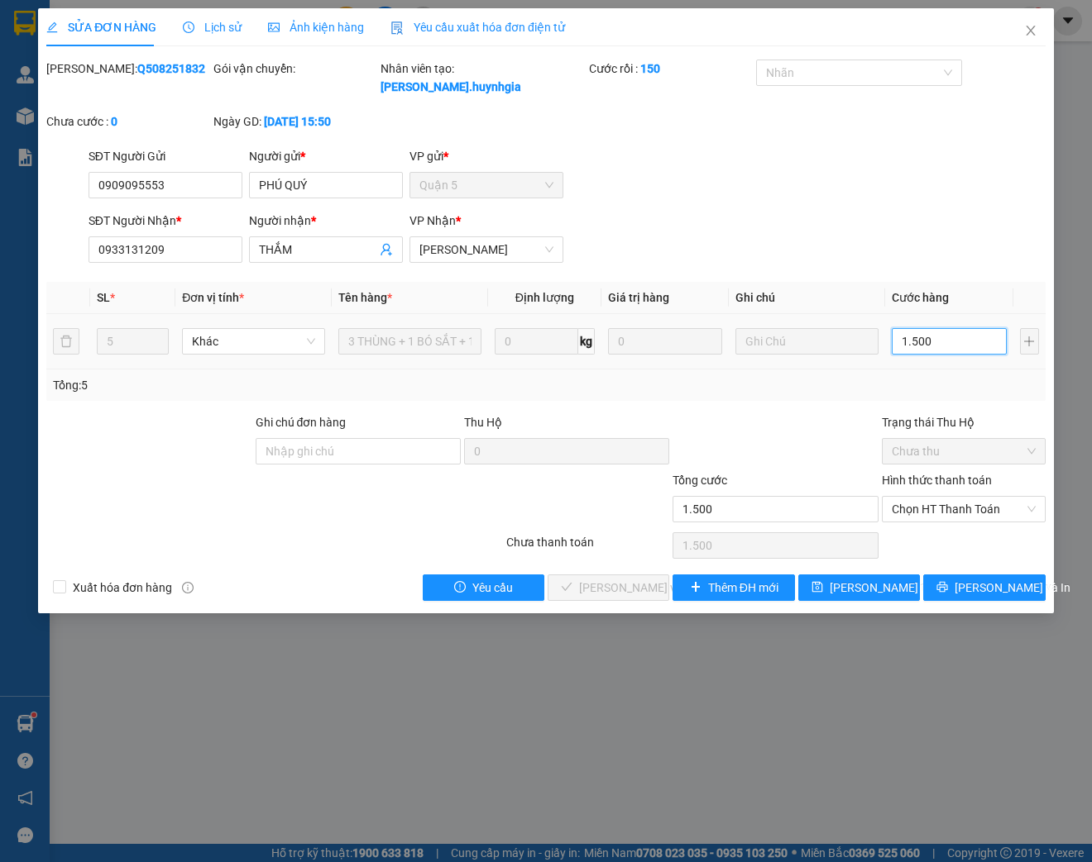
type input "15.000"
type input "150.000"
click at [951, 507] on span "Chọn HT Thanh Toán" at bounding box center [963, 509] width 144 height 25
type input "150.000"
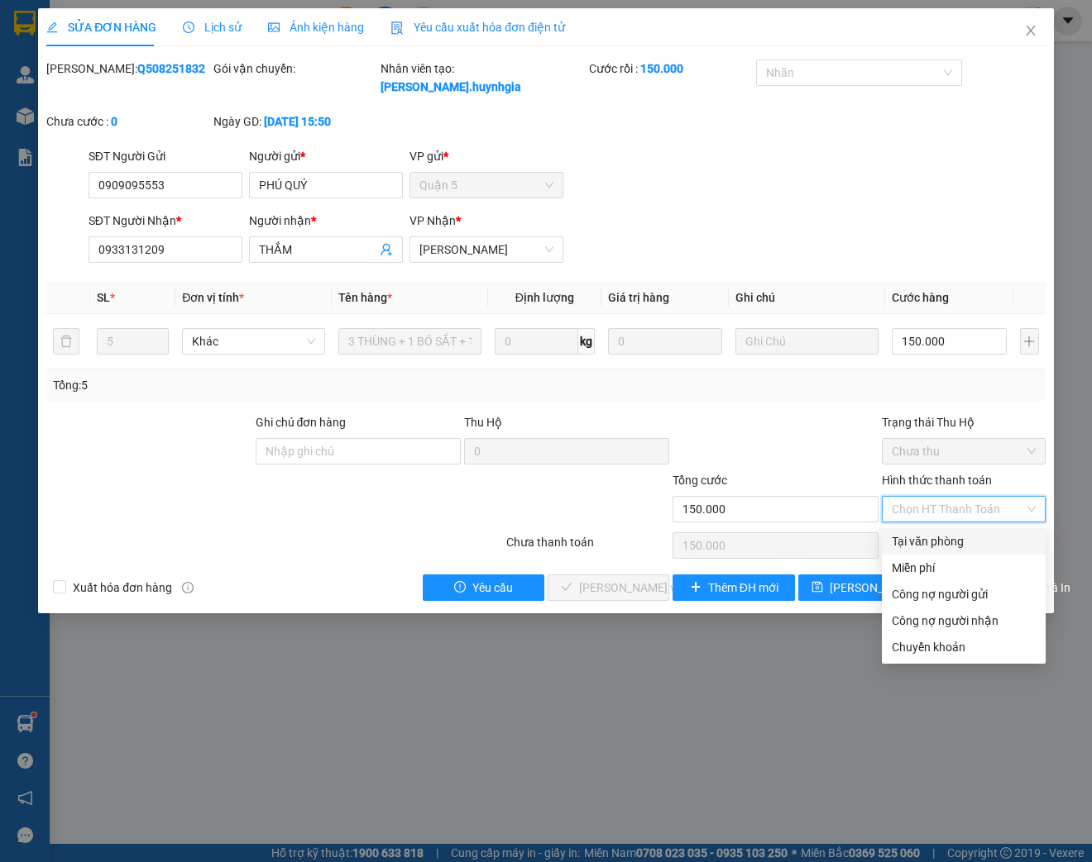
click at [933, 548] on div "Tại văn phòng" at bounding box center [963, 542] width 144 height 18
type input "0"
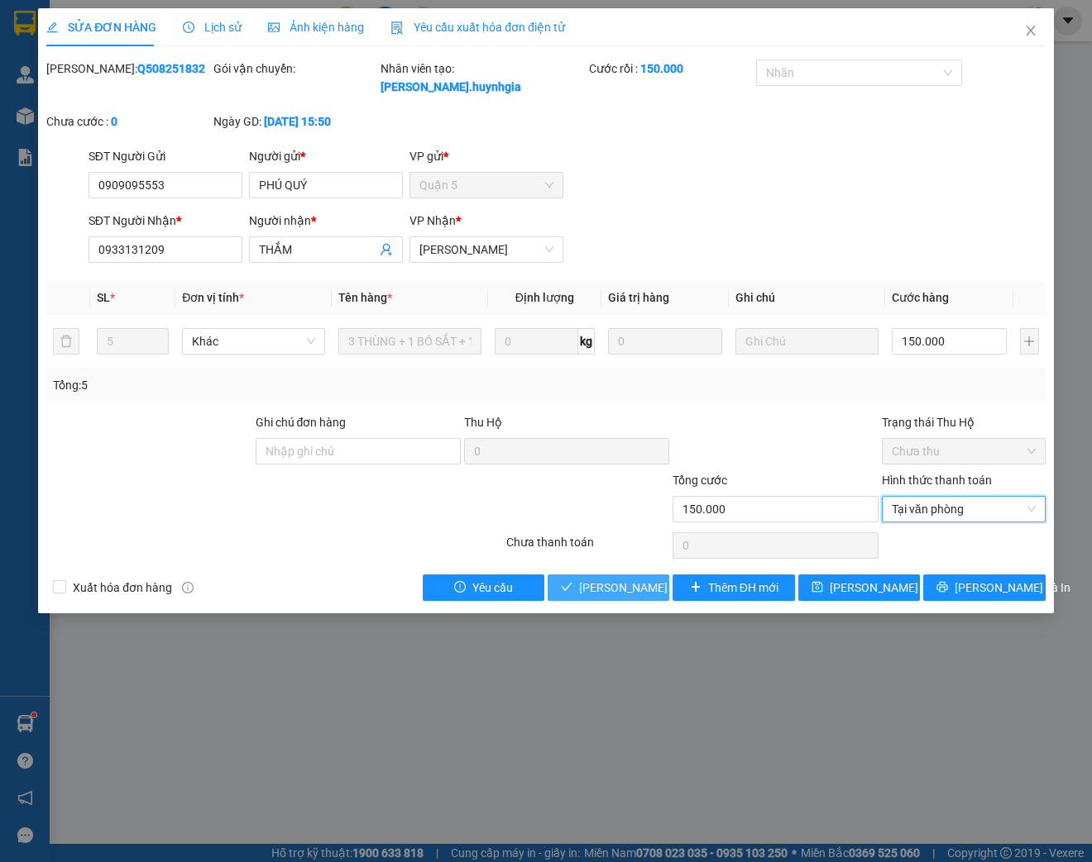
click at [644, 591] on span "[PERSON_NAME] và Giao hàng" at bounding box center [658, 588] width 159 height 18
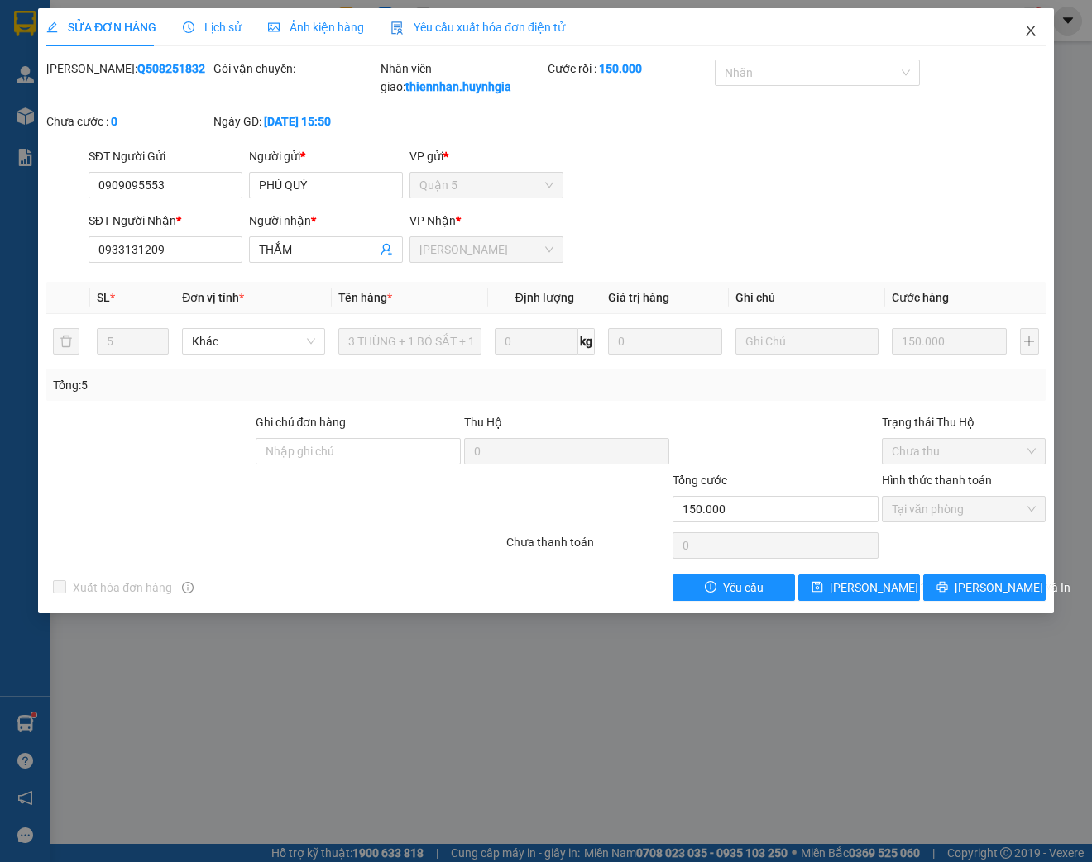
click at [1034, 32] on icon "close" at bounding box center [1030, 30] width 13 height 13
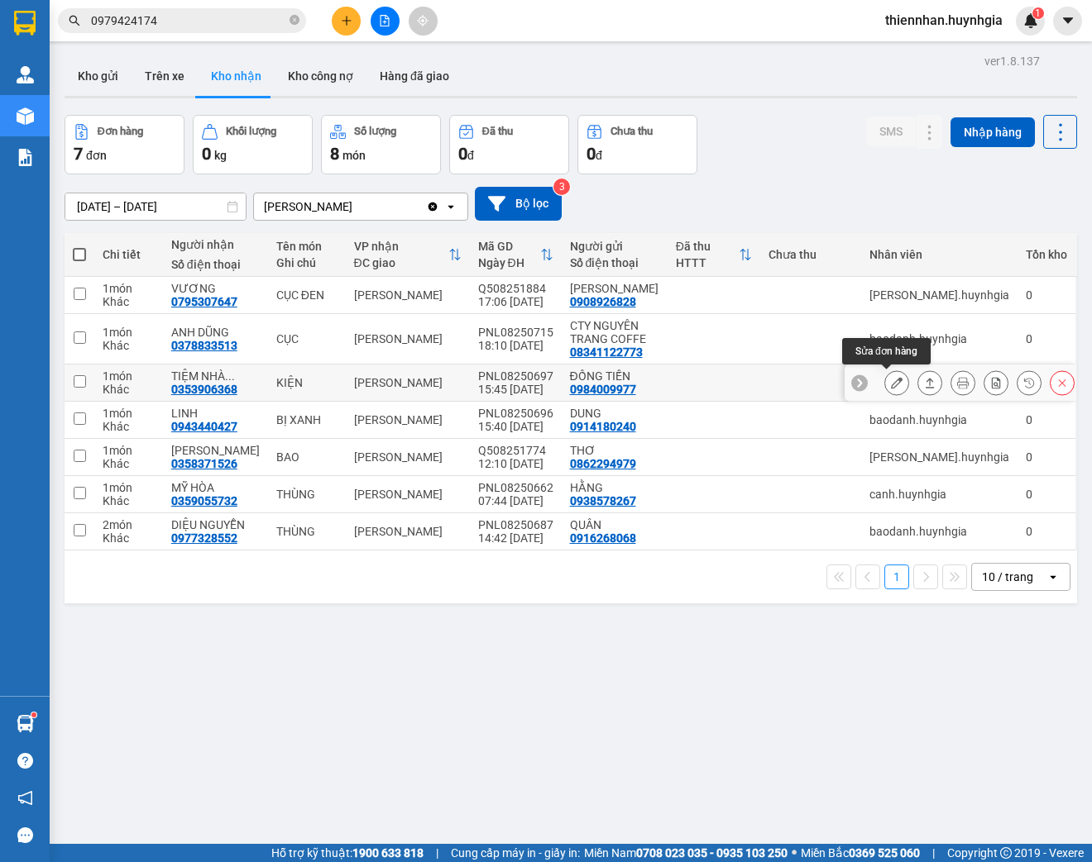
click at [891, 383] on icon at bounding box center [897, 383] width 12 height 12
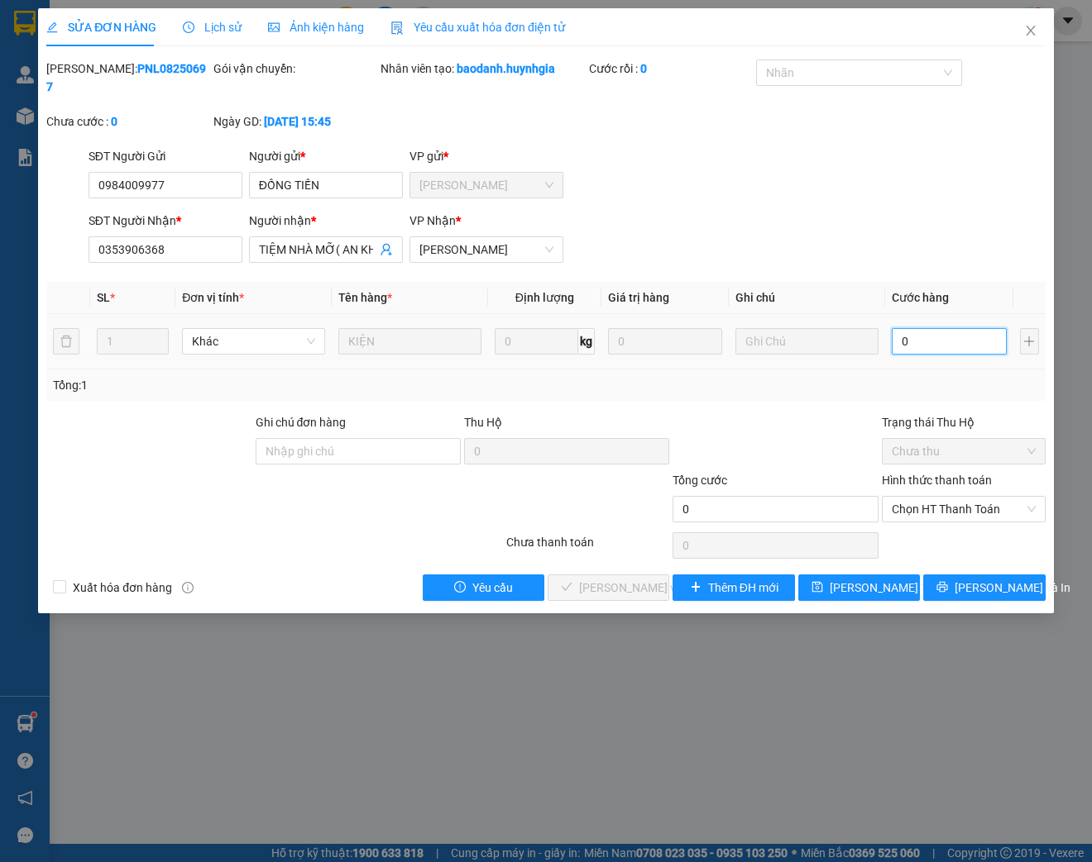
click at [915, 342] on input "0" at bounding box center [948, 341] width 114 height 26
type input "4"
type input "40"
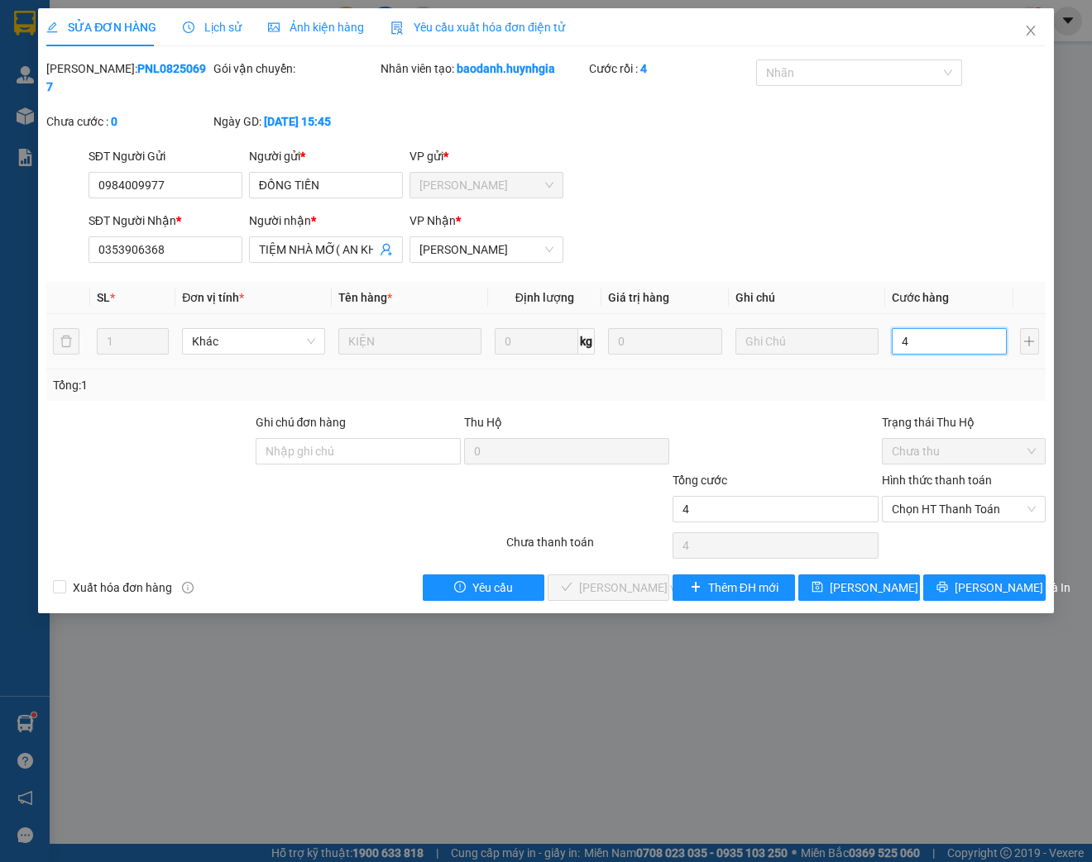
type input "40"
type input "400"
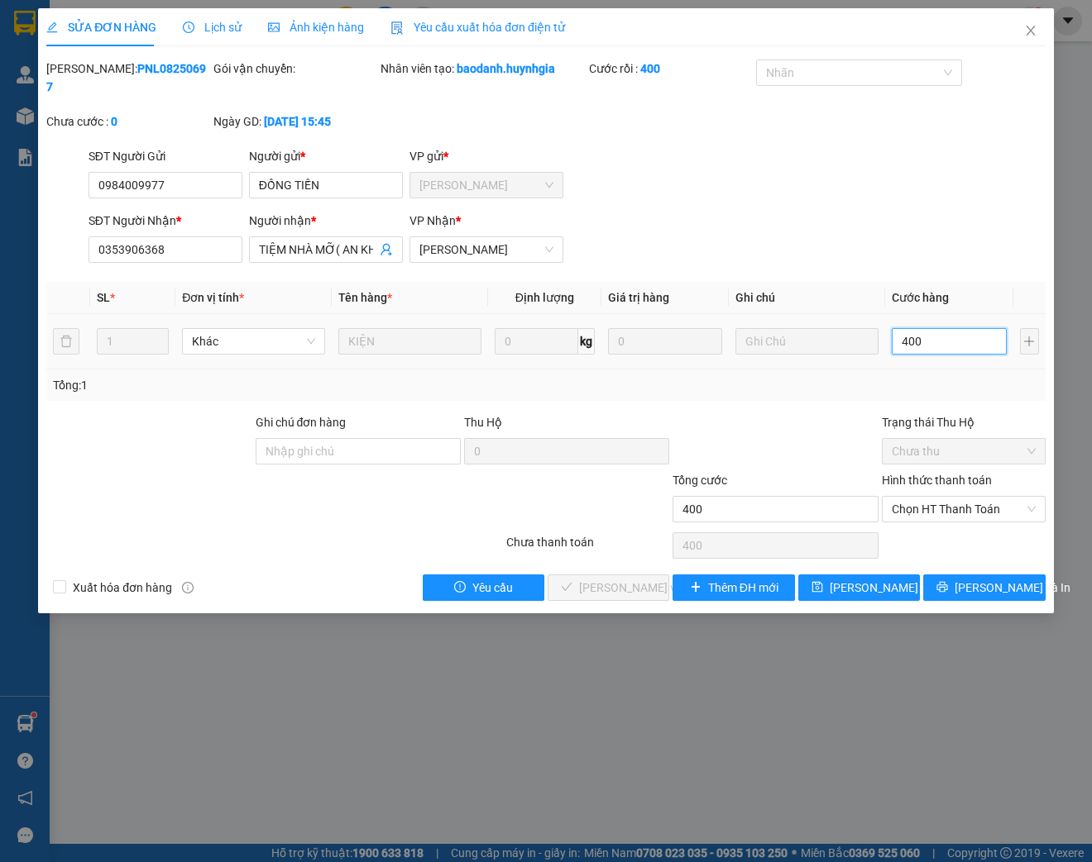
type input "4.000"
type input "40.000"
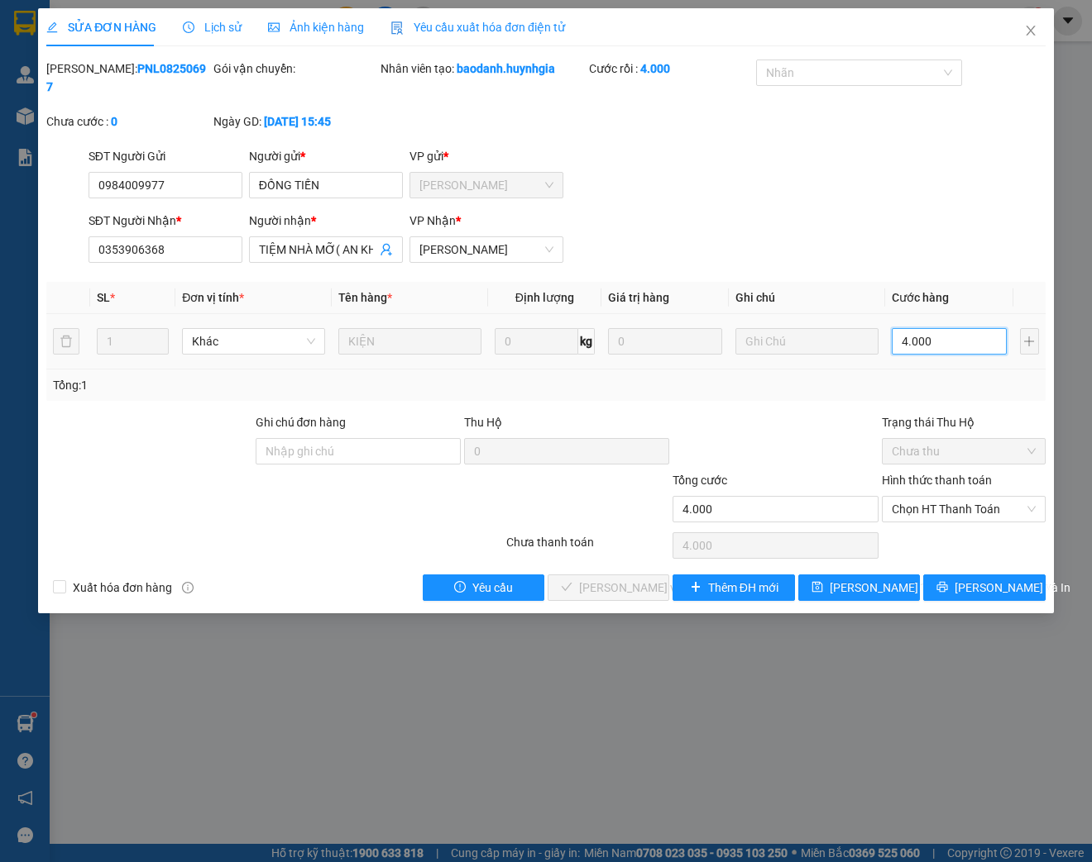
type input "40.000"
click at [982, 512] on span "Chọn HT Thanh Toán" at bounding box center [963, 509] width 144 height 25
type input "40.000"
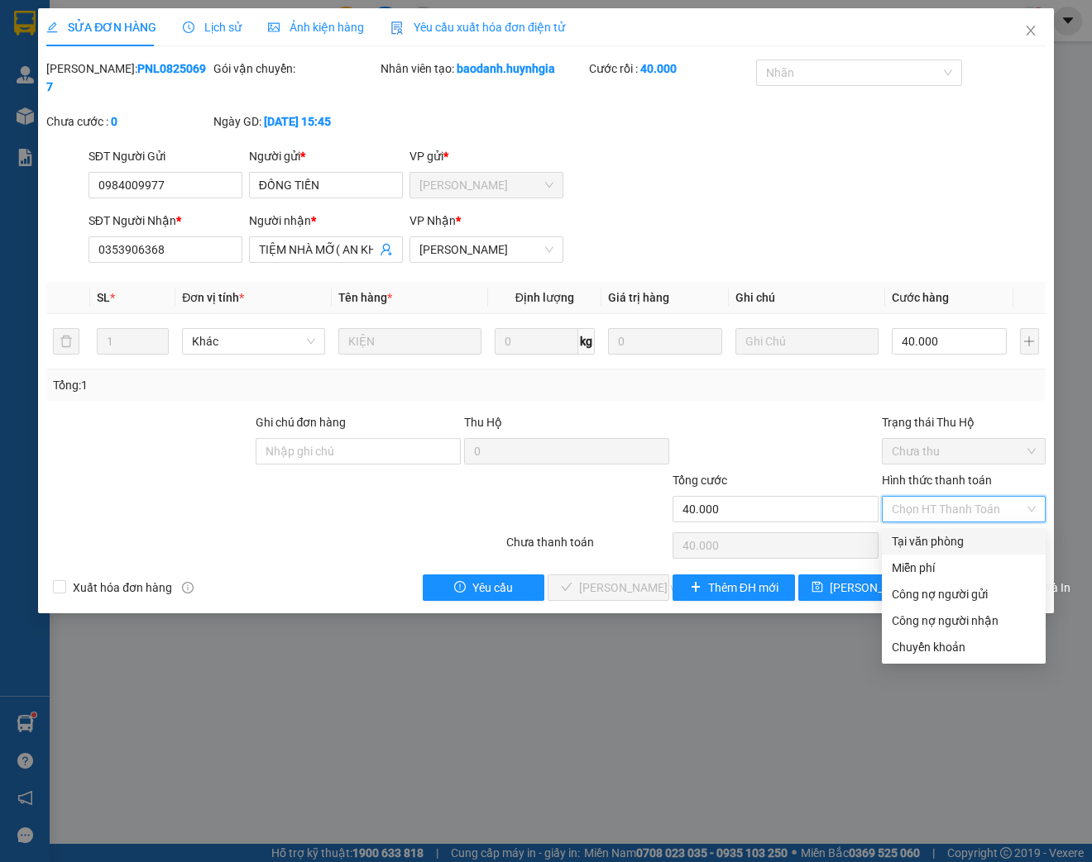
click at [932, 546] on div "Tại văn phòng" at bounding box center [963, 542] width 144 height 18
type input "0"
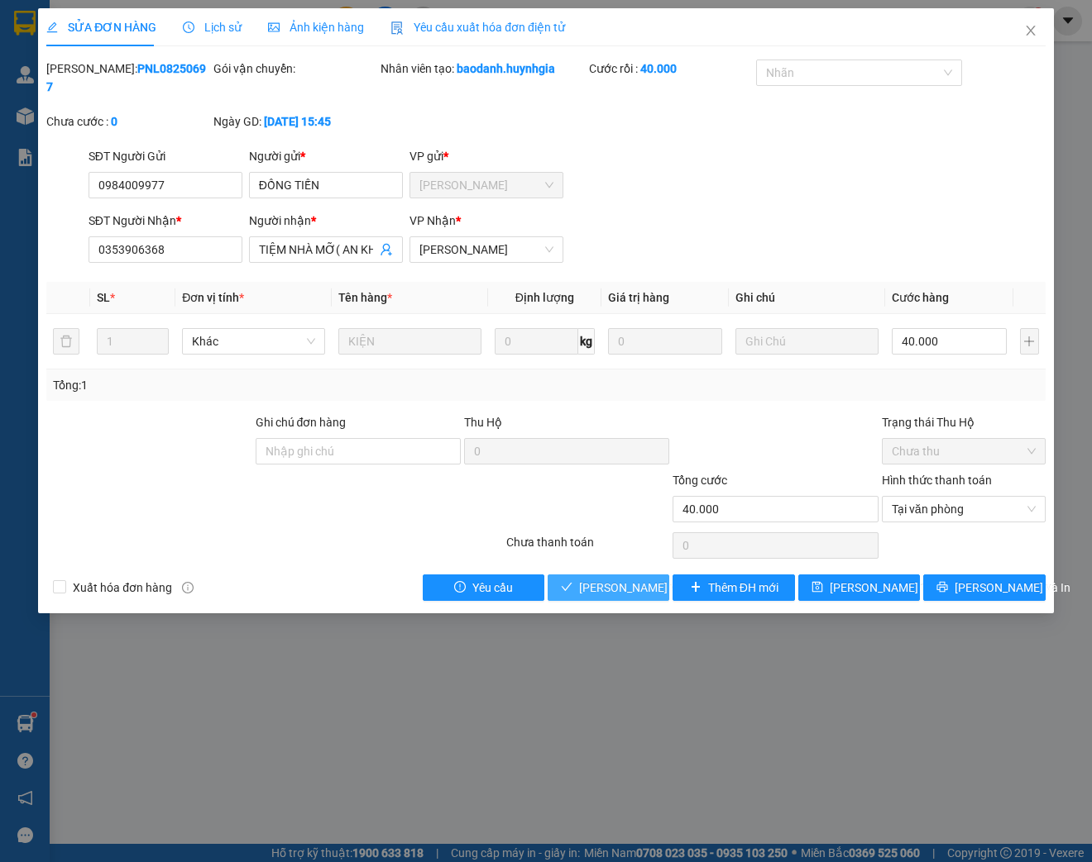
click at [594, 580] on span "[PERSON_NAME] và Giao hàng" at bounding box center [658, 588] width 159 height 18
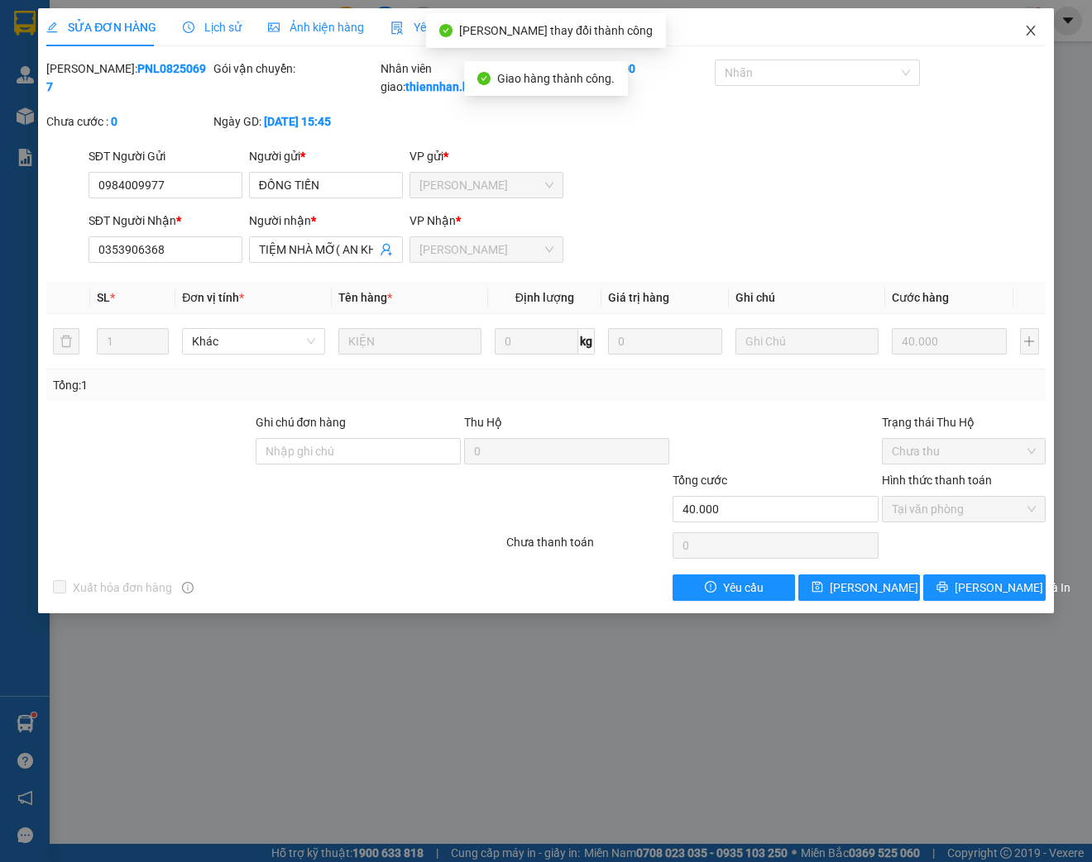
click at [1029, 36] on icon "close" at bounding box center [1030, 30] width 13 height 13
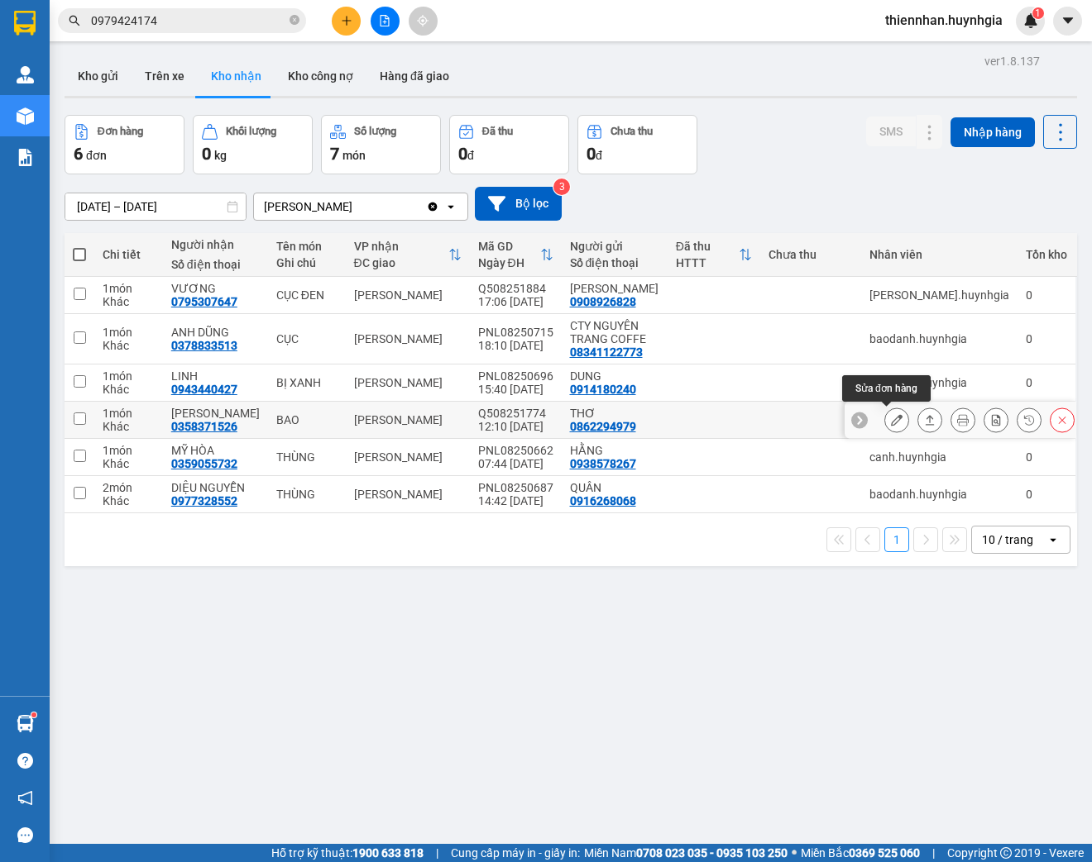
click at [891, 420] on icon at bounding box center [897, 420] width 12 height 12
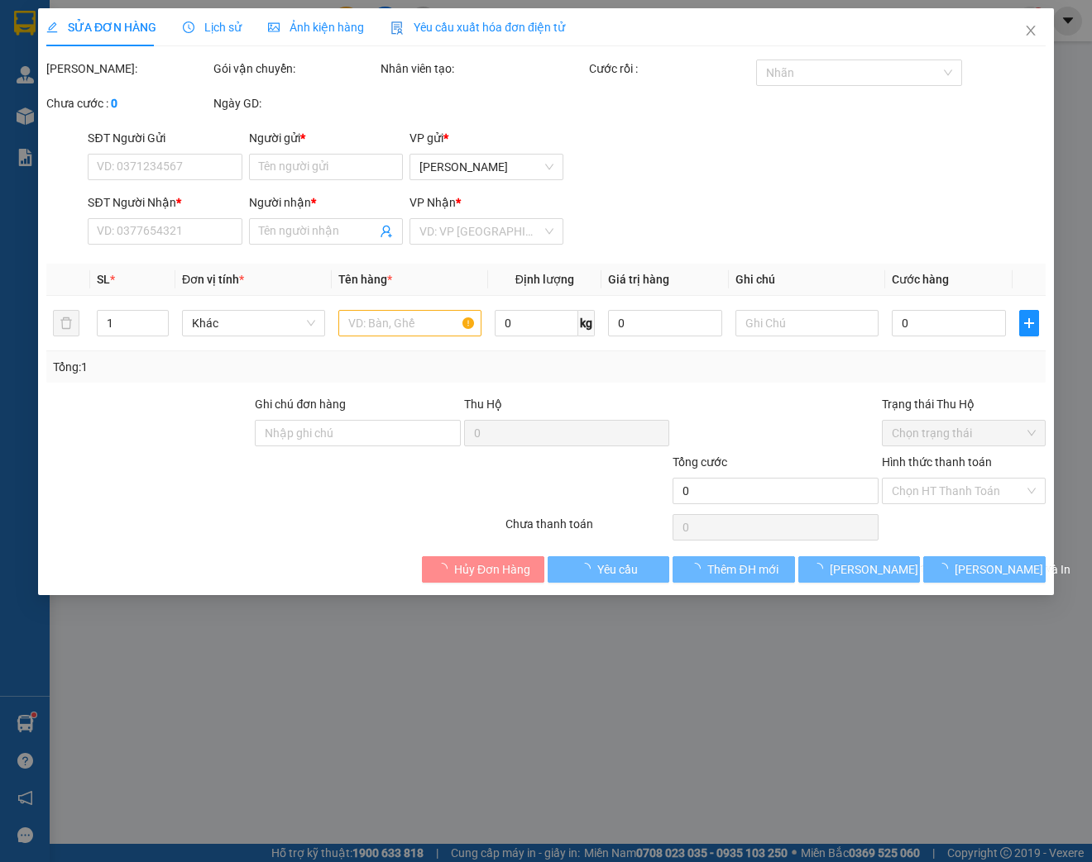
type input "0862294979"
type input "THƠ"
type input "0358371526"
type input "[PERSON_NAME]"
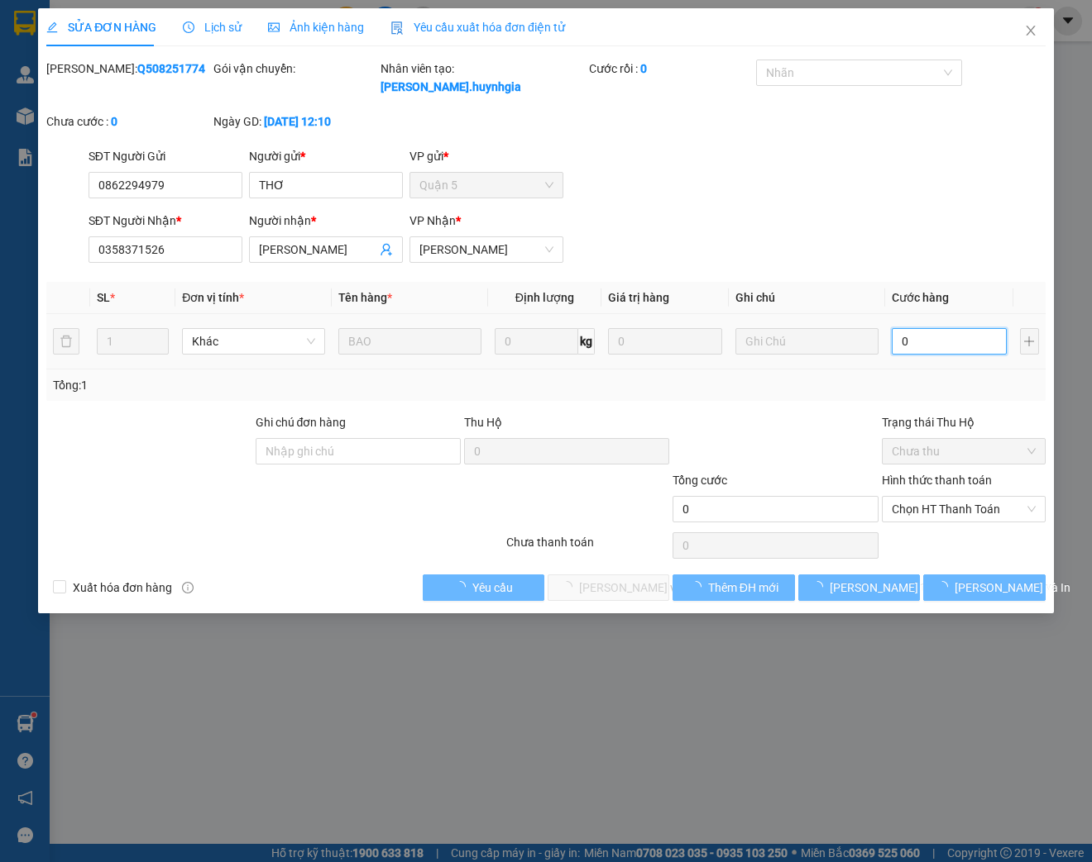
click at [929, 341] on input "0" at bounding box center [948, 341] width 114 height 26
type input "5"
type input "50"
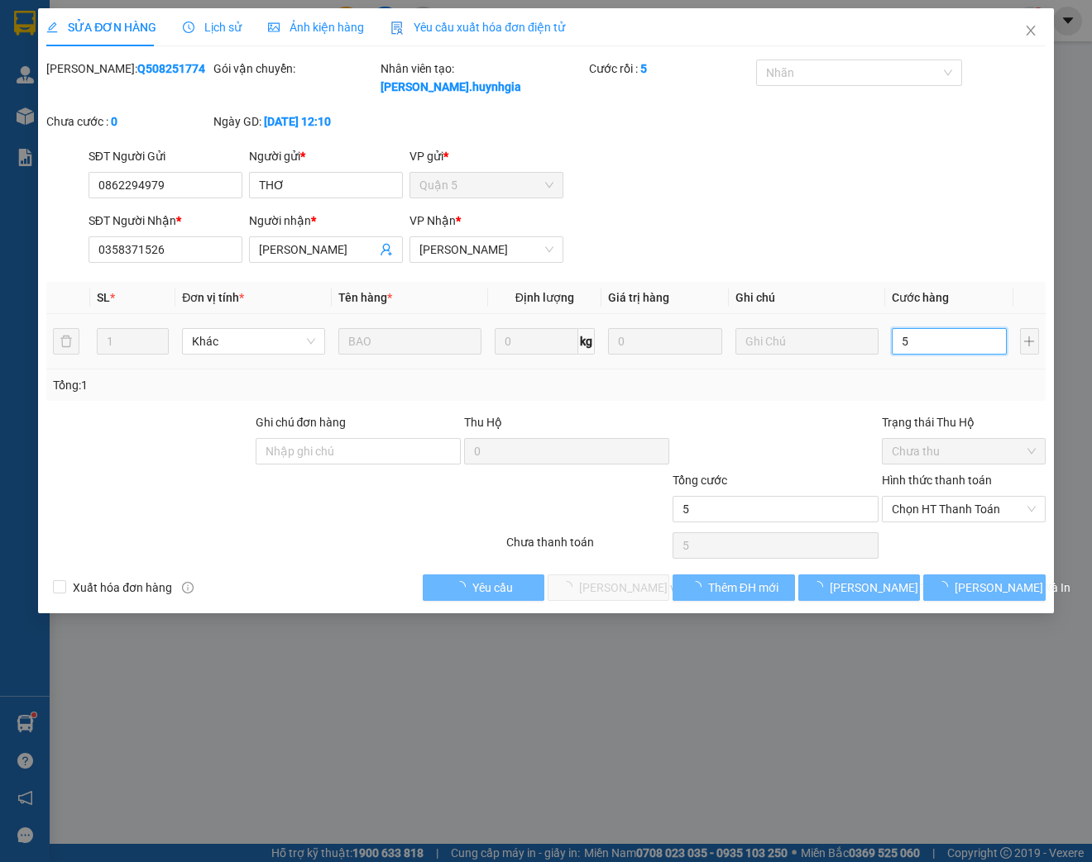
type input "50"
type input "500"
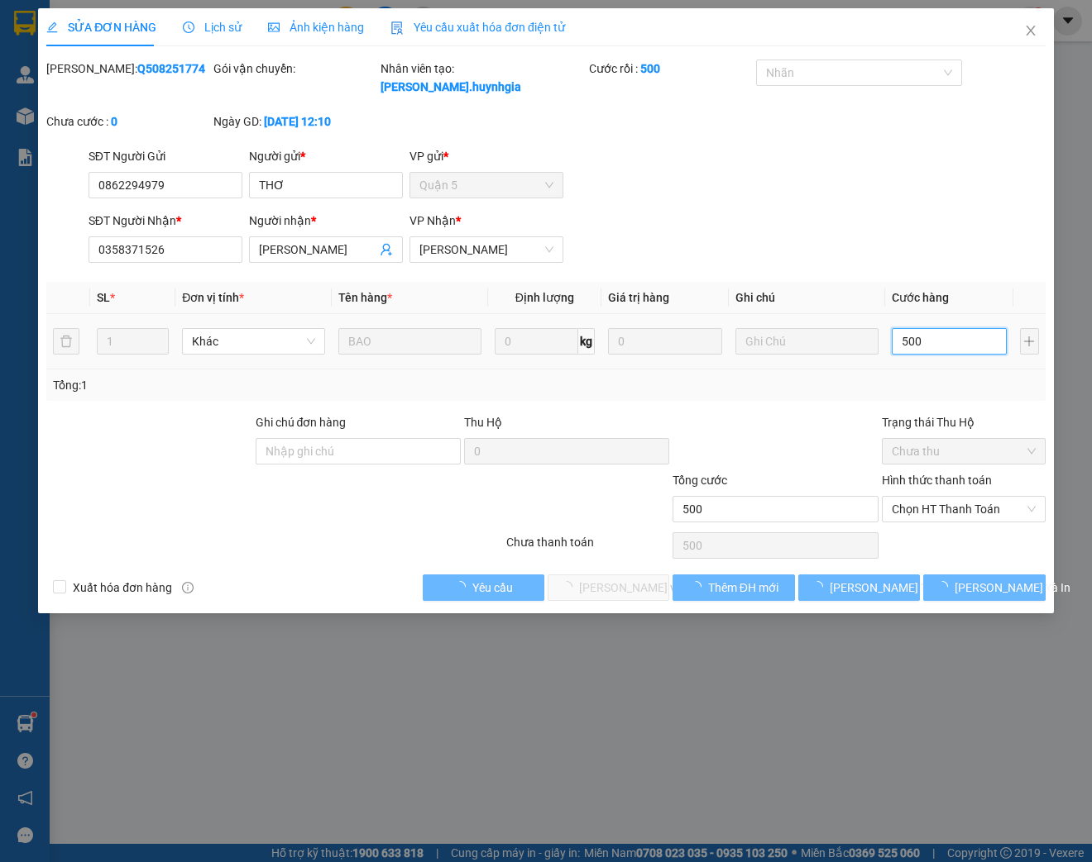
type input "5.000"
type input "50.000"
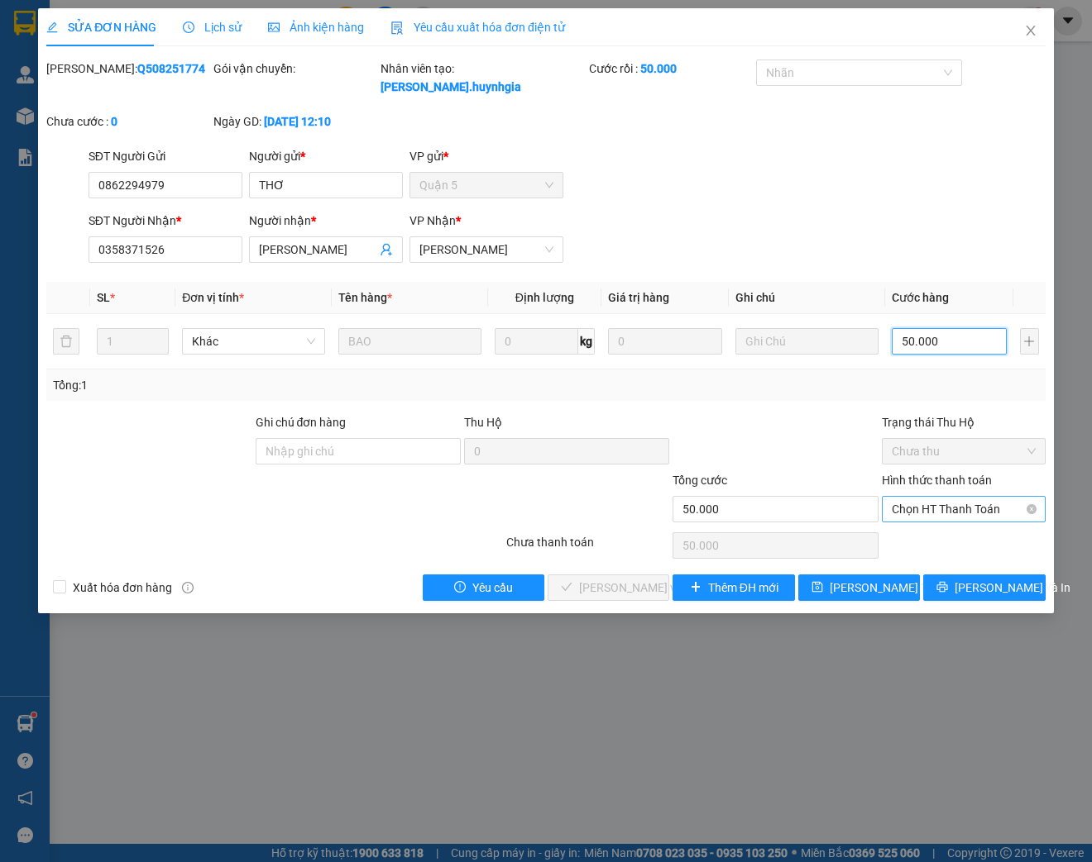
click at [963, 513] on span "Chọn HT Thanh Toán" at bounding box center [963, 509] width 144 height 25
type input "50.000"
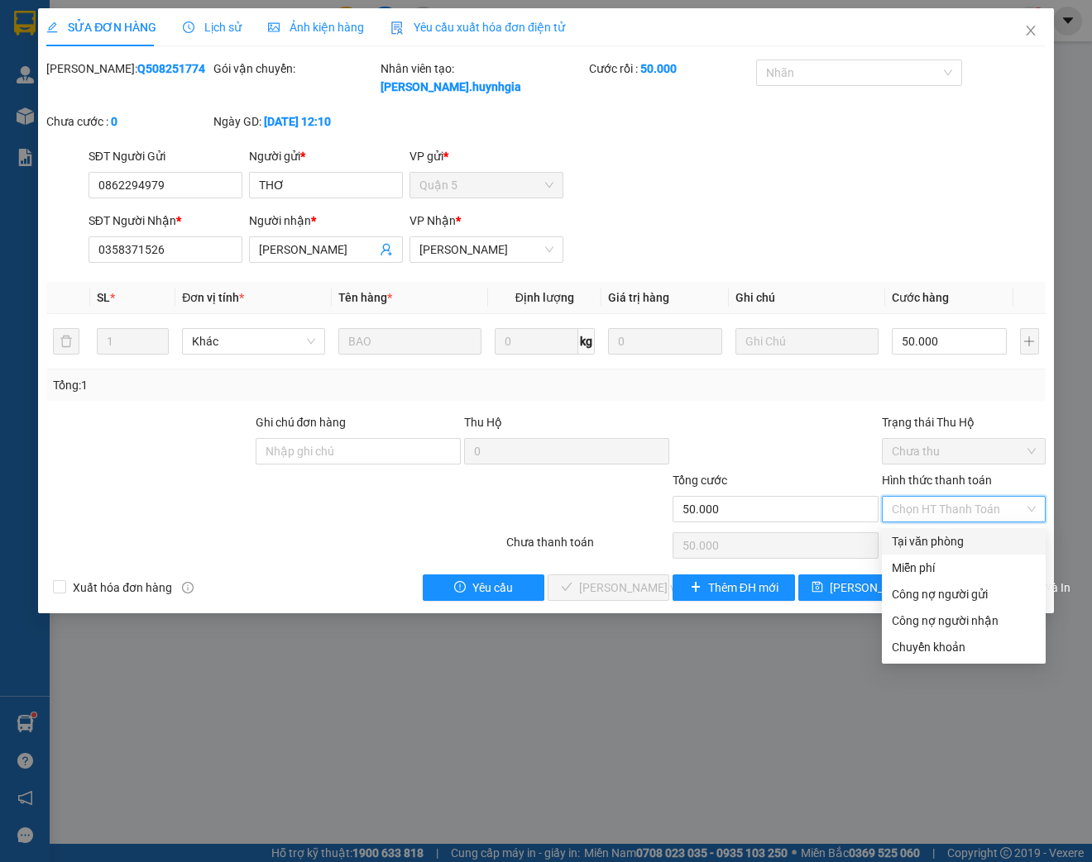
click at [951, 541] on div "Tại văn phòng" at bounding box center [963, 542] width 144 height 18
type input "0"
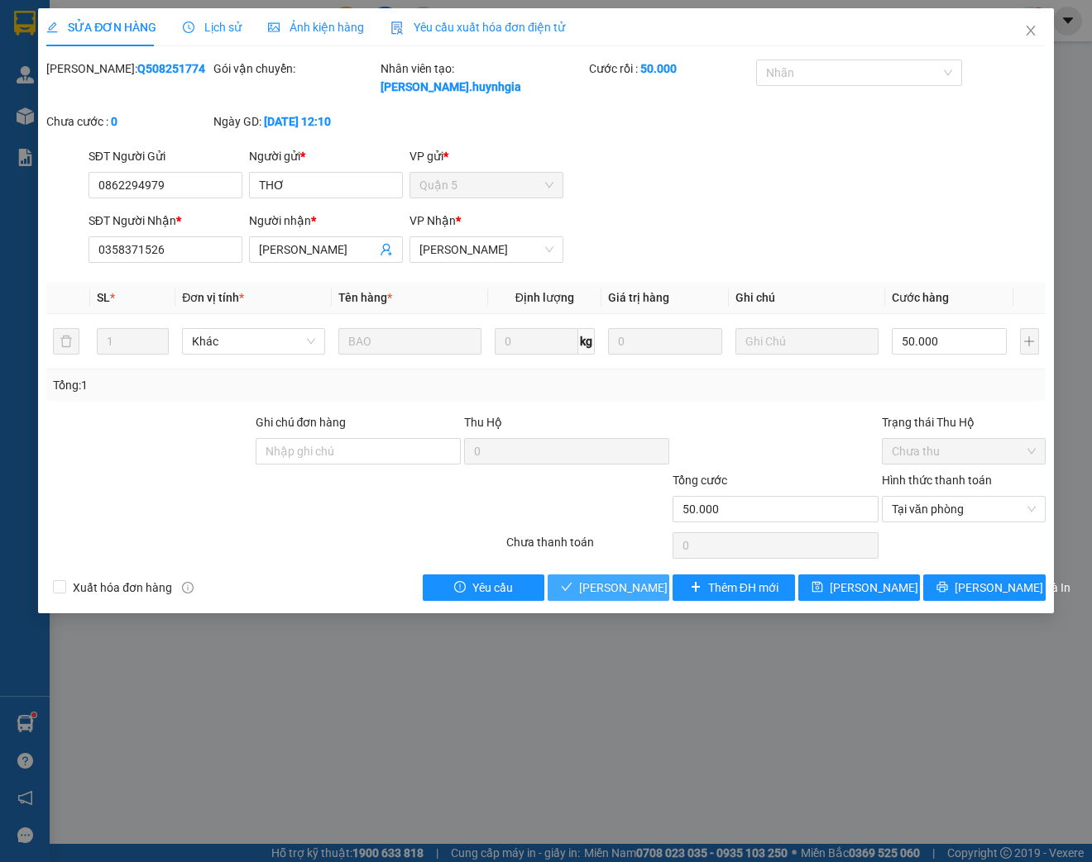
click at [605, 594] on span "[PERSON_NAME] và Giao hàng" at bounding box center [658, 588] width 159 height 18
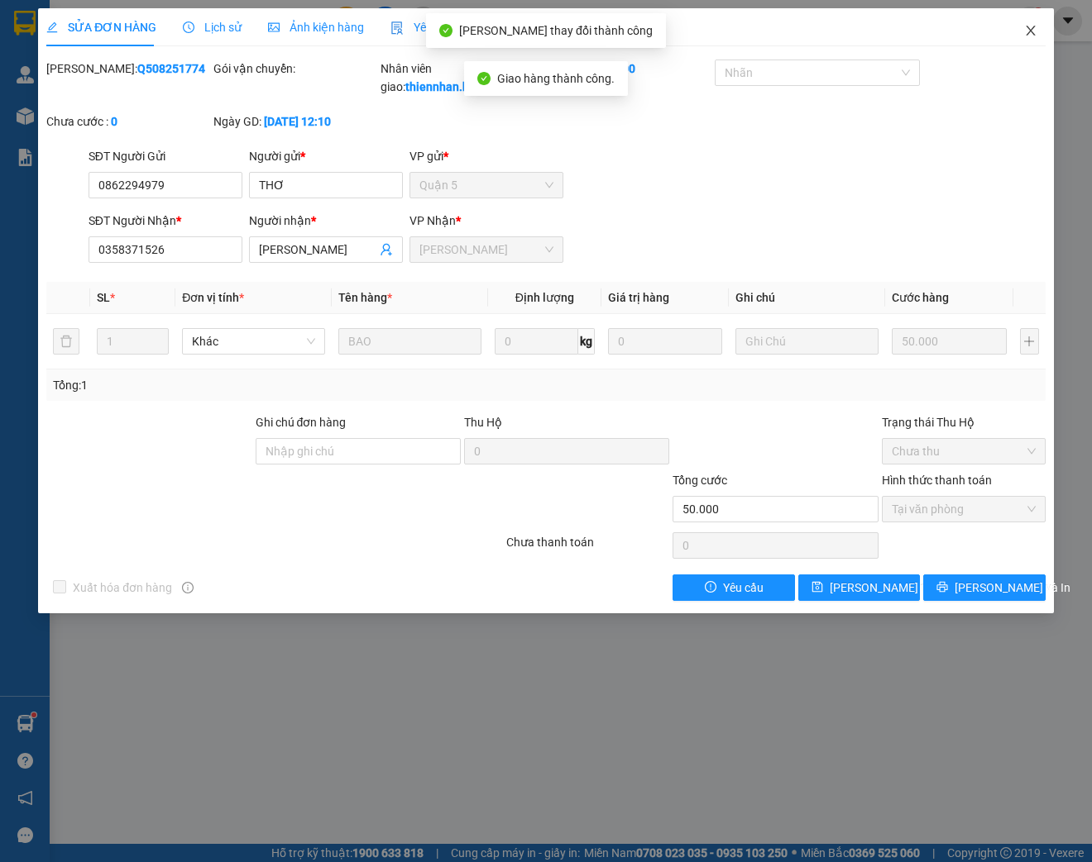
click at [1032, 31] on icon "close" at bounding box center [1030, 30] width 13 height 13
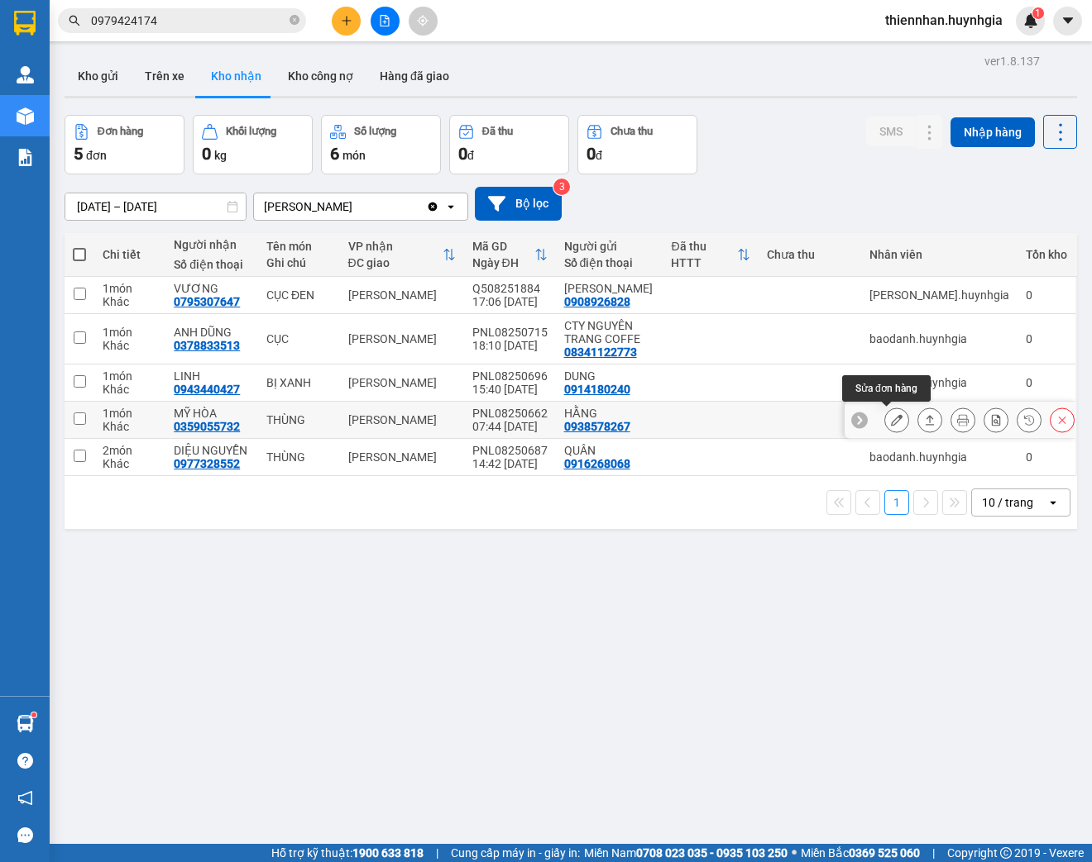
click at [891, 422] on icon at bounding box center [897, 420] width 12 height 12
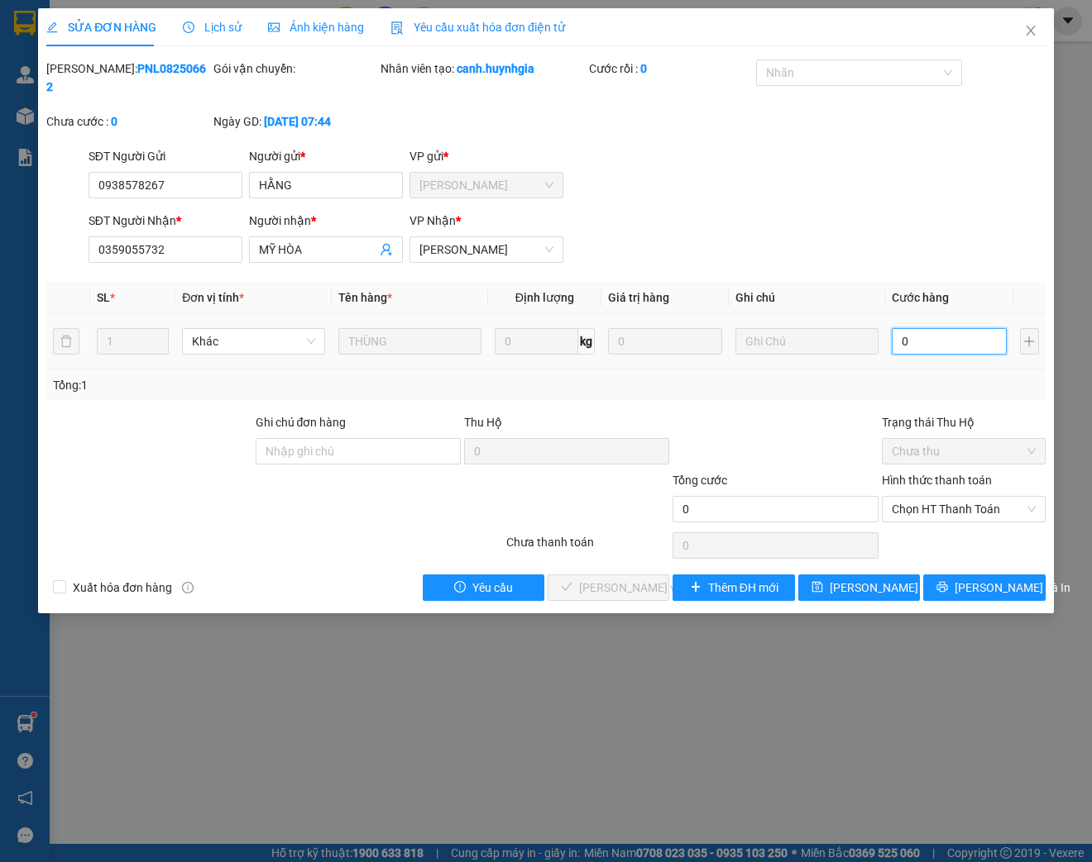
click at [931, 344] on input "0" at bounding box center [948, 341] width 114 height 26
type input "5"
click at [953, 515] on span "Chọn HT Thanh Toán" at bounding box center [963, 509] width 144 height 25
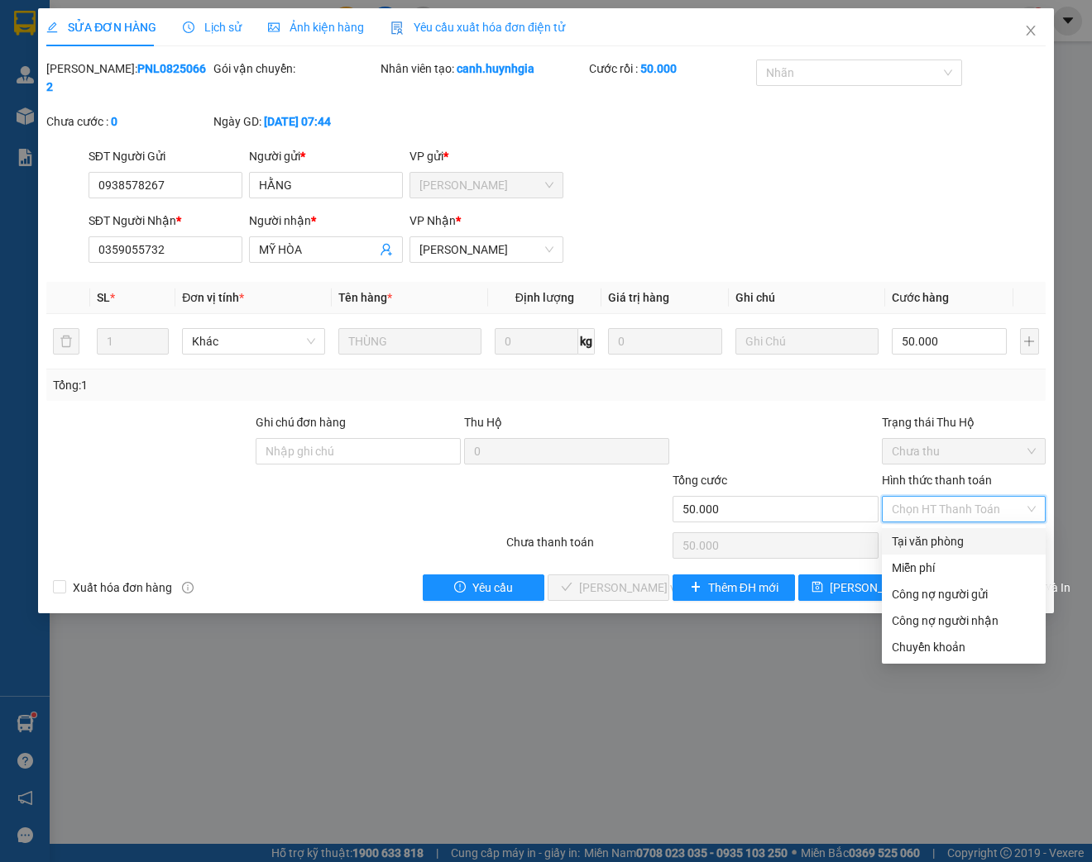
click at [940, 546] on div "Tại văn phòng" at bounding box center [963, 542] width 144 height 18
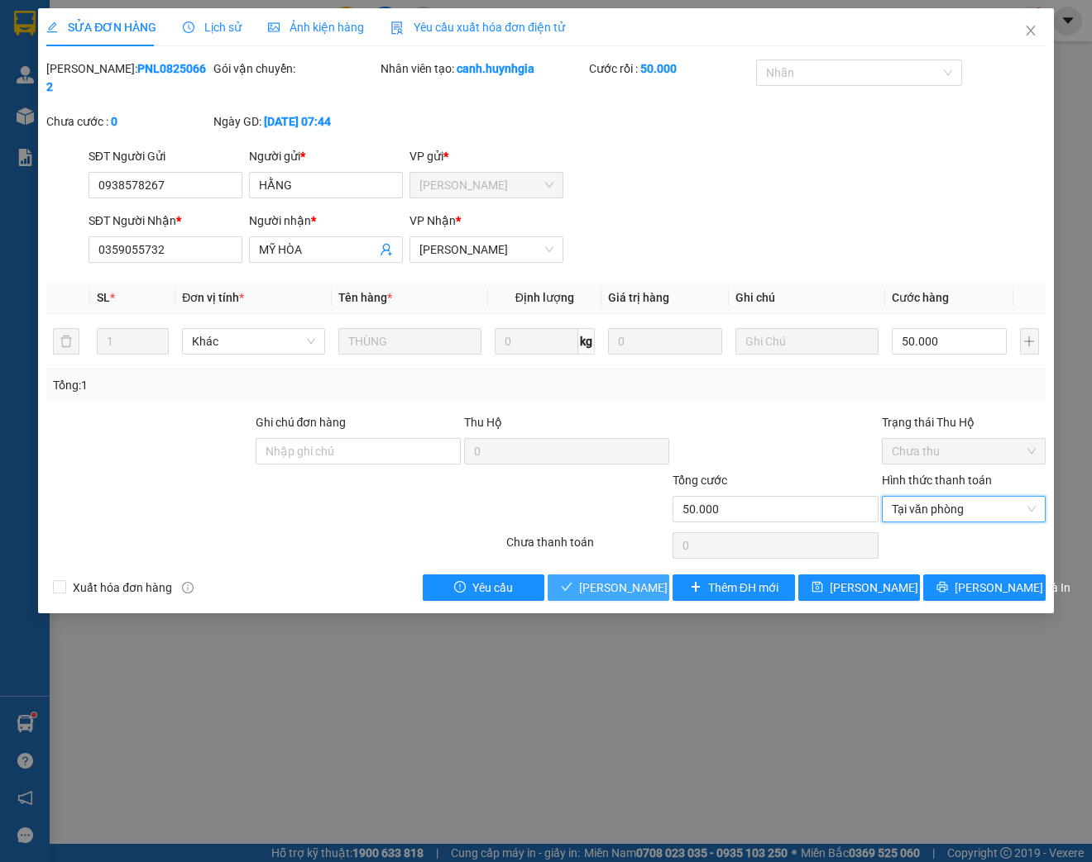
click at [603, 592] on span "[PERSON_NAME] và Giao hàng" at bounding box center [658, 588] width 159 height 18
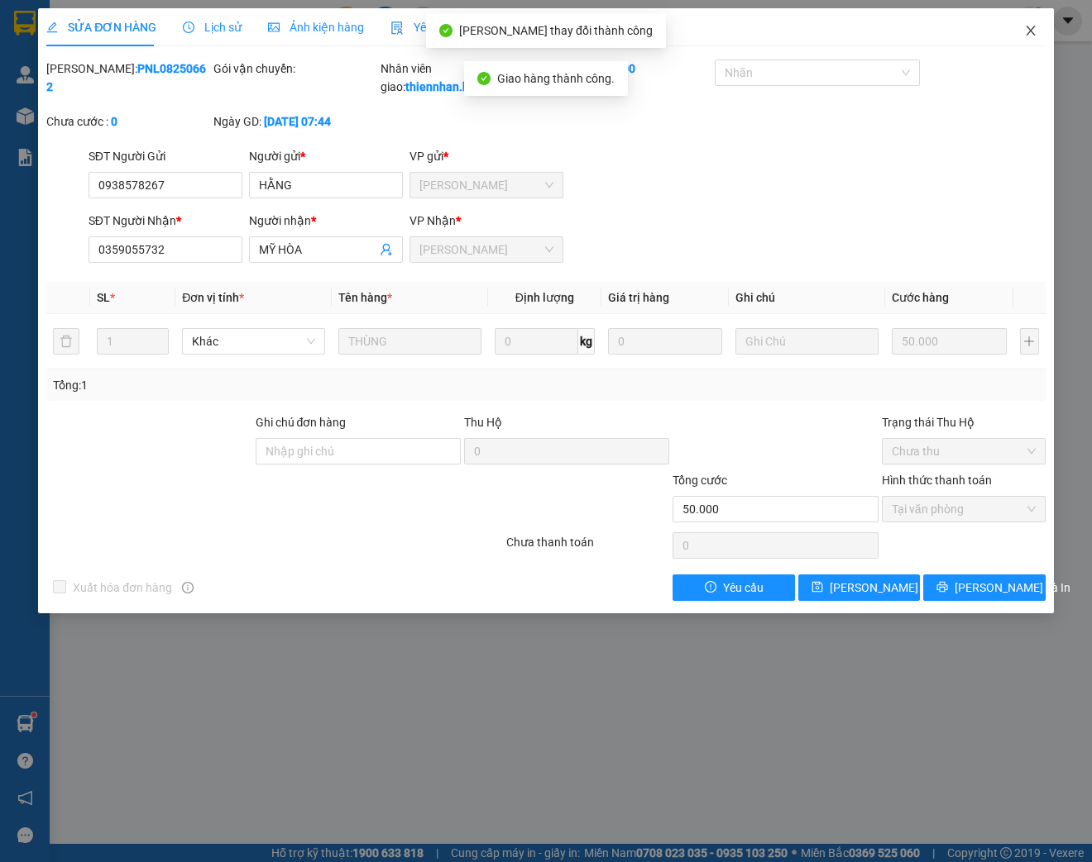
click at [1037, 32] on span "Close" at bounding box center [1030, 31] width 46 height 46
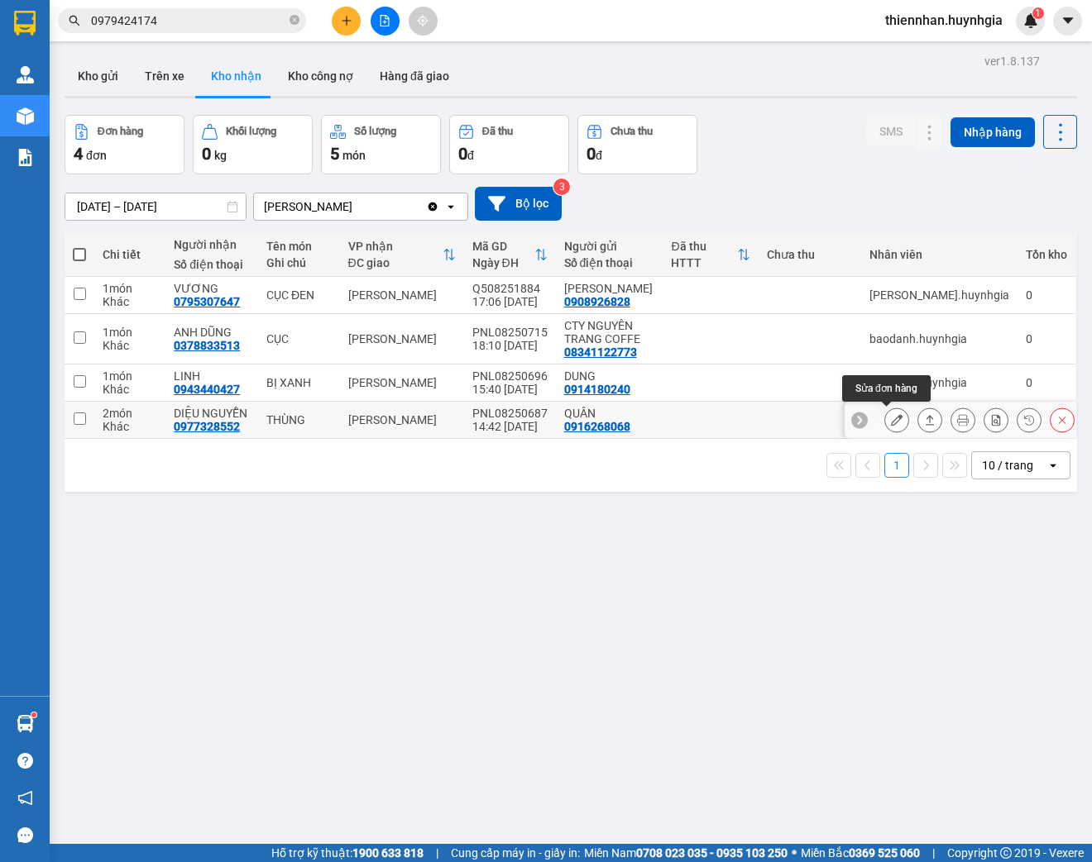
click at [891, 423] on icon at bounding box center [897, 420] width 12 height 12
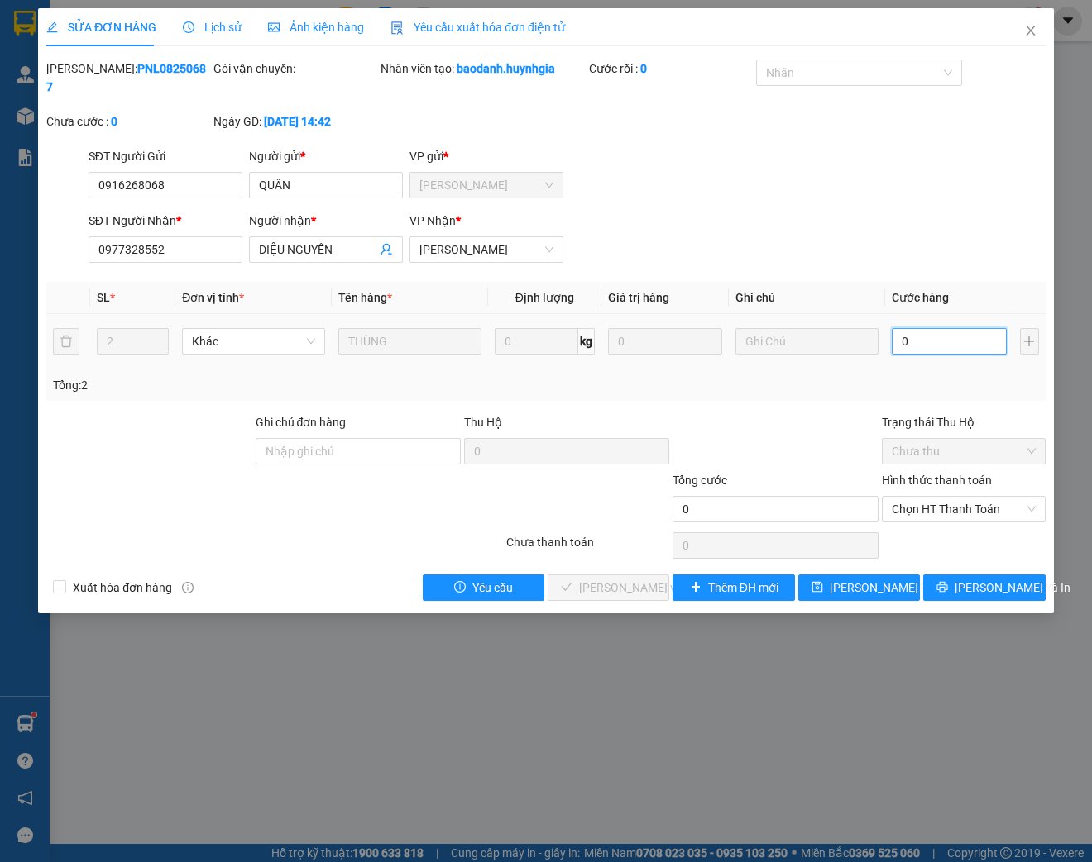
click at [925, 342] on input "0" at bounding box center [948, 341] width 114 height 26
click at [942, 507] on span "Chọn HT Thanh Toán" at bounding box center [963, 509] width 144 height 25
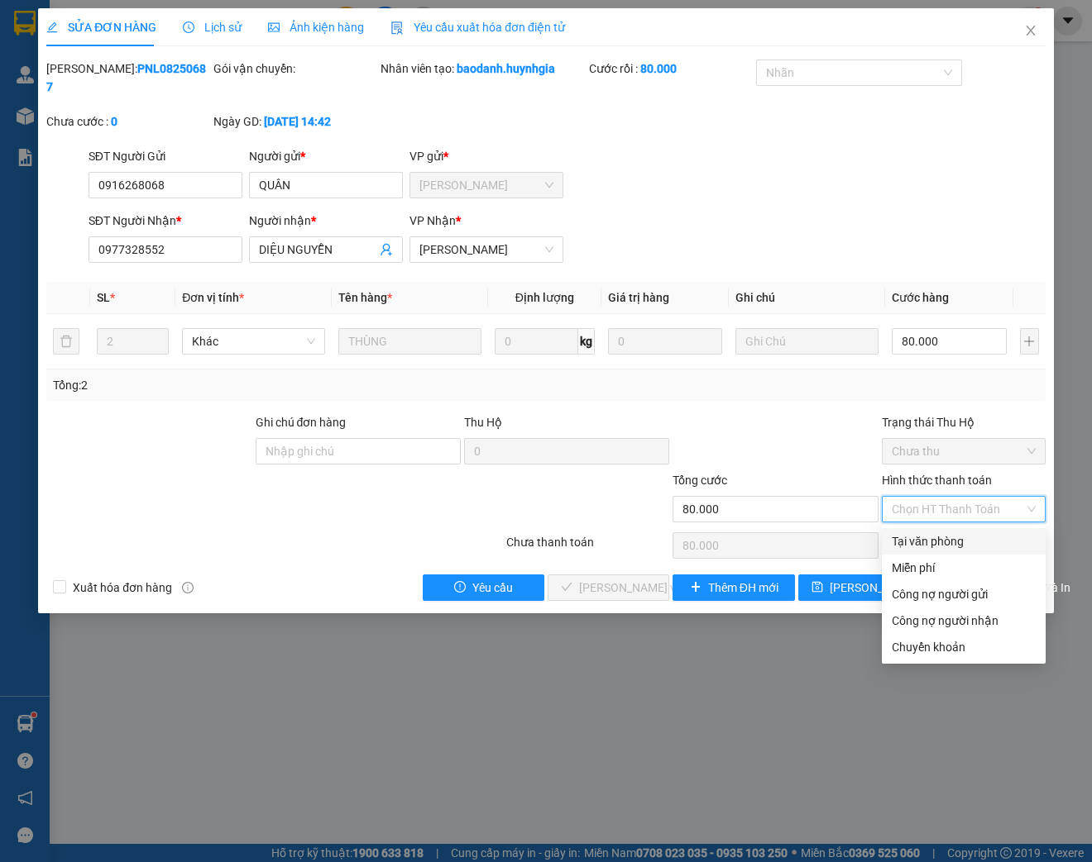
click at [919, 544] on div "Tại văn phòng" at bounding box center [963, 542] width 144 height 18
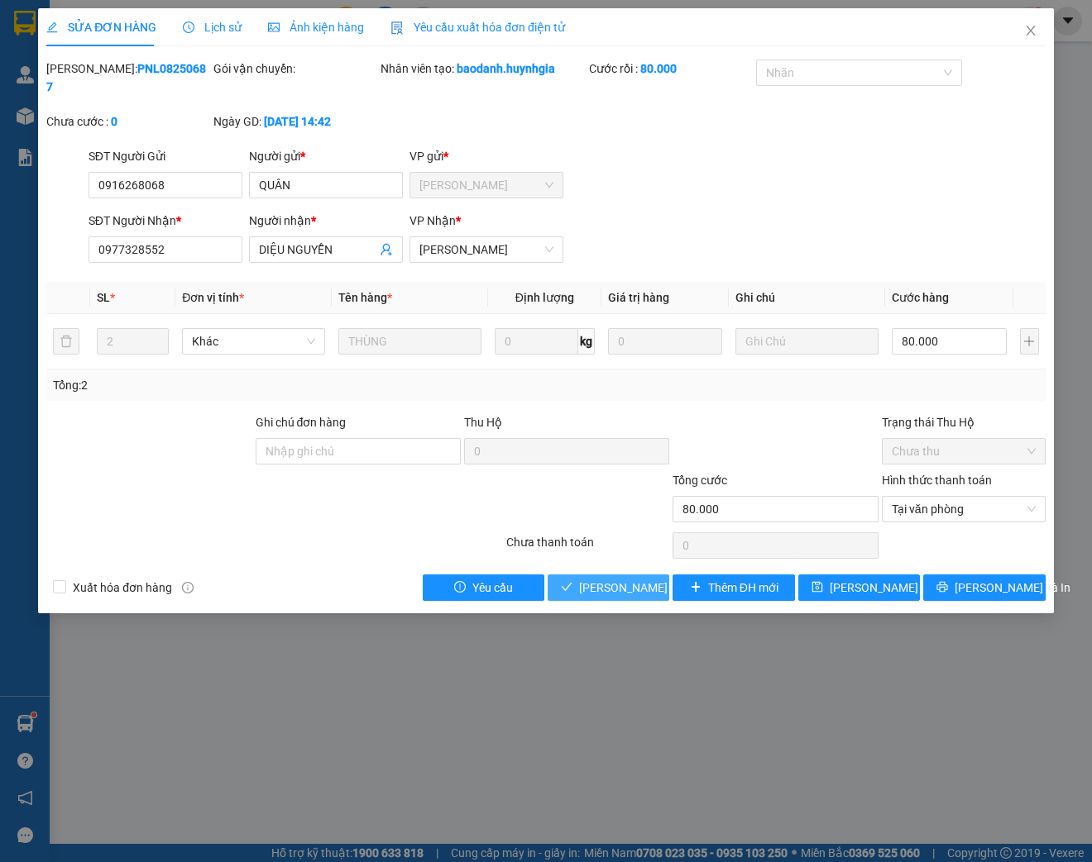
click at [606, 593] on span "[PERSON_NAME] và Giao hàng" at bounding box center [658, 588] width 159 height 18
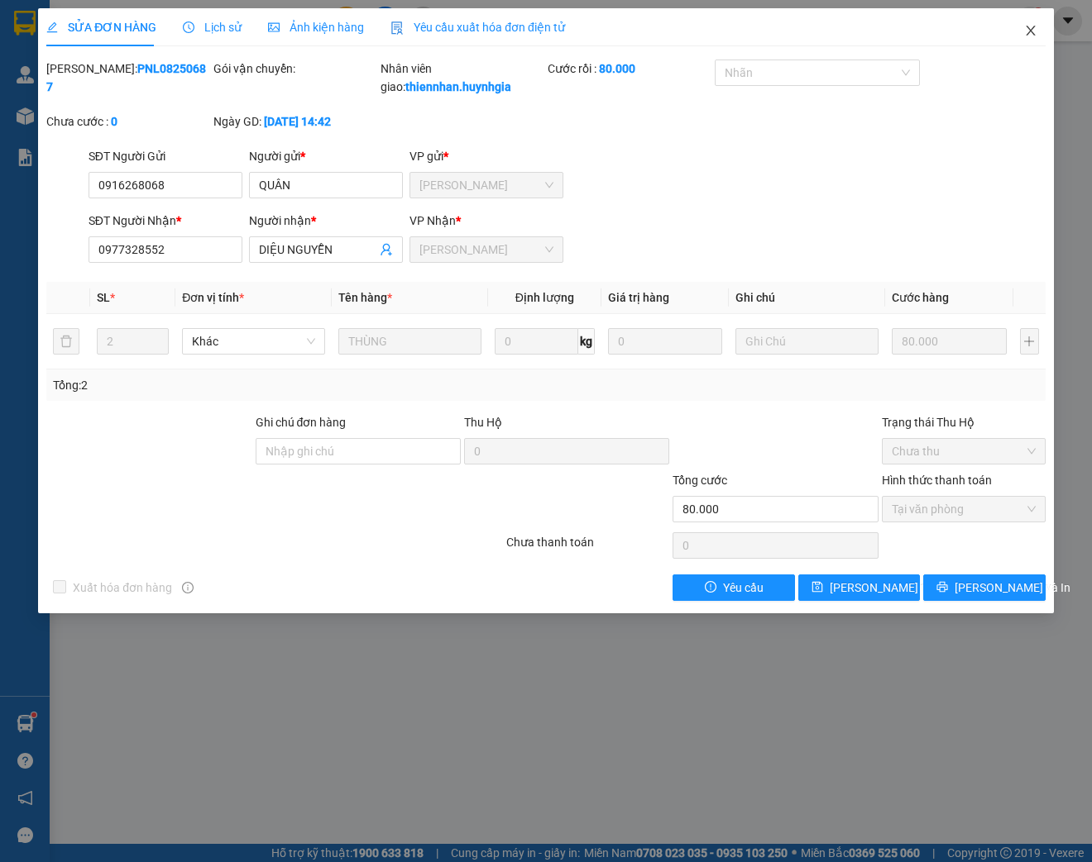
click at [1025, 36] on icon "close" at bounding box center [1030, 30] width 13 height 13
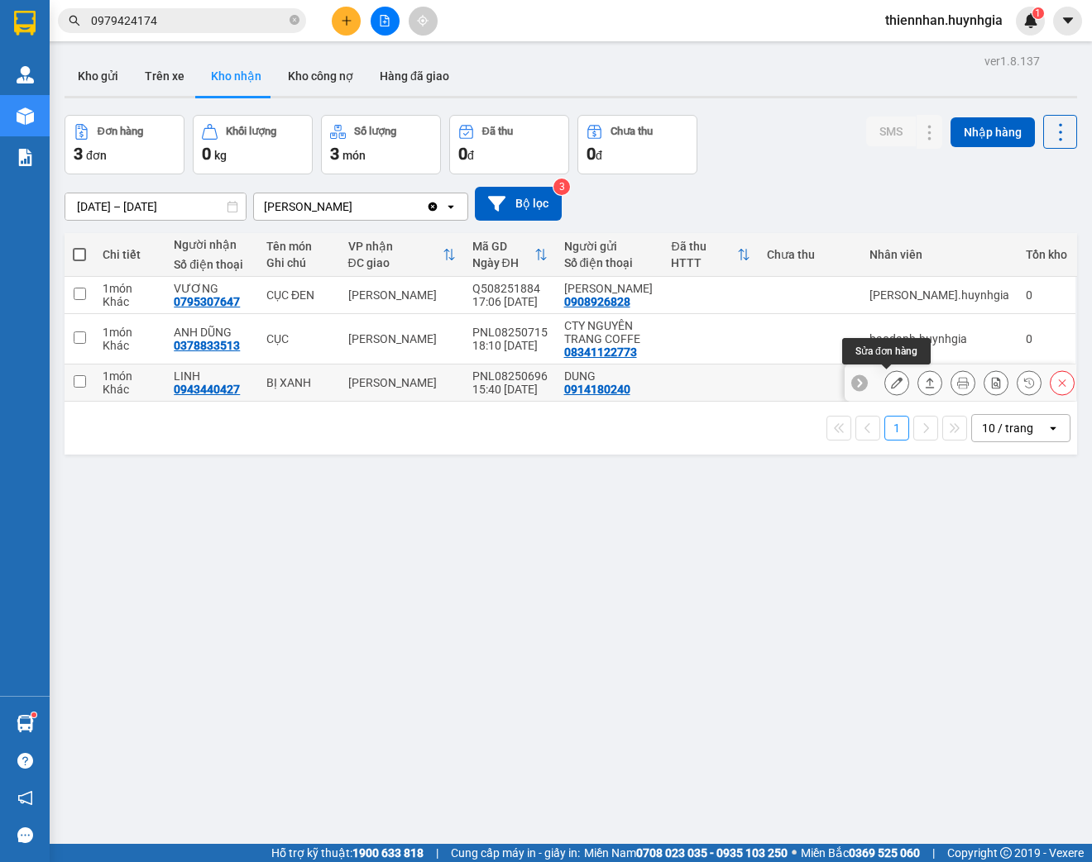
click at [894, 382] on button at bounding box center [896, 383] width 23 height 29
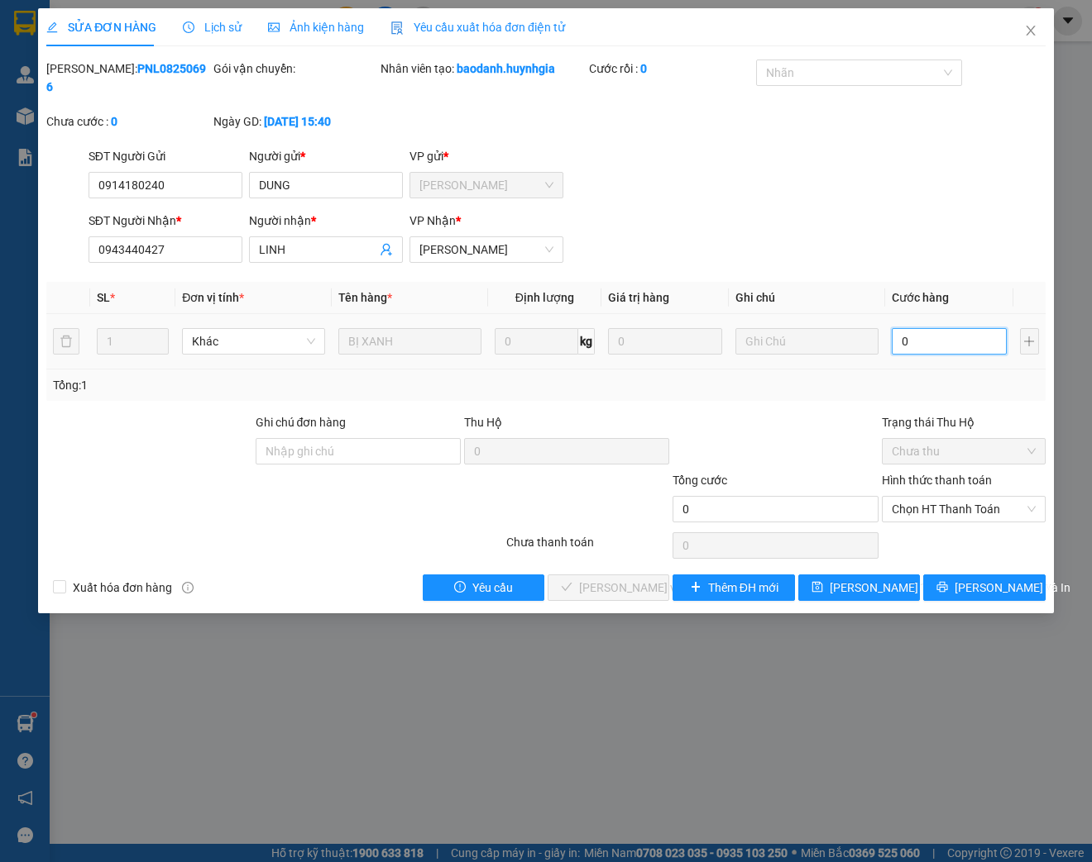
click at [924, 335] on input "0" at bounding box center [948, 341] width 114 height 26
click at [933, 504] on span "Chọn HT Thanh Toán" at bounding box center [963, 509] width 144 height 25
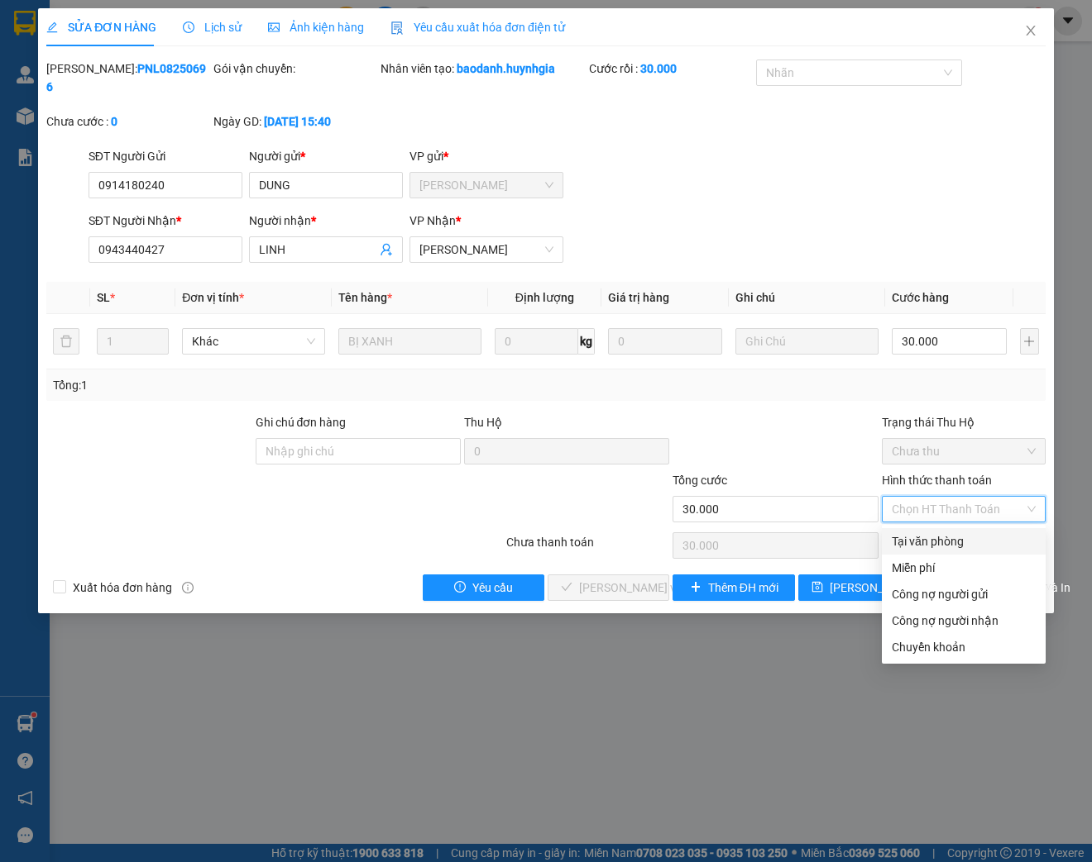
click at [918, 538] on div "Tại văn phòng" at bounding box center [963, 542] width 144 height 18
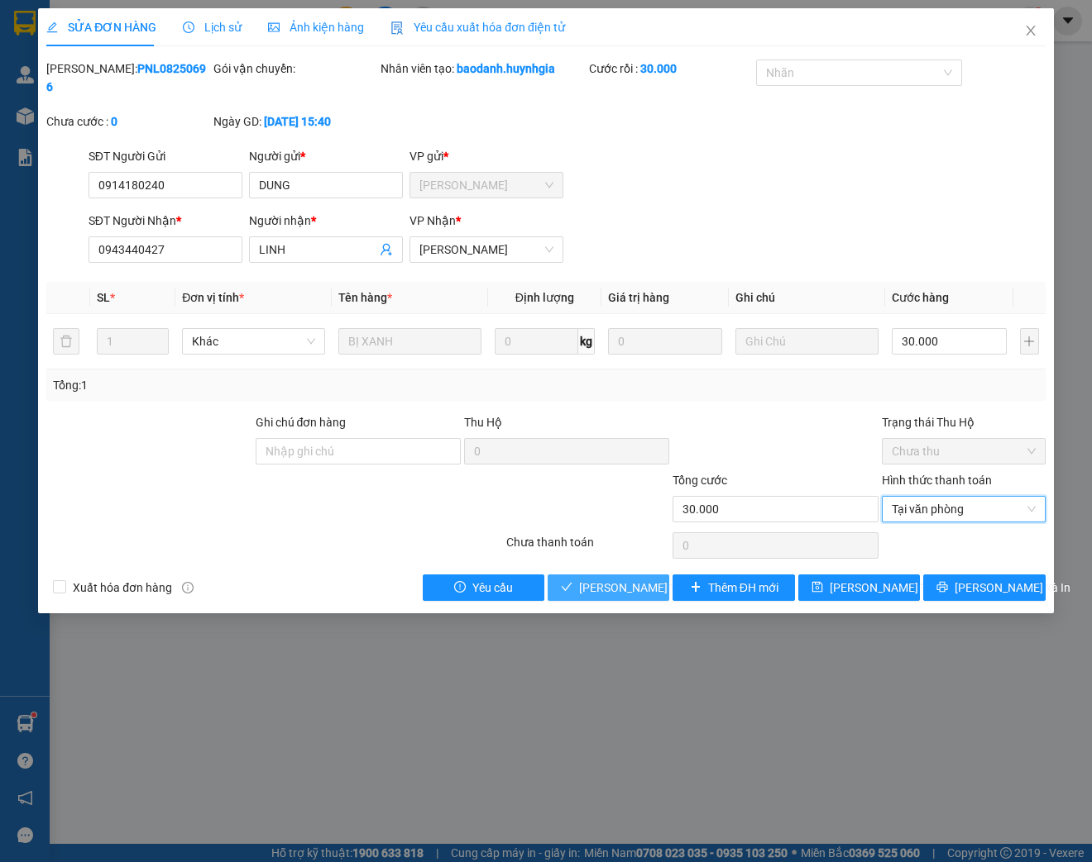
click at [605, 590] on span "[PERSON_NAME] và Giao hàng" at bounding box center [658, 588] width 159 height 18
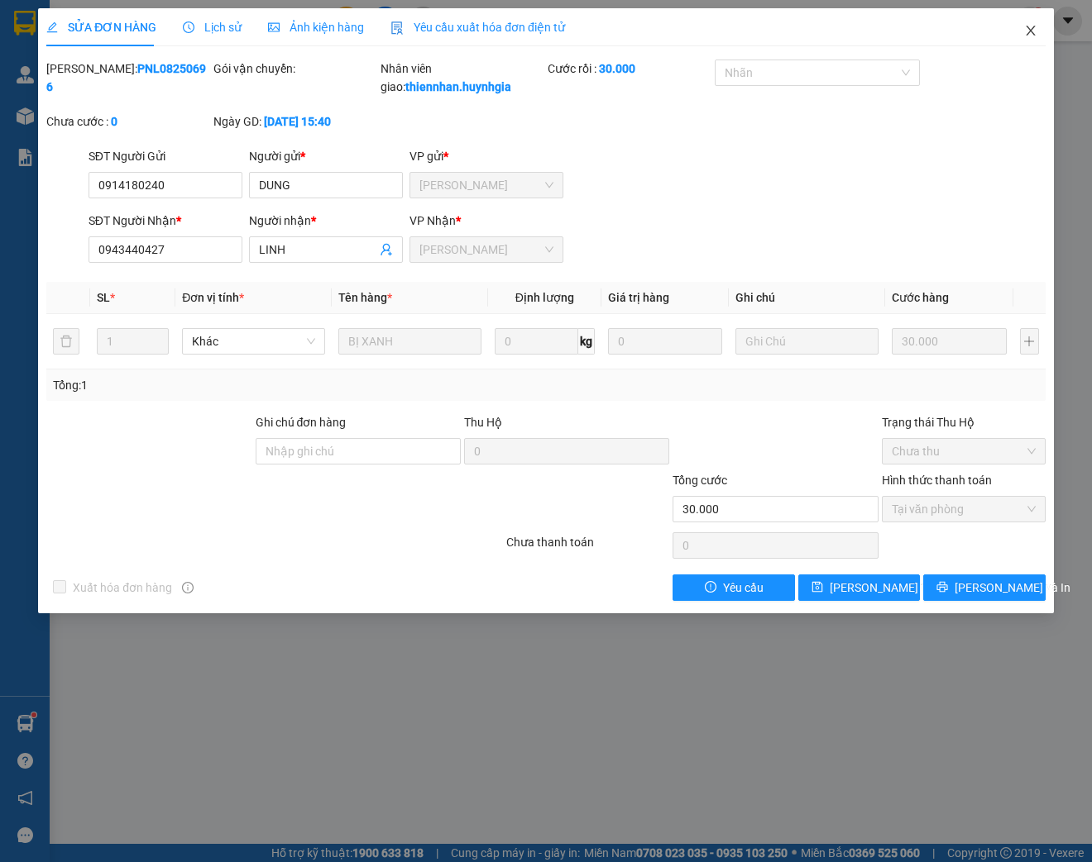
click at [1033, 30] on icon "close" at bounding box center [1030, 30] width 13 height 13
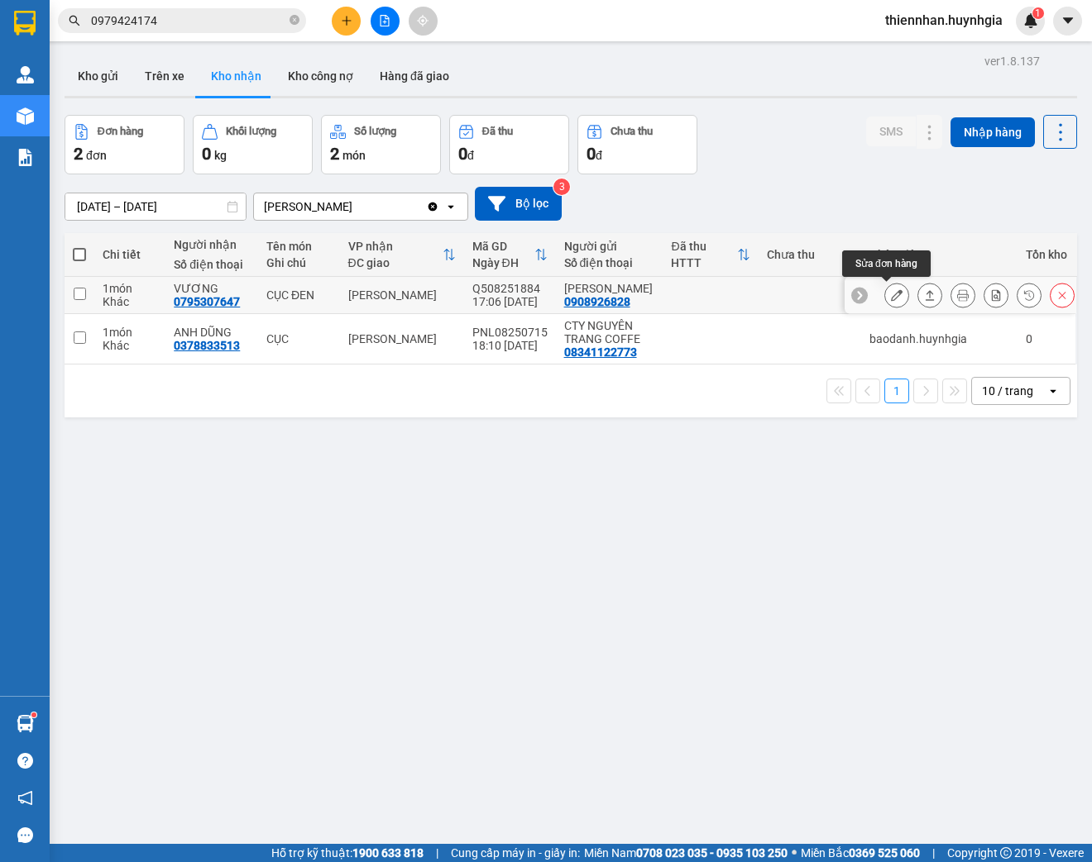
click at [891, 294] on icon at bounding box center [897, 295] width 12 height 12
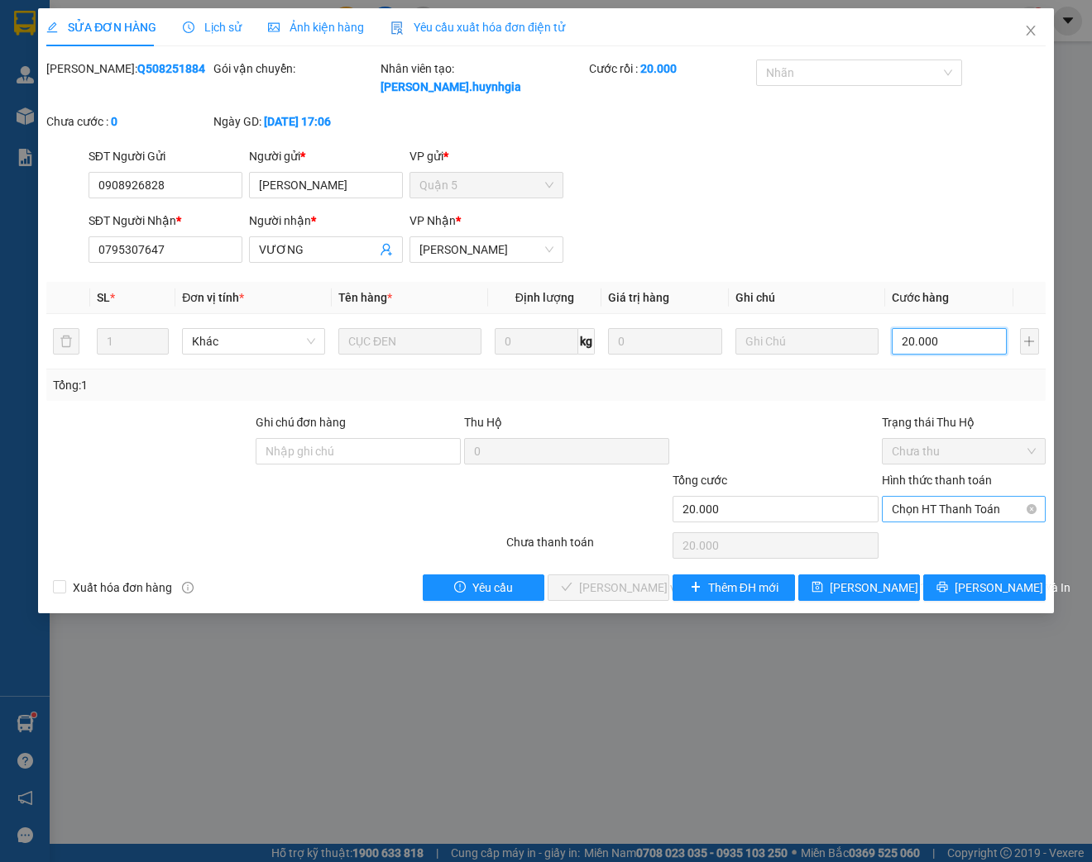
click at [979, 514] on span "Chọn HT Thanh Toán" at bounding box center [963, 509] width 144 height 25
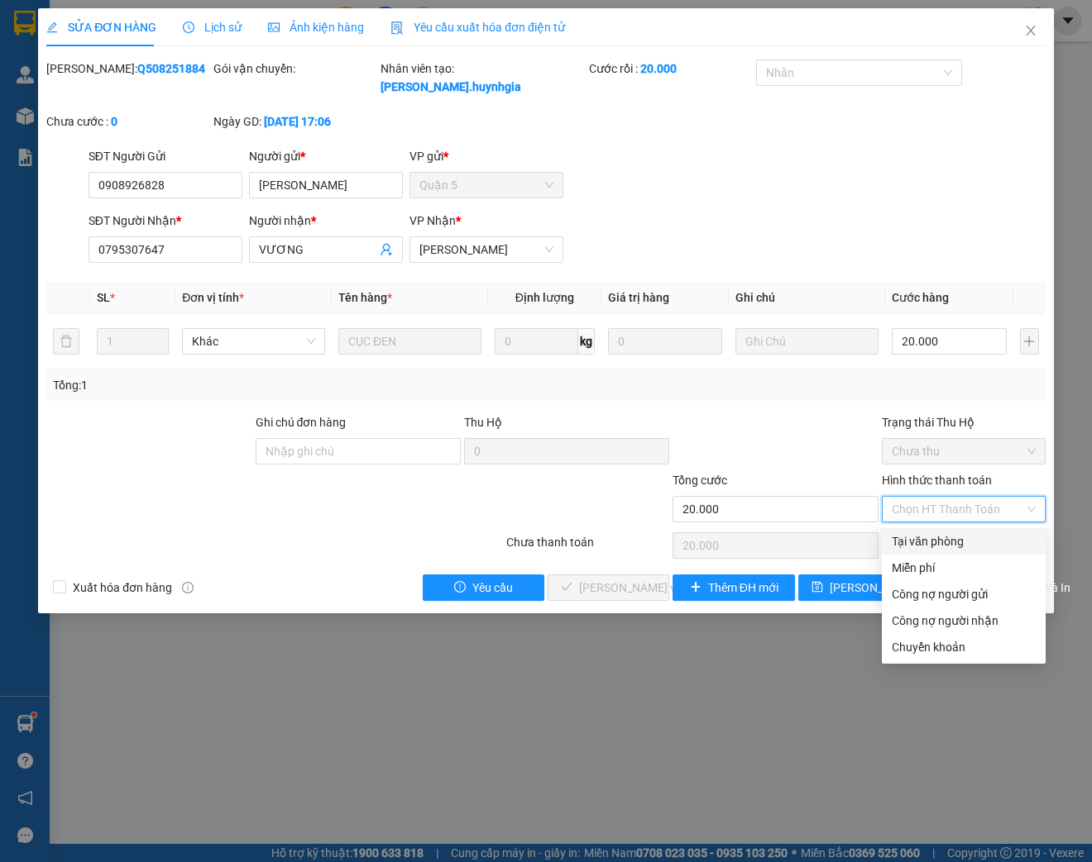
click at [949, 537] on div "Tại văn phòng" at bounding box center [963, 542] width 144 height 18
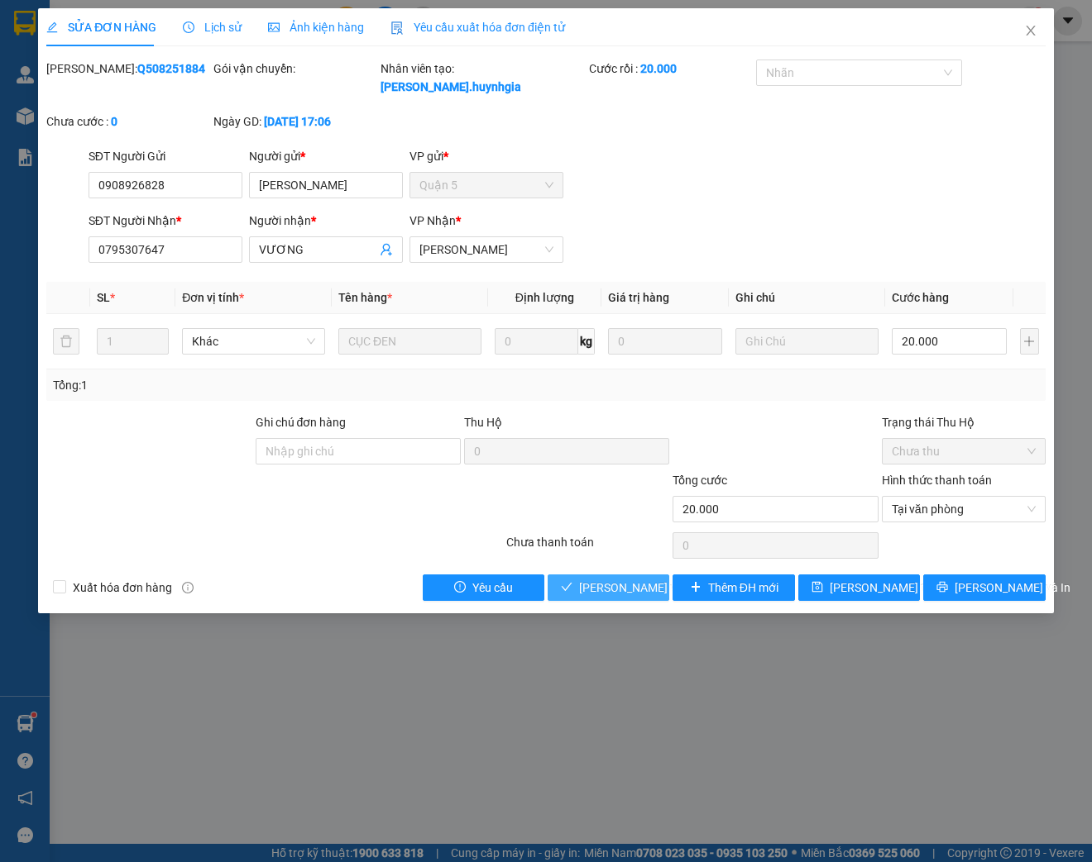
click at [619, 592] on span "[PERSON_NAME] và Giao hàng" at bounding box center [658, 588] width 159 height 18
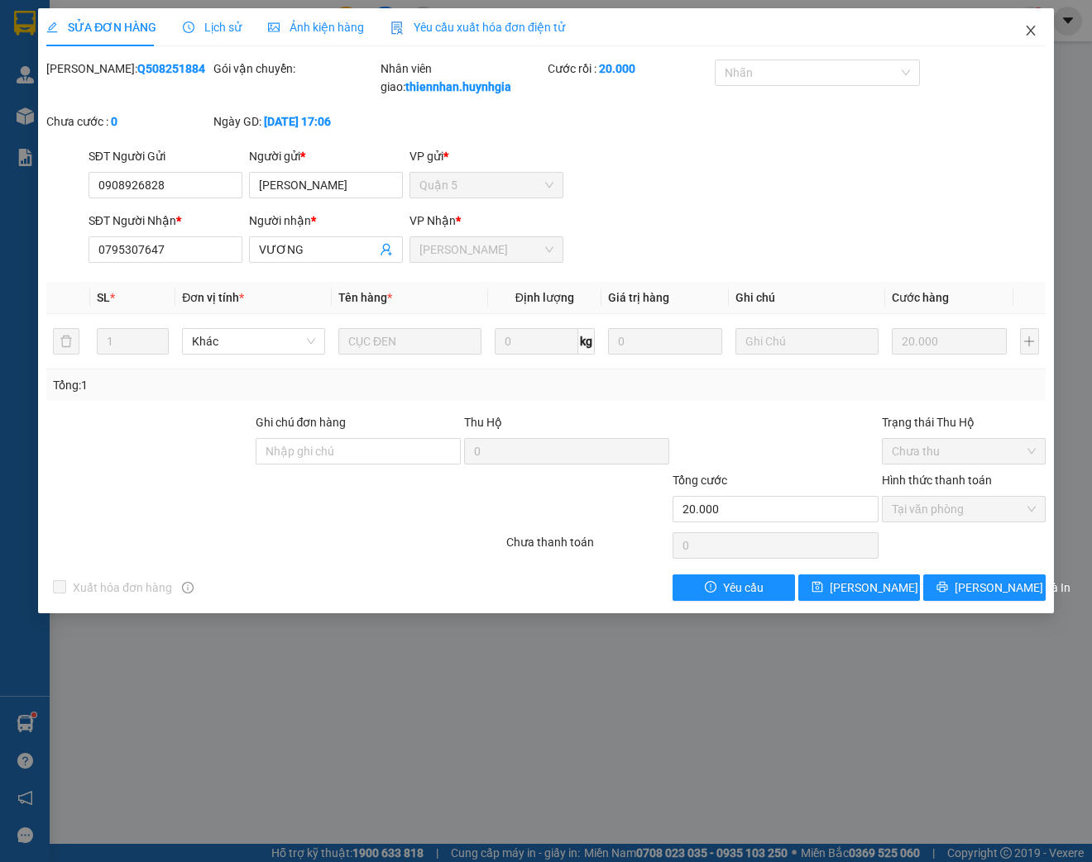
click at [1029, 36] on icon "close" at bounding box center [1030, 30] width 13 height 13
